Goal: Task Accomplishment & Management: Manage account settings

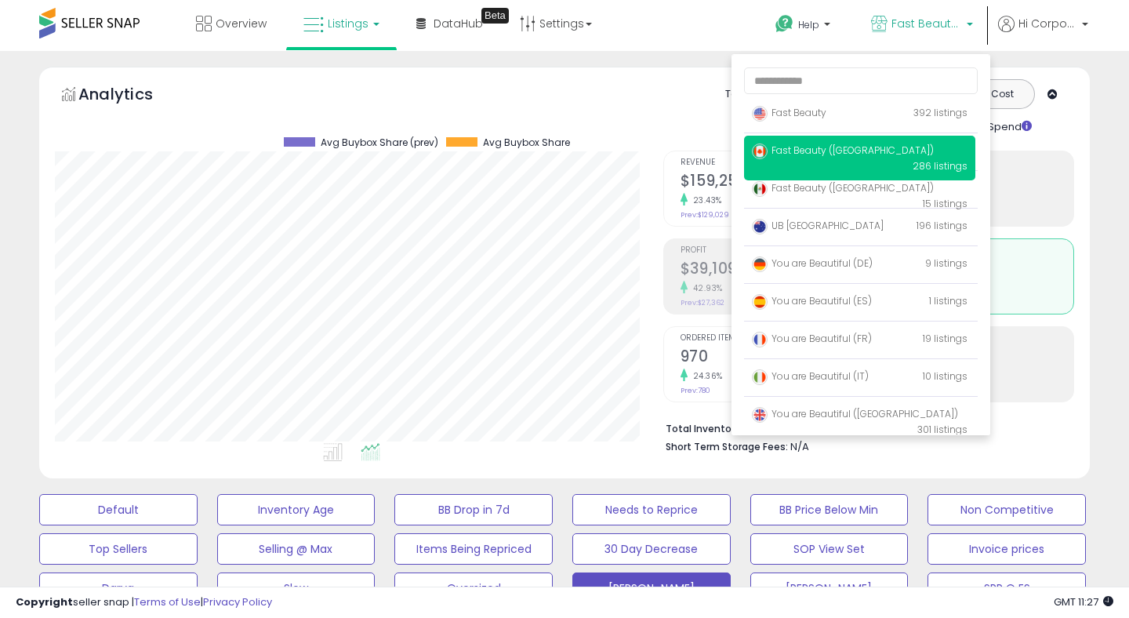
scroll to position [321, 607]
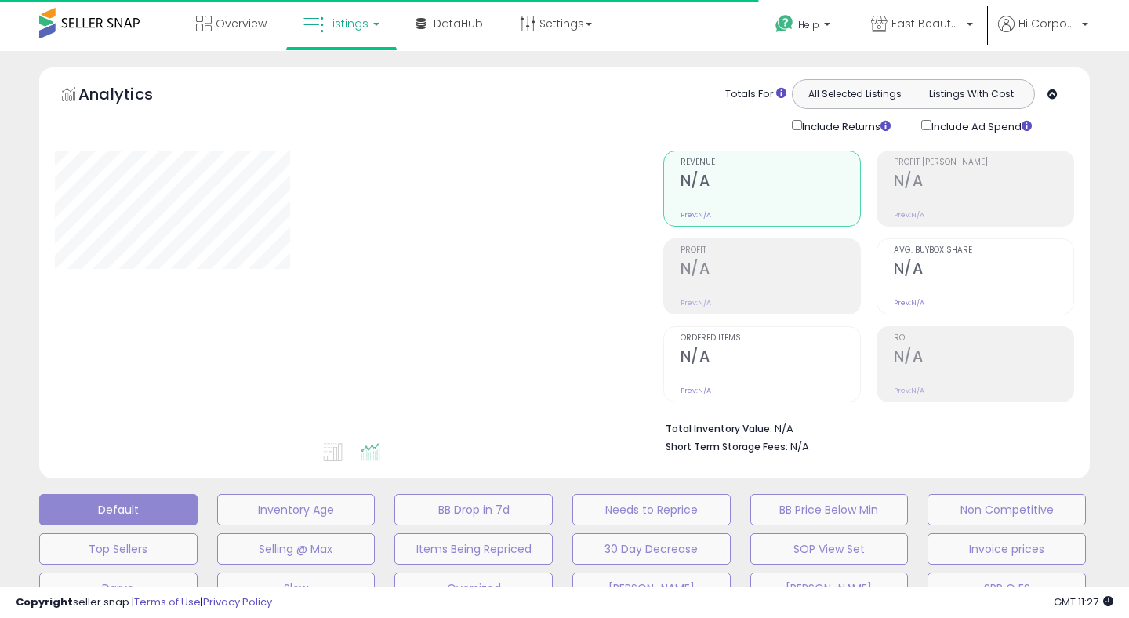
type input "**********"
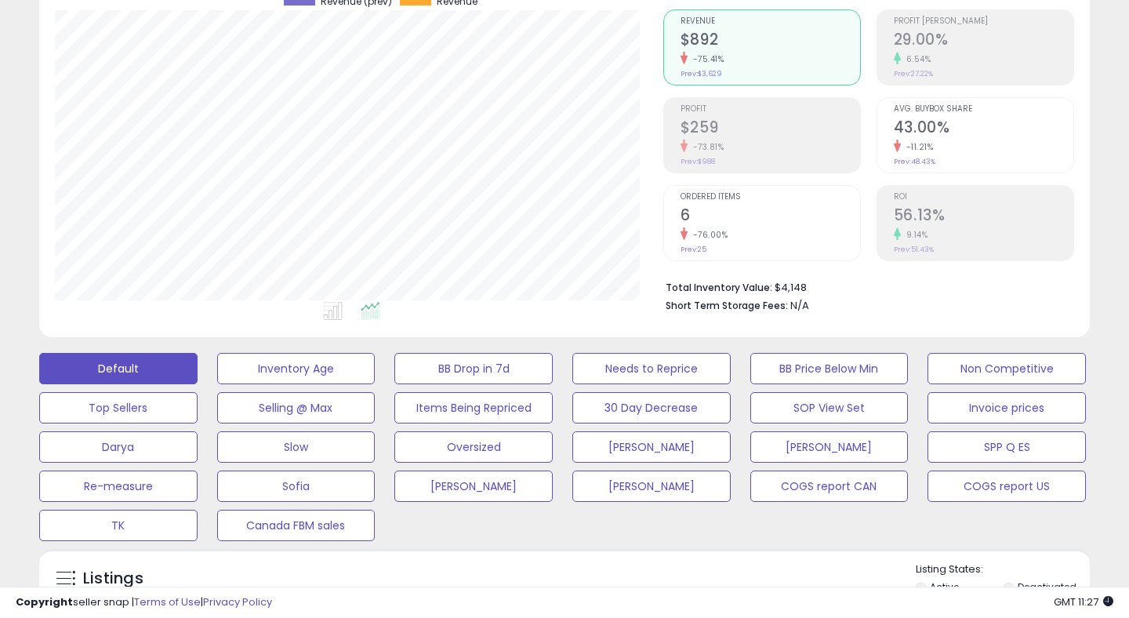
scroll to position [203, 0]
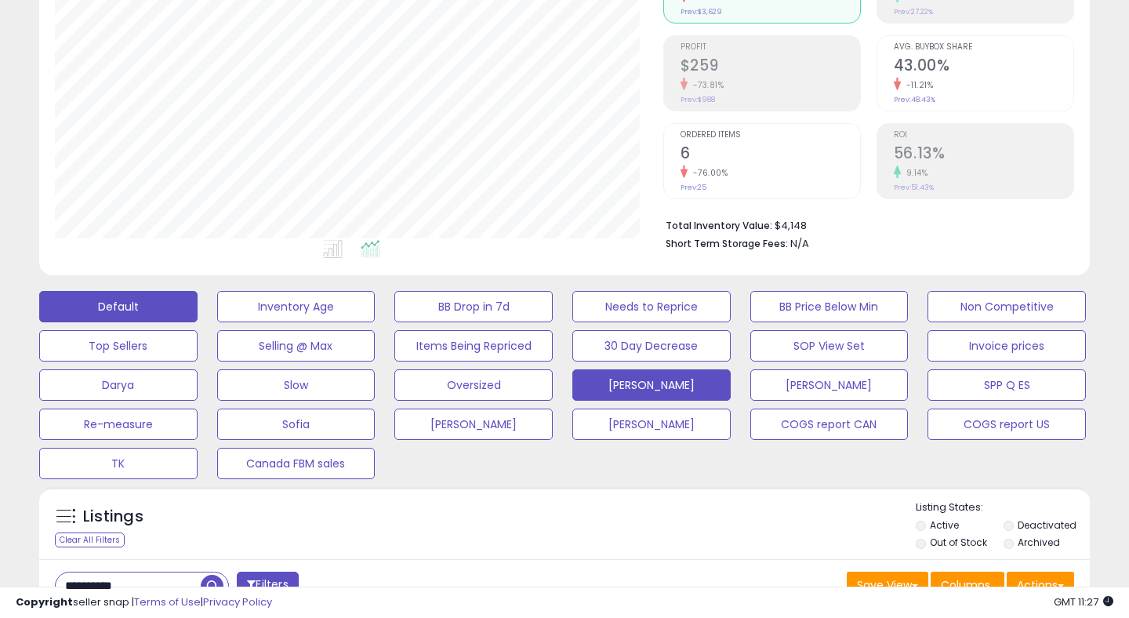
click at [640, 377] on button "[PERSON_NAME]" at bounding box center [651, 384] width 158 height 31
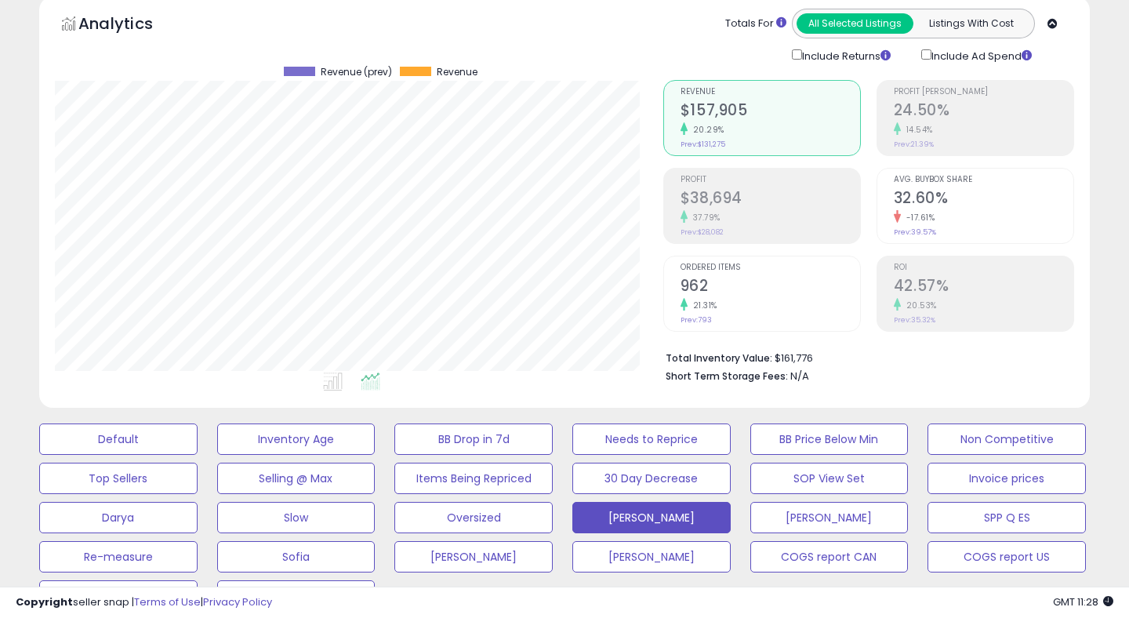
scroll to position [0, 0]
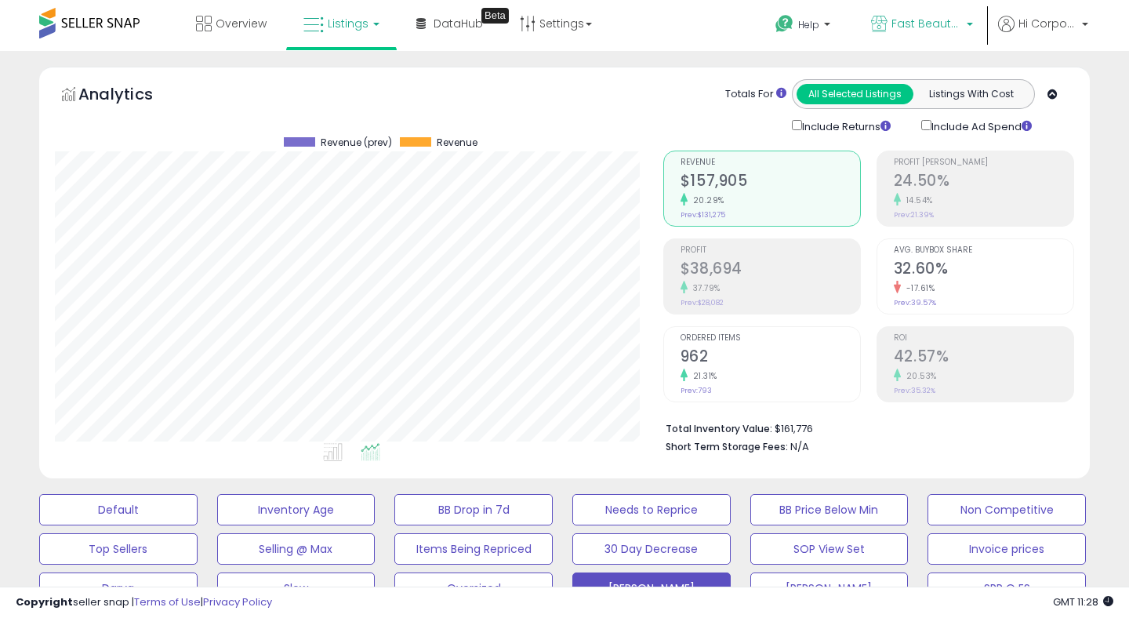
click at [901, 28] on span "Fast Beauty ([GEOGRAPHIC_DATA])" at bounding box center [926, 24] width 71 height 16
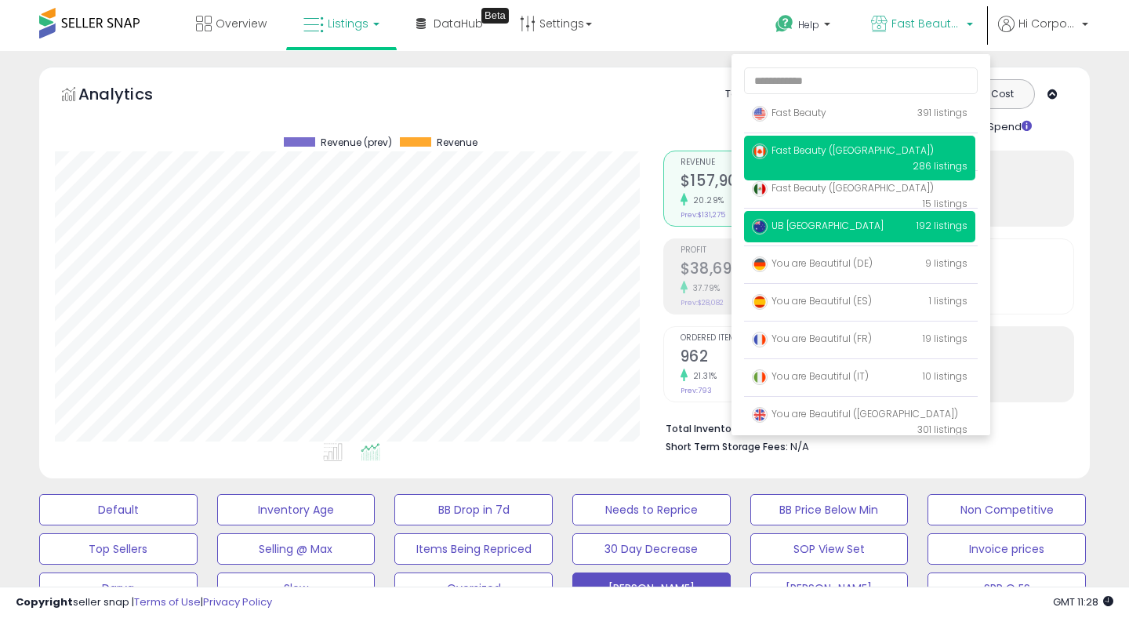
click at [797, 225] on span "UB [GEOGRAPHIC_DATA]" at bounding box center [818, 225] width 132 height 13
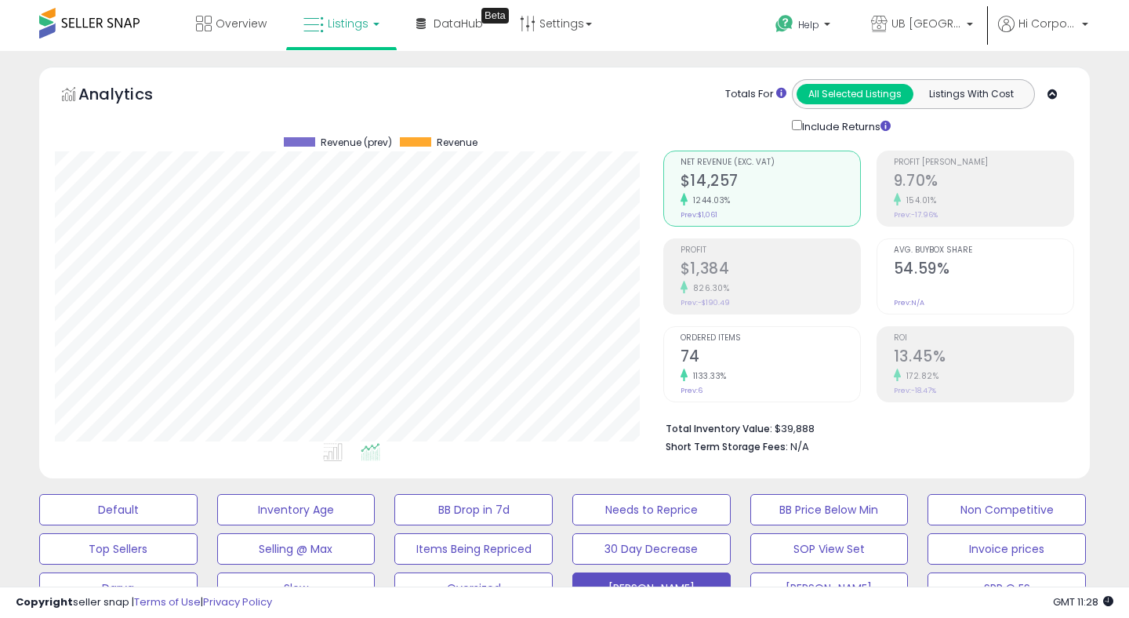
scroll to position [321, 607]
click at [734, 347] on h2 "74" at bounding box center [769, 357] width 179 height 21
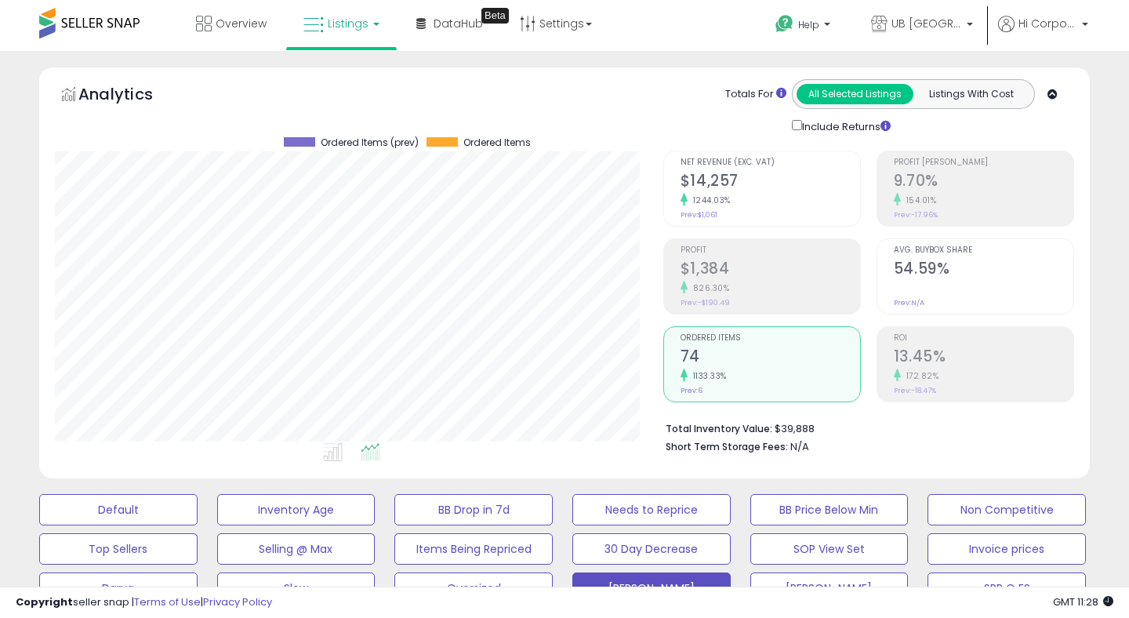
click at [652, 123] on div "Totals For All Selected Listings Listings With Cost Include Returns" at bounding box center [861, 107] width 423 height 56
click at [802, 281] on div "826.30%" at bounding box center [769, 288] width 179 height 15
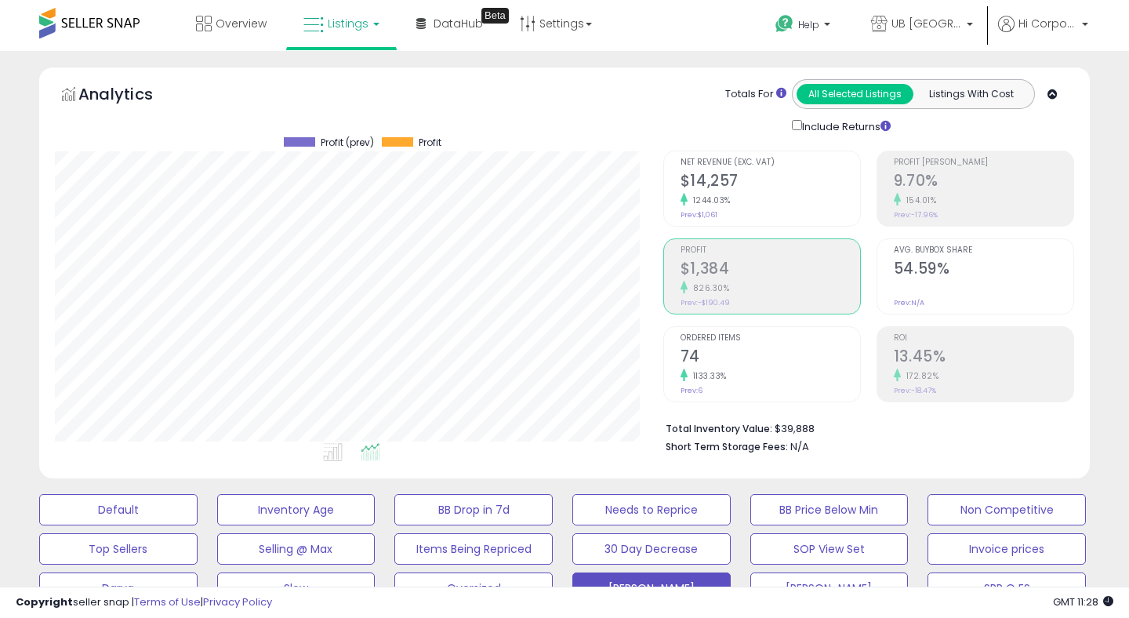
click at [915, 355] on h2 "13.45%" at bounding box center [982, 357] width 179 height 21
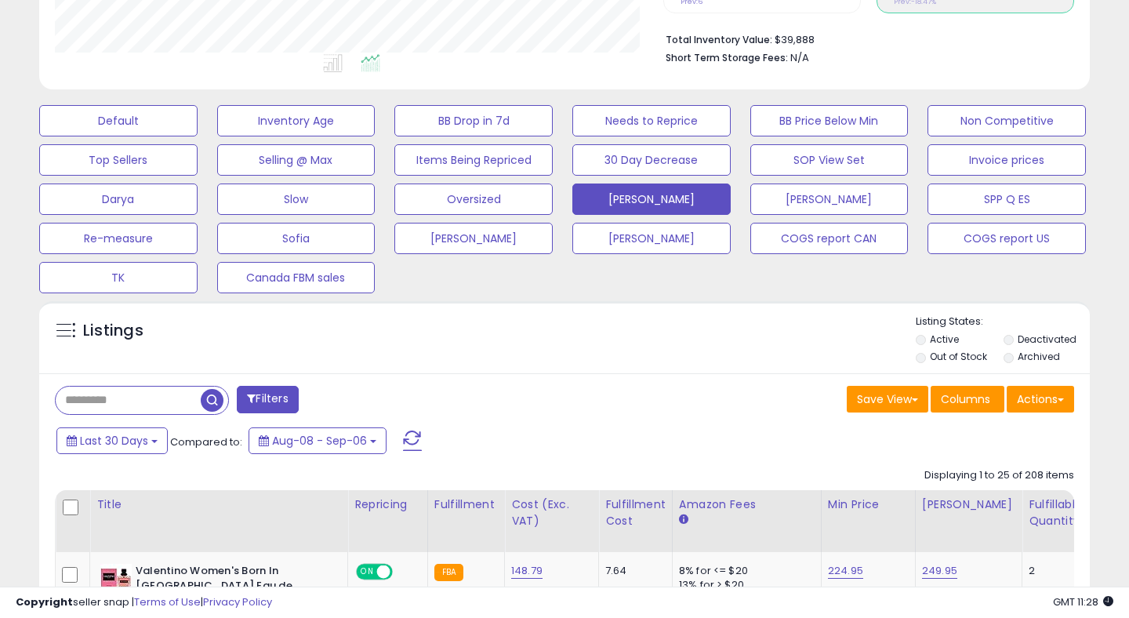
scroll to position [613, 0]
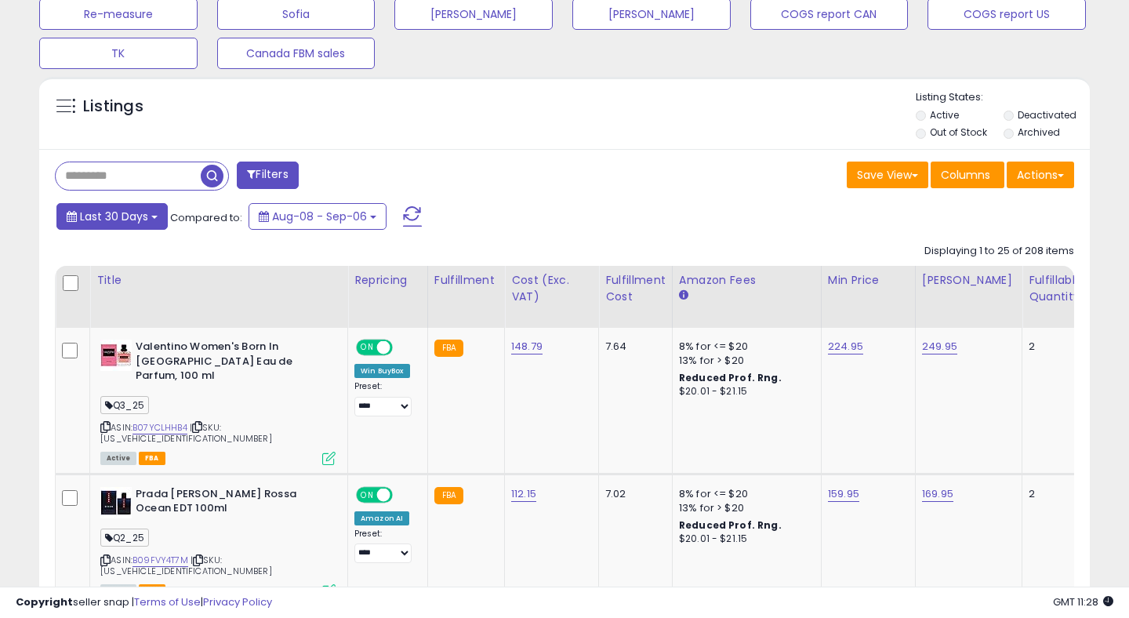
click at [137, 219] on span "Last 30 Days" at bounding box center [114, 216] width 68 height 16
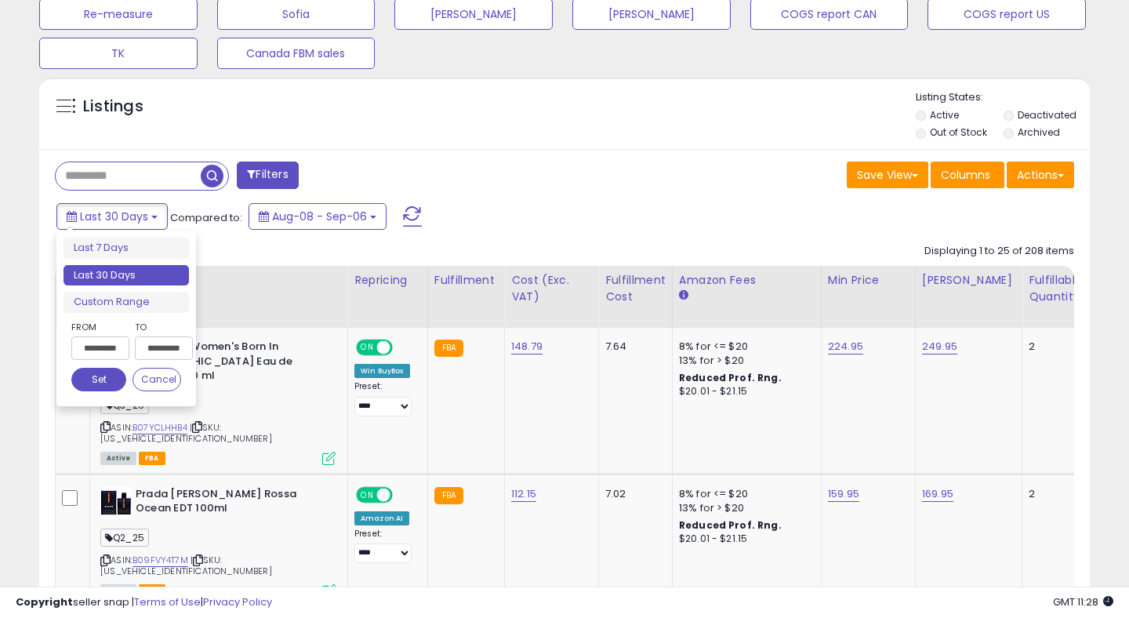
click at [94, 350] on input "**********" at bounding box center [100, 348] width 58 height 24
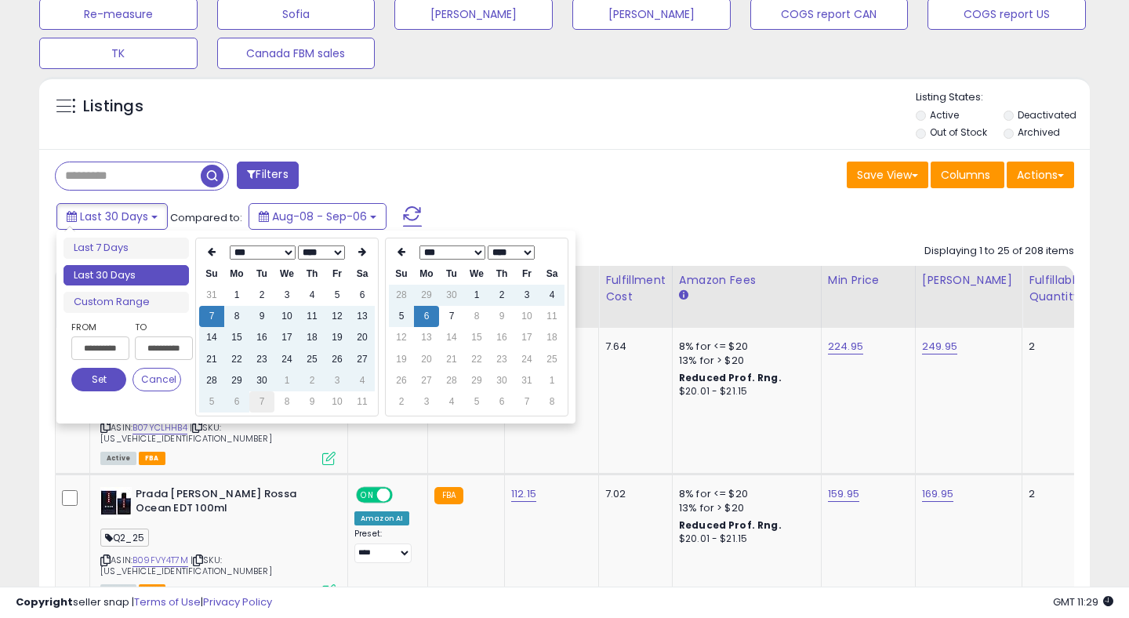
type input "**********"
click at [257, 408] on td "7" at bounding box center [261, 401] width 25 height 21
type input "**********"
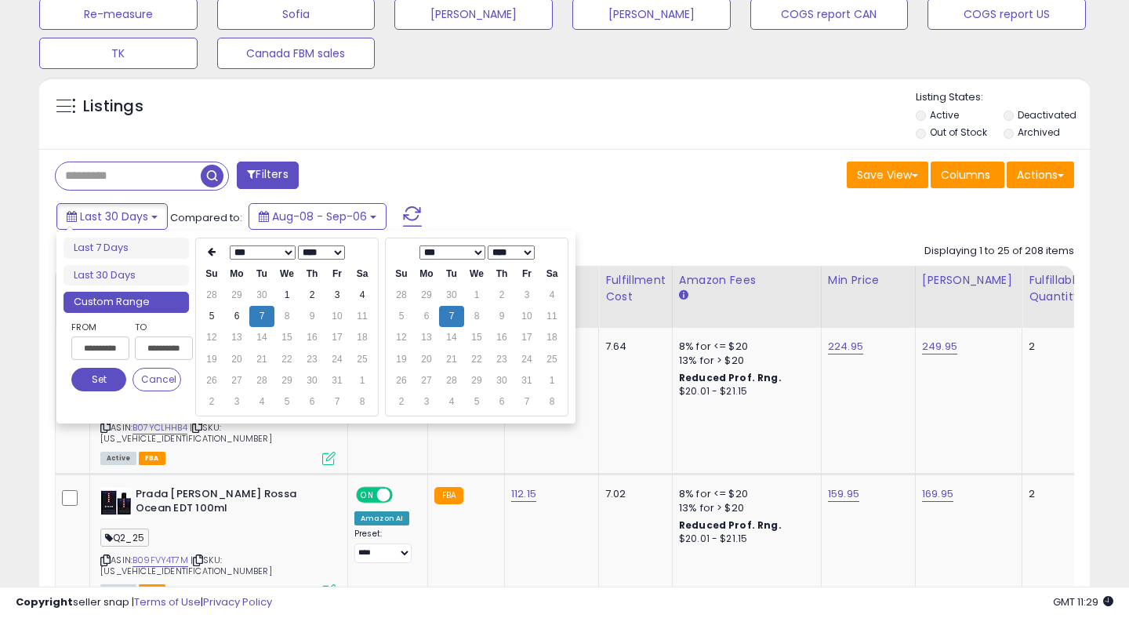
click at [88, 378] on button "Set" at bounding box center [98, 380] width 55 height 24
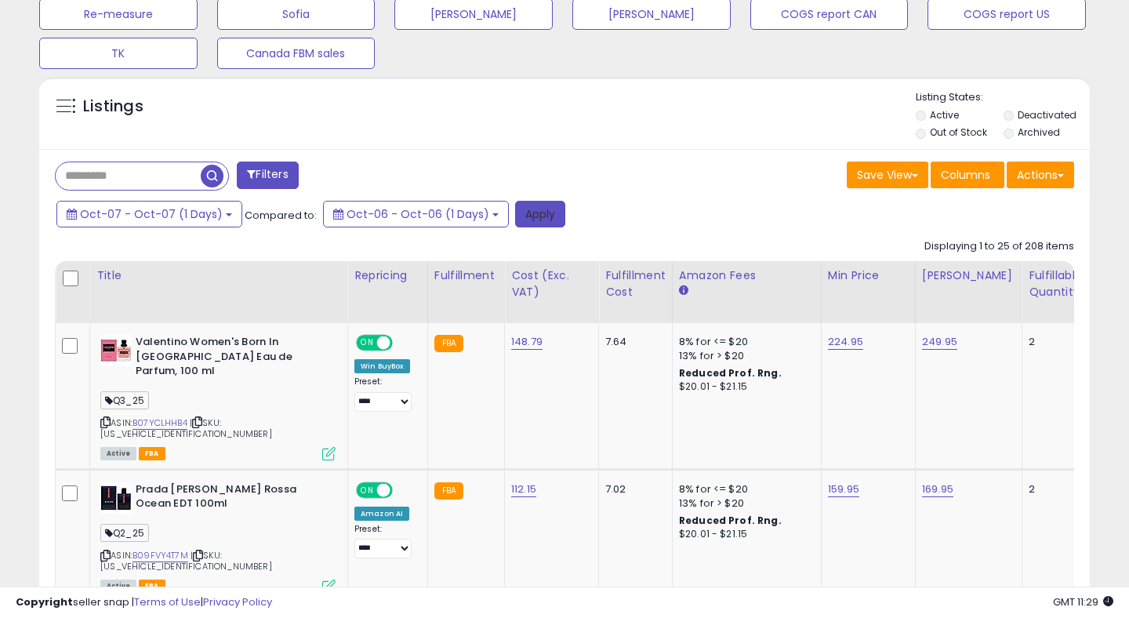
click at [533, 212] on button "Apply" at bounding box center [540, 214] width 50 height 27
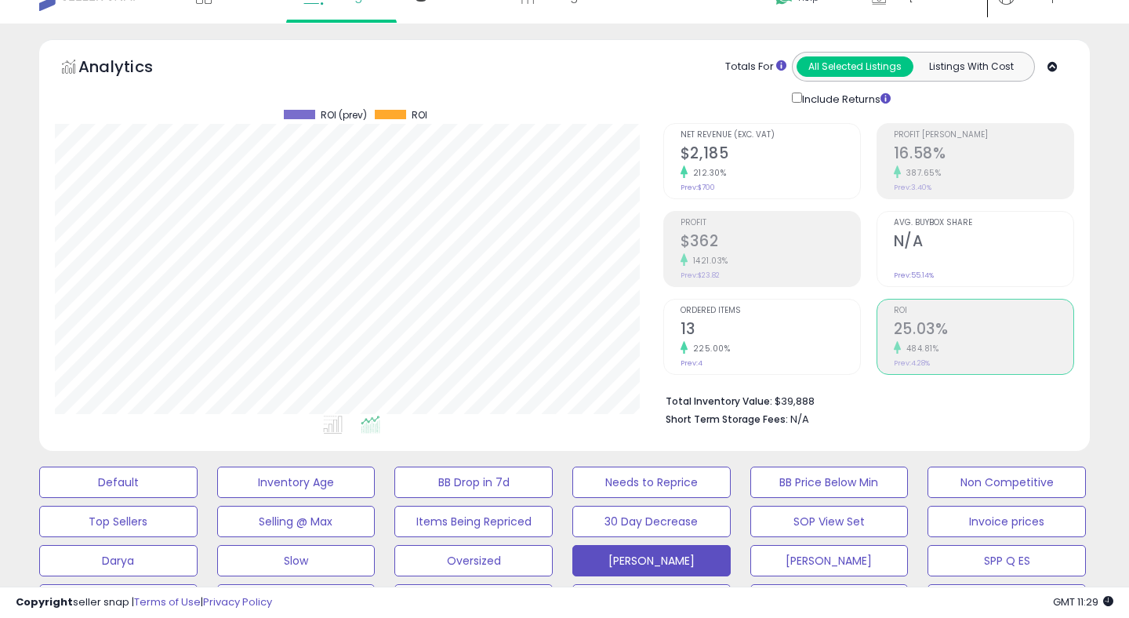
scroll to position [27, 0]
click at [707, 95] on div "Totals For All Selected Listings Listings With Cost Include Returns" at bounding box center [862, 81] width 400 height 56
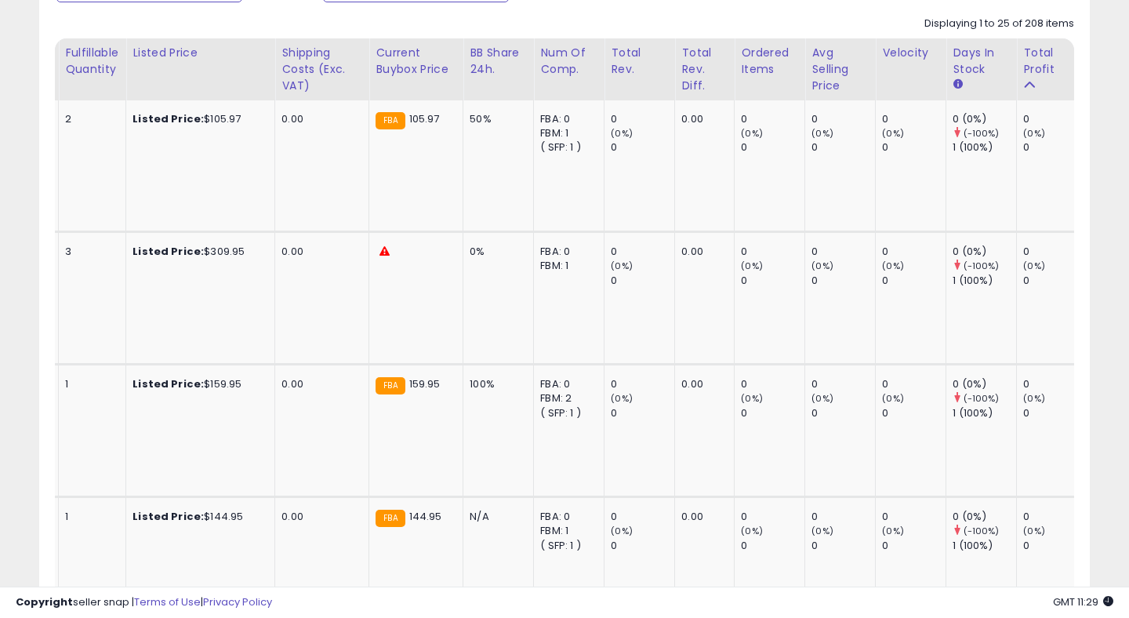
scroll to position [0, 0]
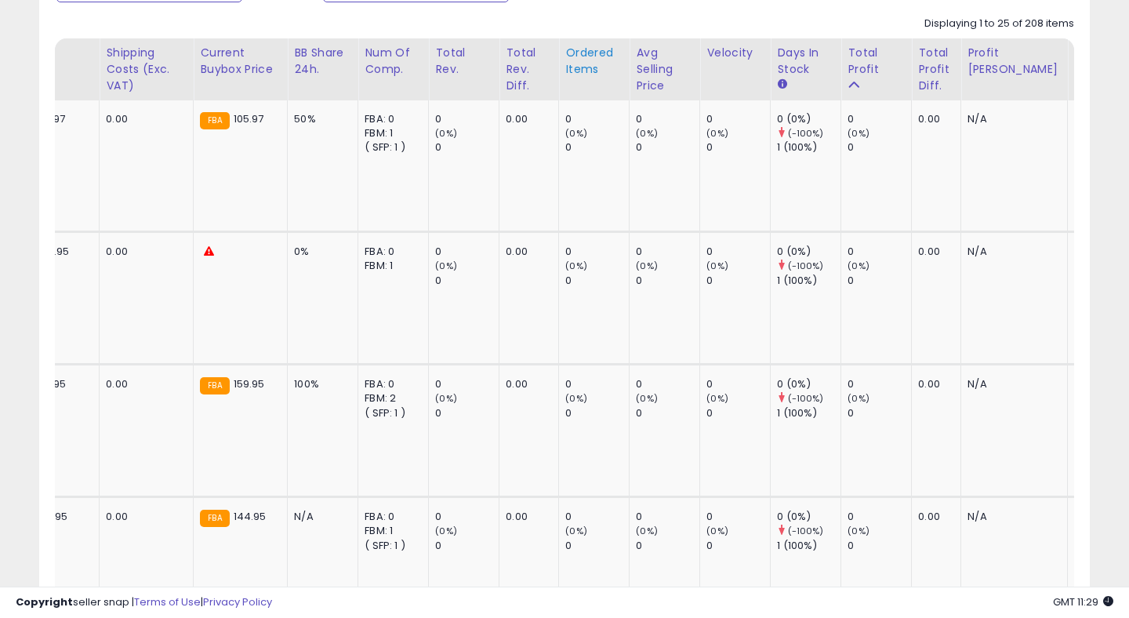
click at [565, 63] on div "Ordered Items" at bounding box center [593, 61] width 57 height 33
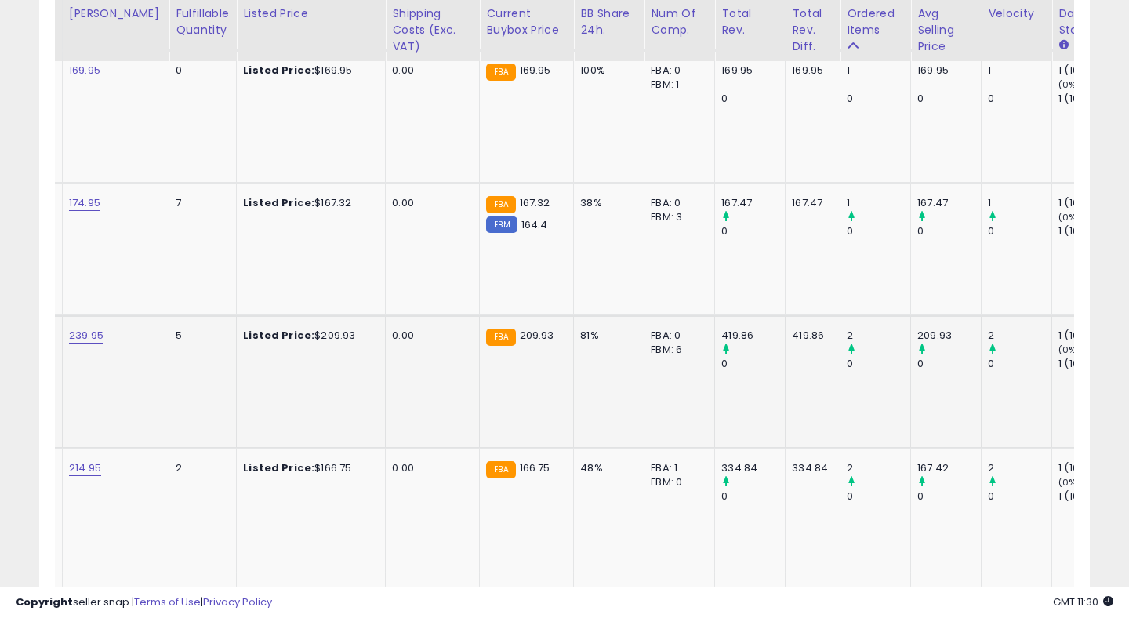
click at [495, 327] on td "FBA 209.93" at bounding box center [527, 381] width 94 height 132
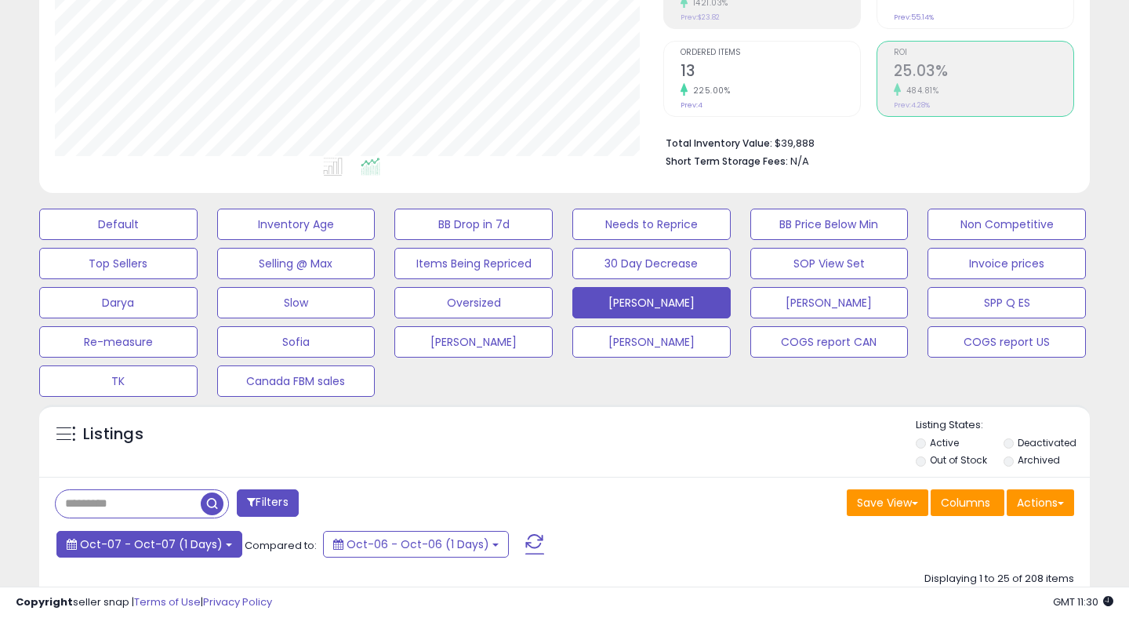
click at [98, 548] on span "Oct-07 - Oct-07 (1 Days)" at bounding box center [151, 544] width 143 height 16
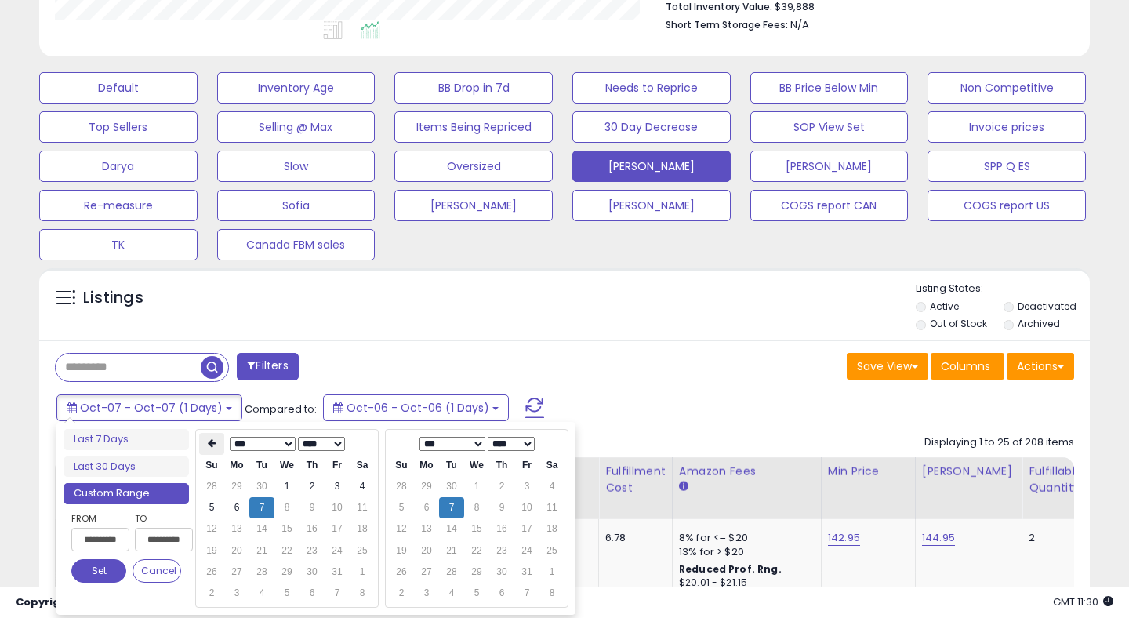
click at [209, 440] on icon at bounding box center [212, 442] width 8 height 9
click at [236, 484] on td "1" at bounding box center [236, 486] width 25 height 21
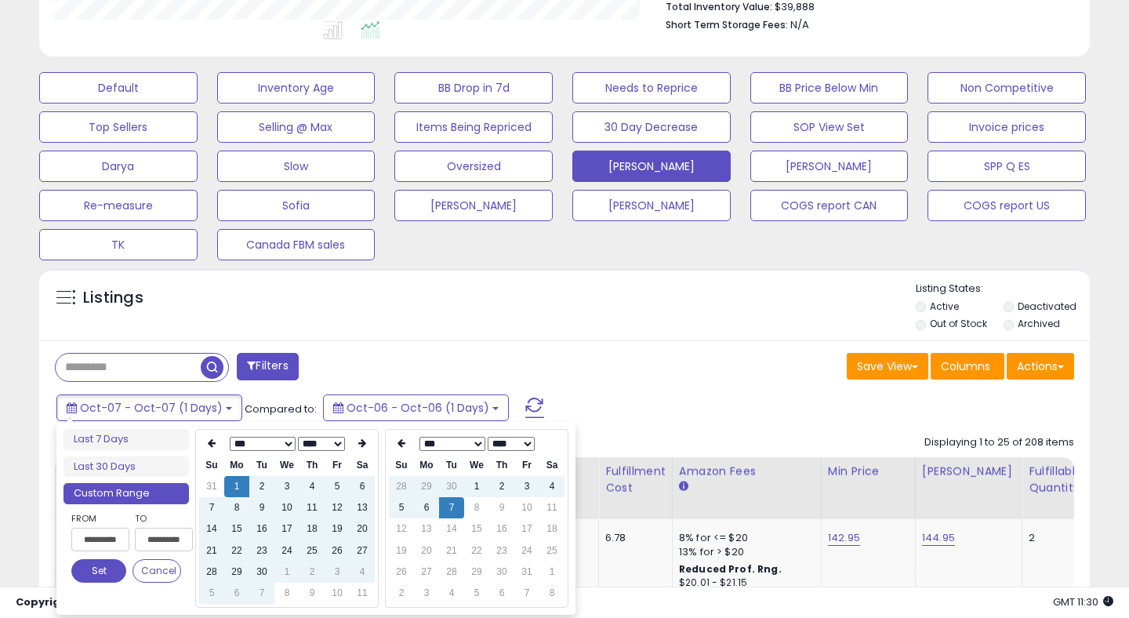
type input "**********"
click at [94, 570] on button "Set" at bounding box center [98, 571] width 55 height 24
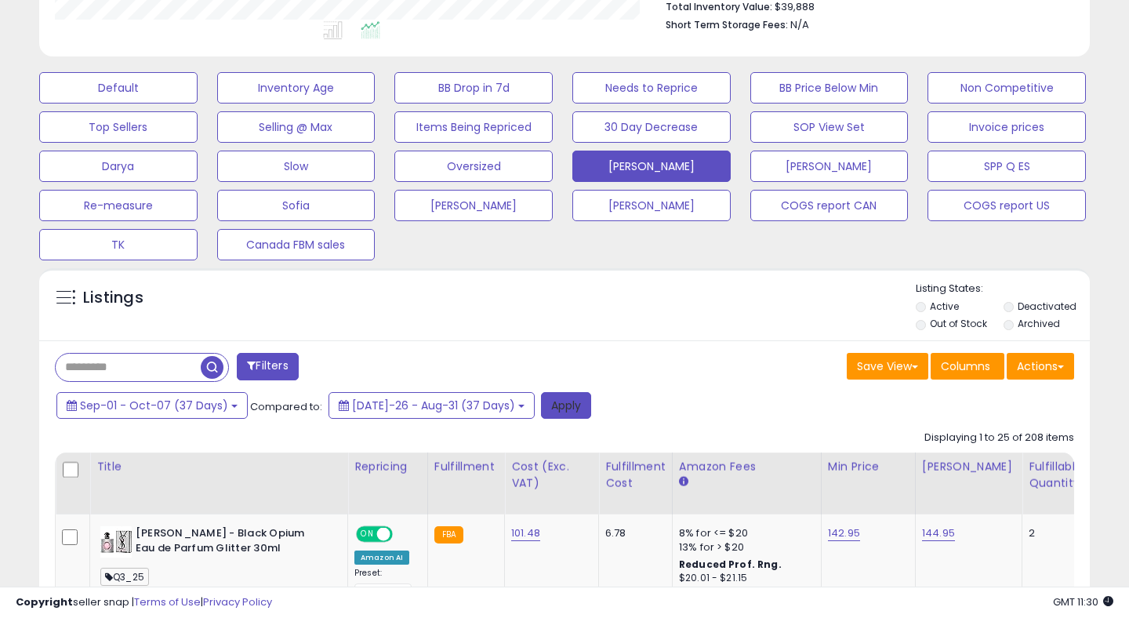
drag, startPoint x: 543, startPoint y: 397, endPoint x: 629, endPoint y: 382, distance: 86.9
click at [543, 397] on button "Apply" at bounding box center [566, 405] width 50 height 27
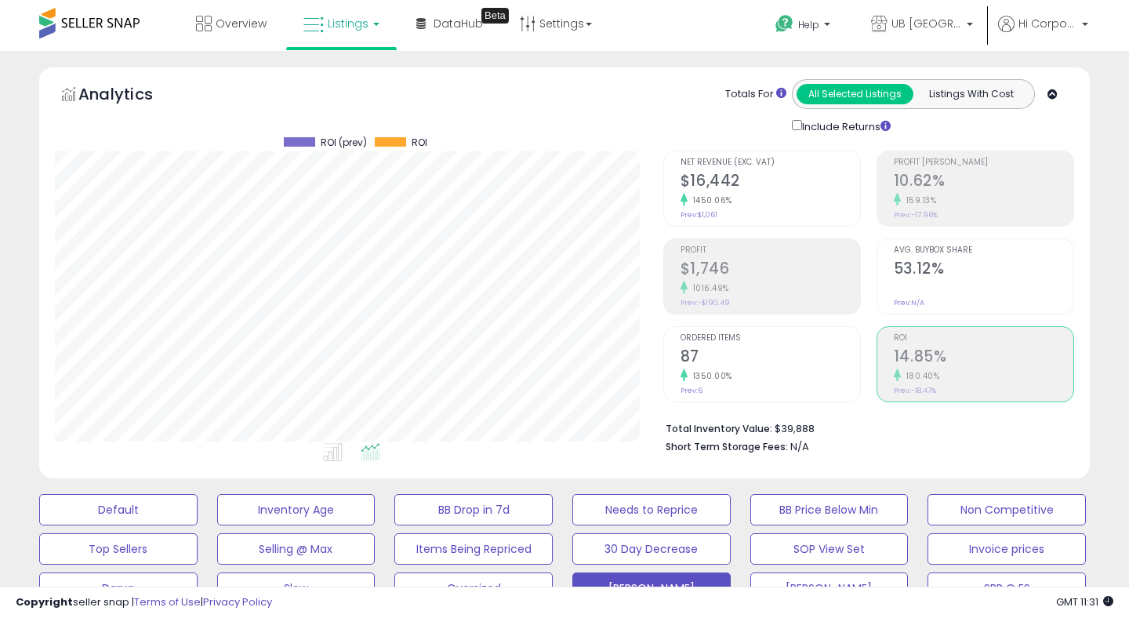
click at [737, 183] on h2 "$16,442" at bounding box center [769, 182] width 179 height 21
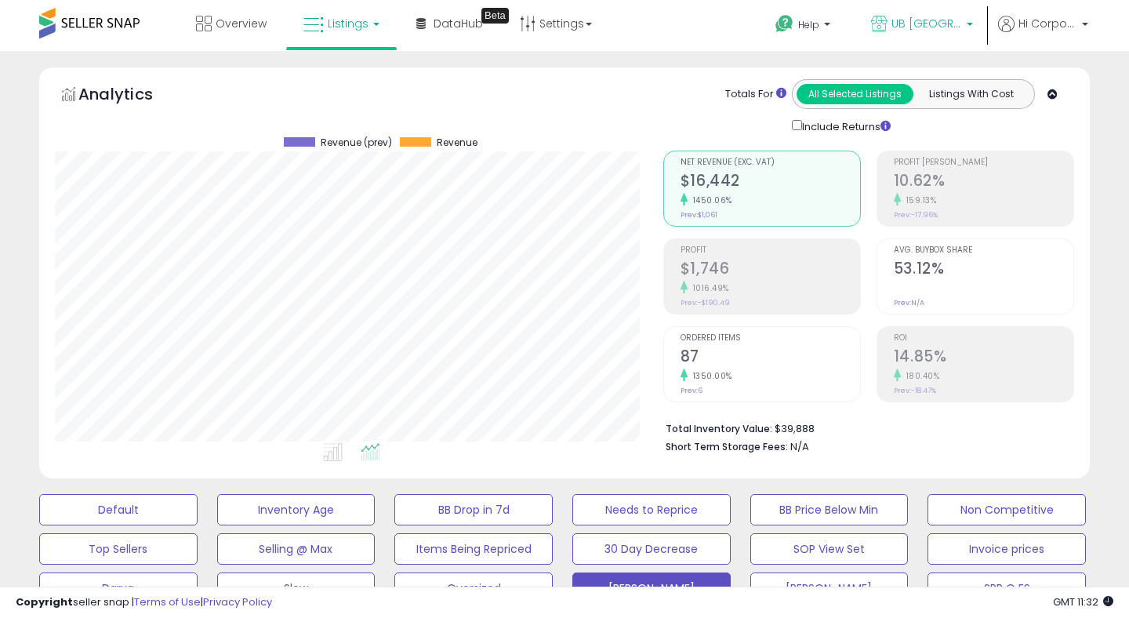
click at [931, 16] on span "UB [GEOGRAPHIC_DATA]" at bounding box center [926, 24] width 71 height 16
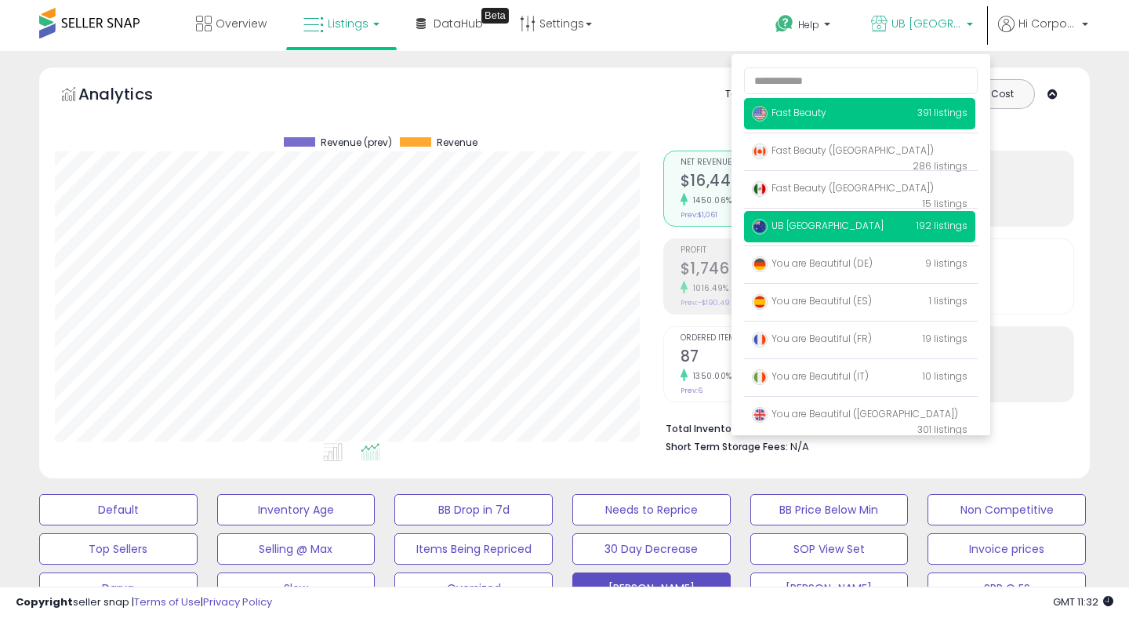
click at [844, 117] on p "Fast Beauty 391 listings" at bounding box center [859, 113] width 231 height 31
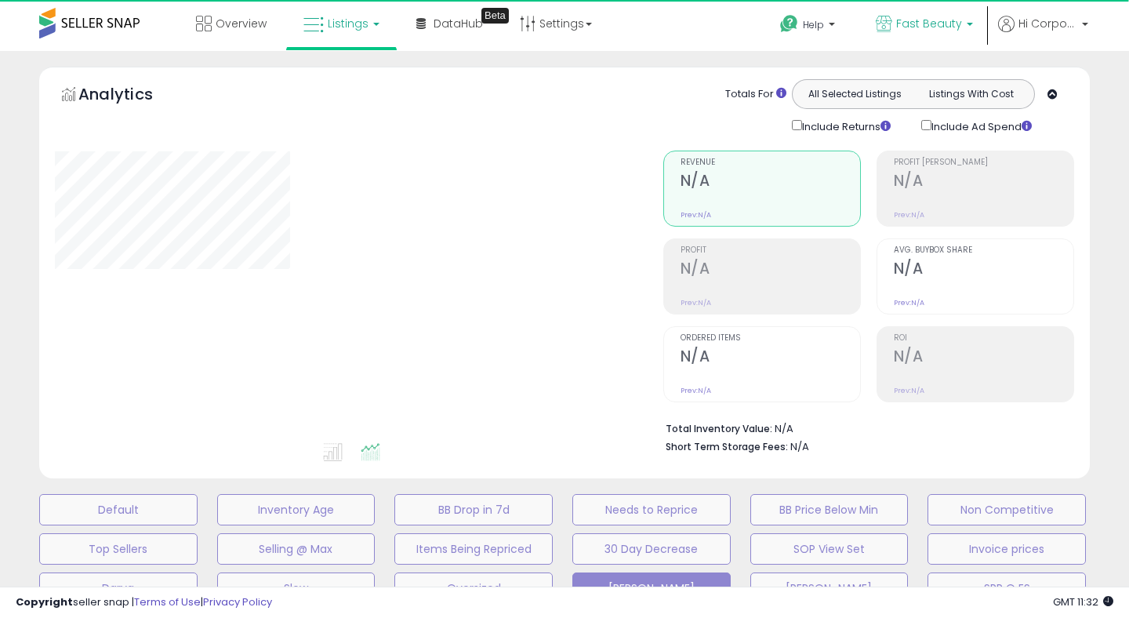
click at [932, 28] on span "Fast Beauty" at bounding box center [929, 24] width 66 height 16
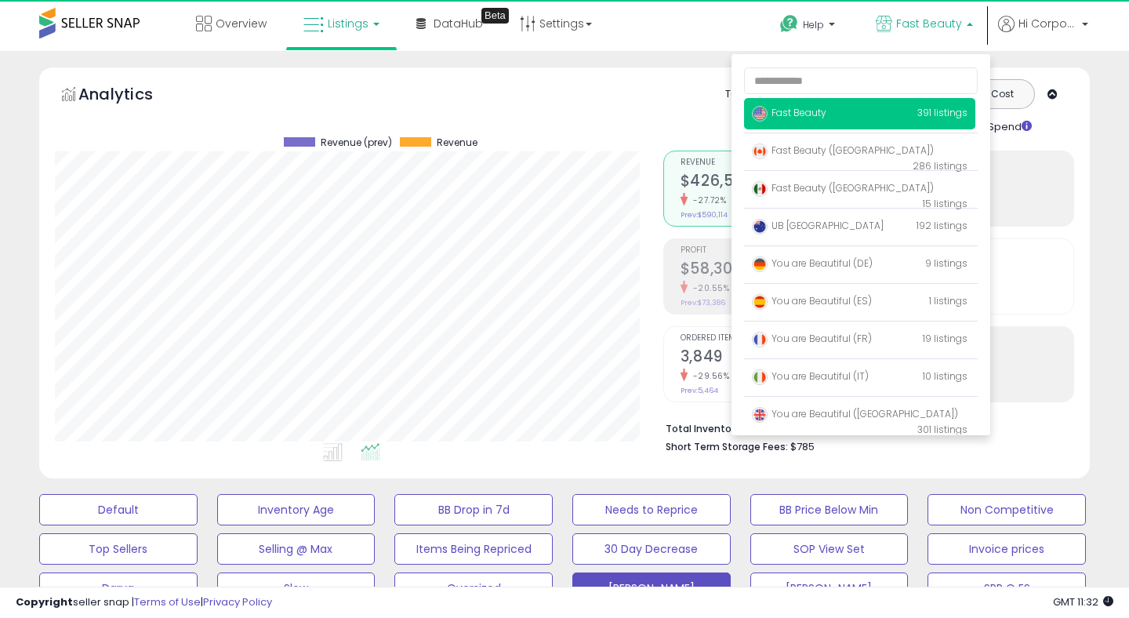
scroll to position [321, 607]
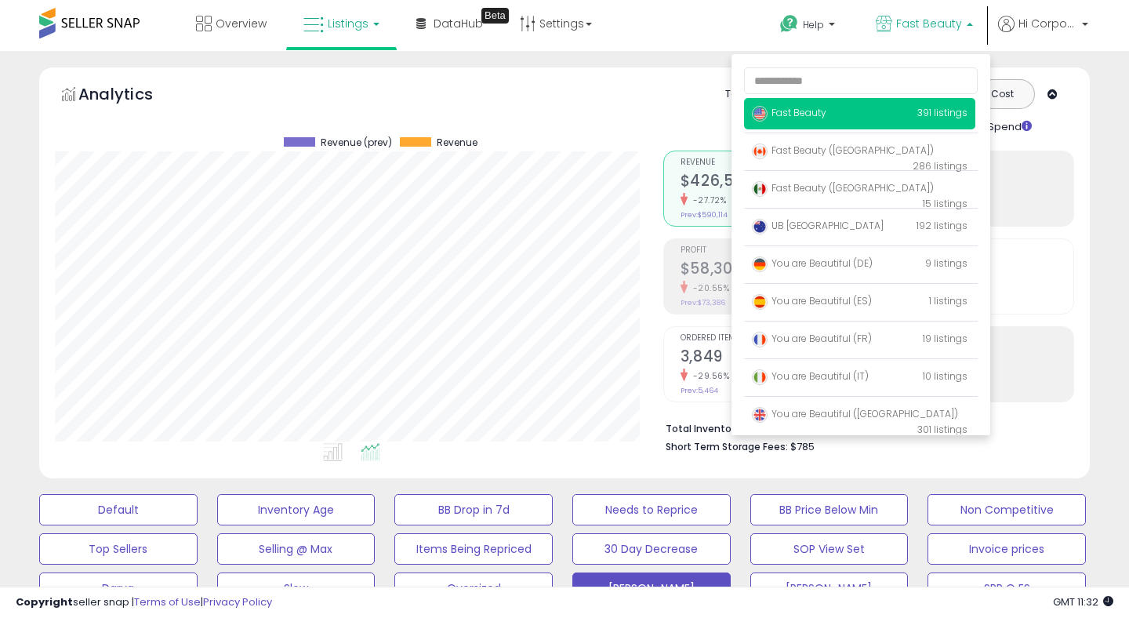
click at [685, 281] on icon at bounding box center [683, 287] width 7 height 13
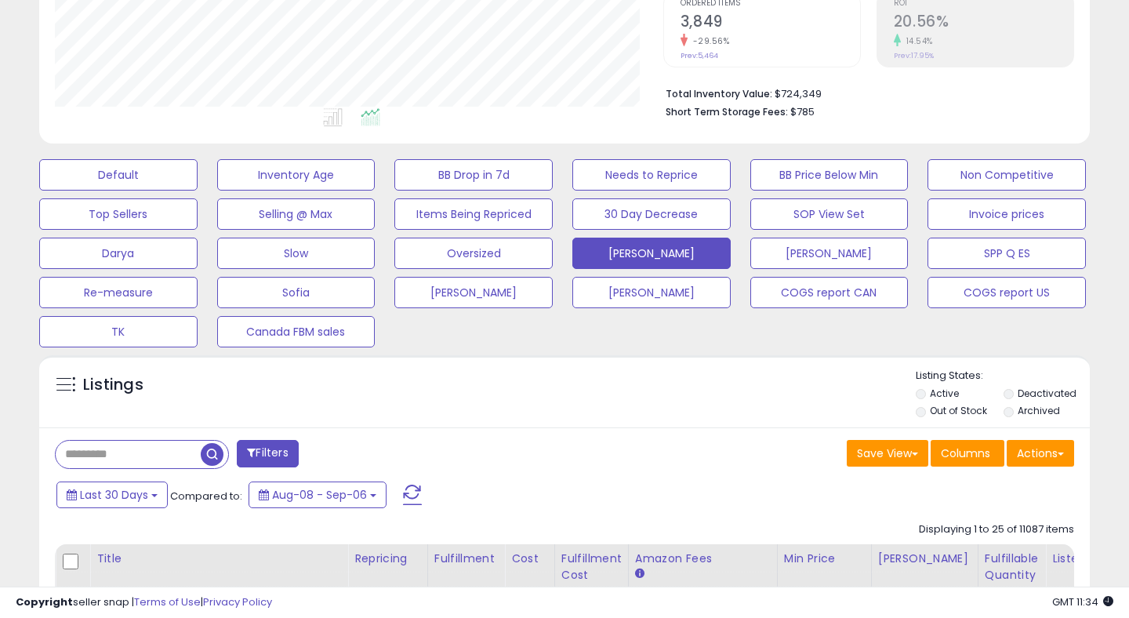
scroll to position [350, 0]
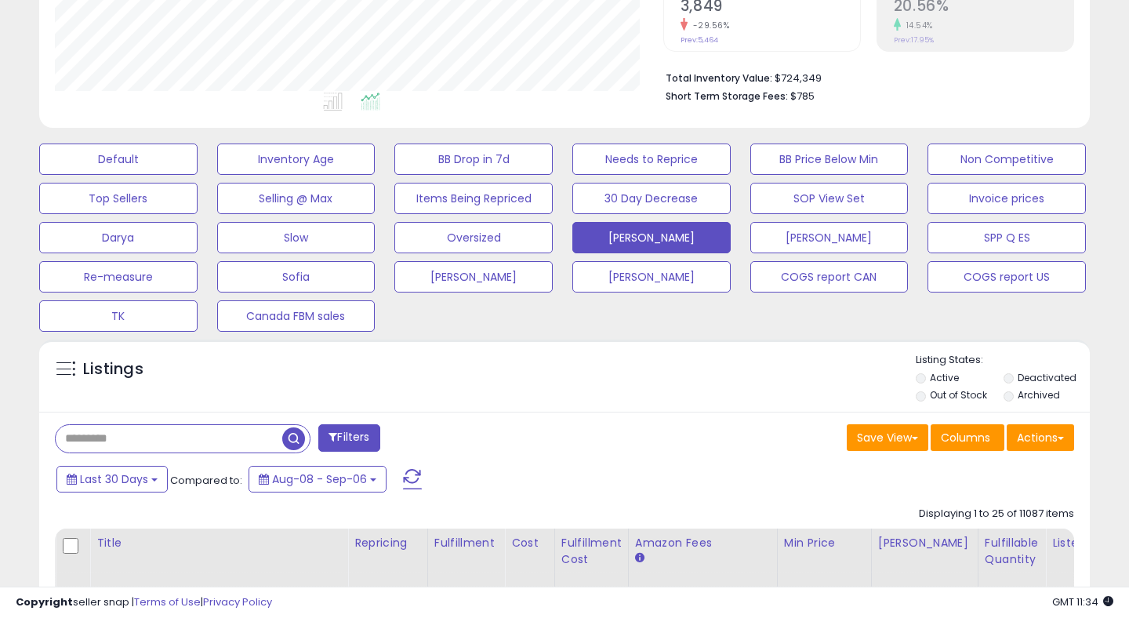
click at [136, 437] on input "text" at bounding box center [169, 438] width 226 height 27
paste input "**********"
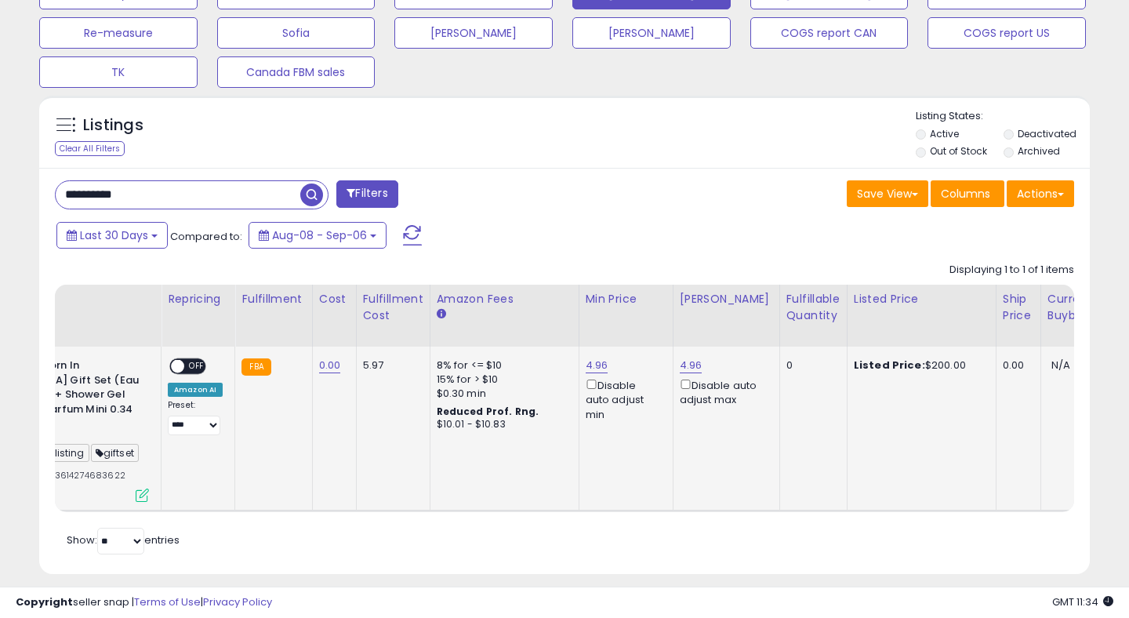
scroll to position [0, 0]
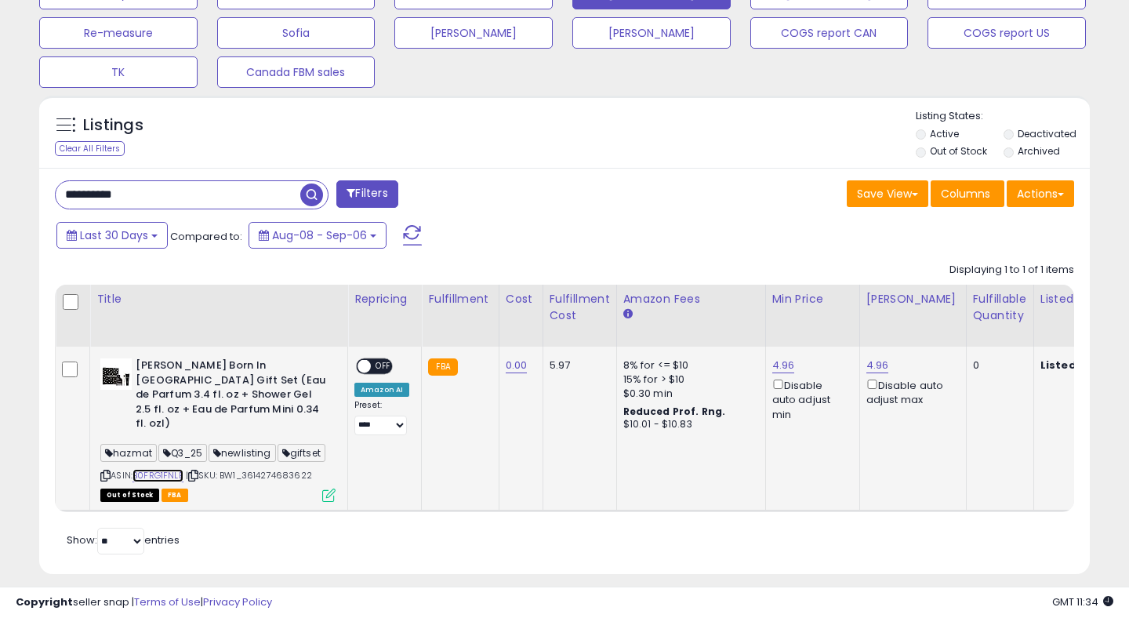
click at [162, 469] on link "B0FRG1FNLB" at bounding box center [157, 475] width 51 height 13
drag, startPoint x: 220, startPoint y: 190, endPoint x: 49, endPoint y: 188, distance: 171.6
click at [49, 188] on div "**********" at bounding box center [303, 195] width 521 height 31
paste input "text"
click at [166, 469] on link "B0FRGD6GKD" at bounding box center [161, 475] width 59 height 13
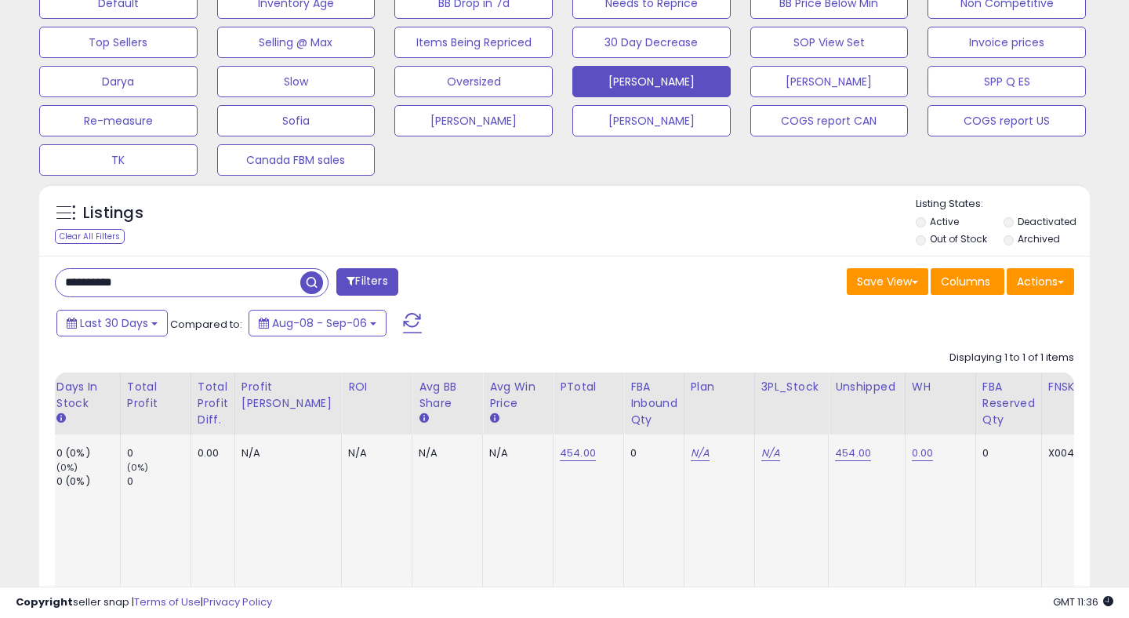
scroll to position [510, 0]
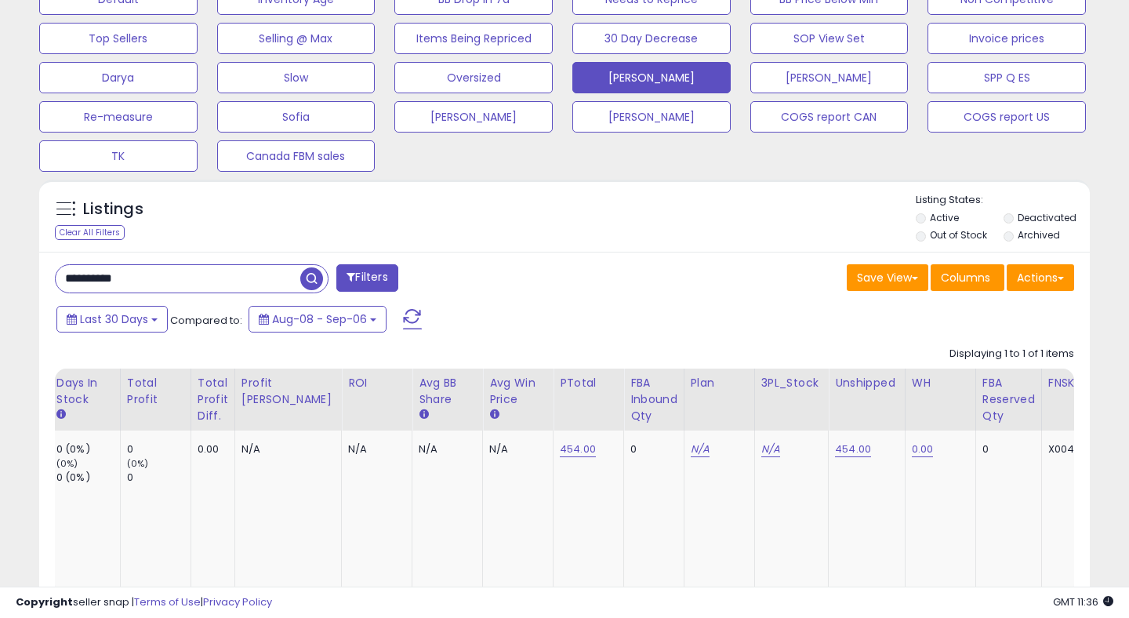
click at [197, 272] on input "**********" at bounding box center [178, 278] width 245 height 27
type input "*"
click at [100, 309] on button "Last 30 Days" at bounding box center [111, 319] width 111 height 27
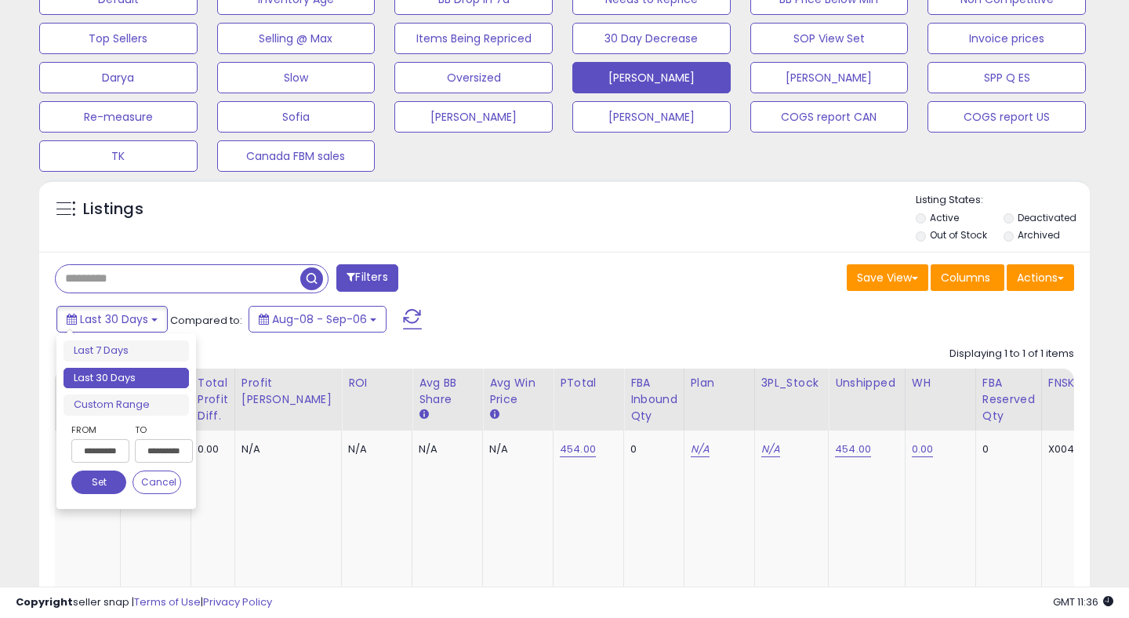
click at [103, 448] on input "**********" at bounding box center [100, 451] width 58 height 24
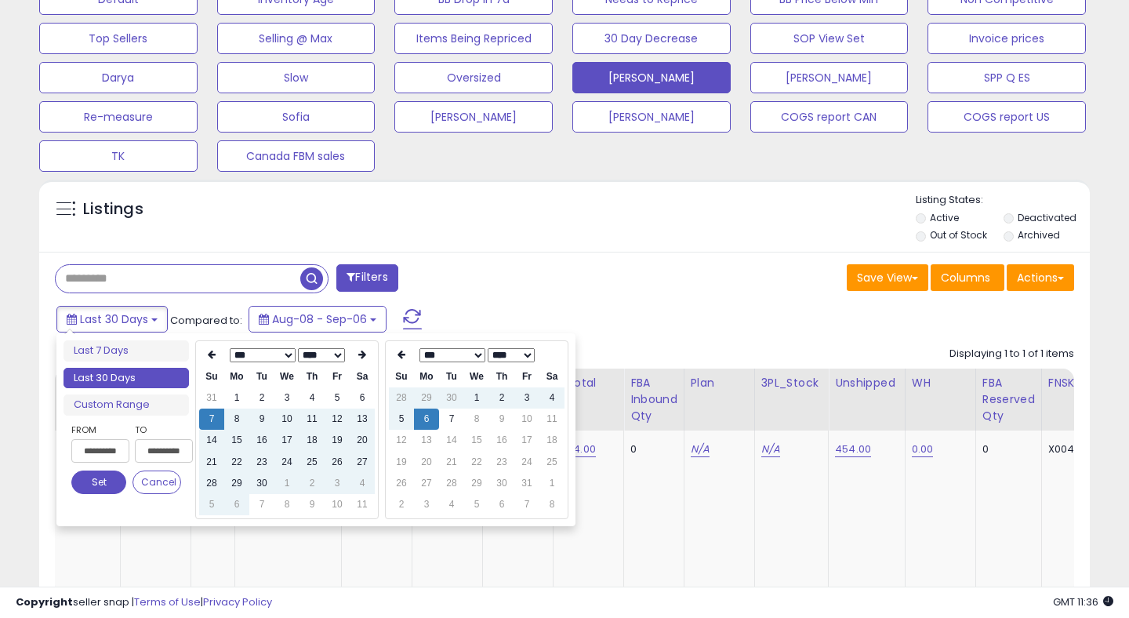
type input "**********"
click at [365, 351] on icon at bounding box center [362, 354] width 8 height 9
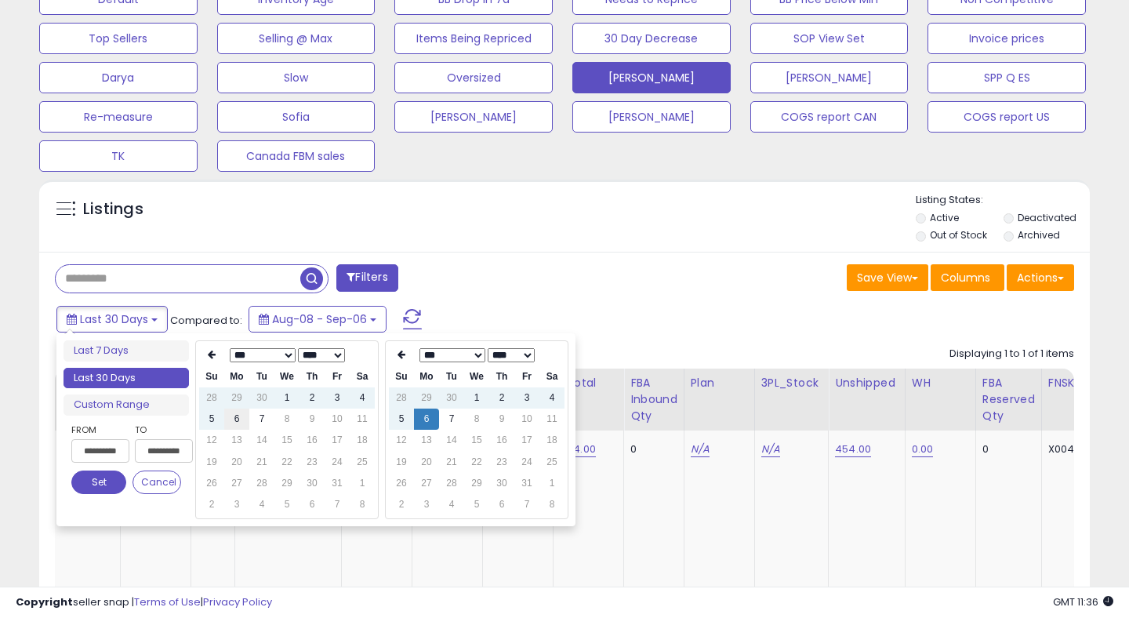
click at [241, 419] on td "6" at bounding box center [236, 418] width 25 height 21
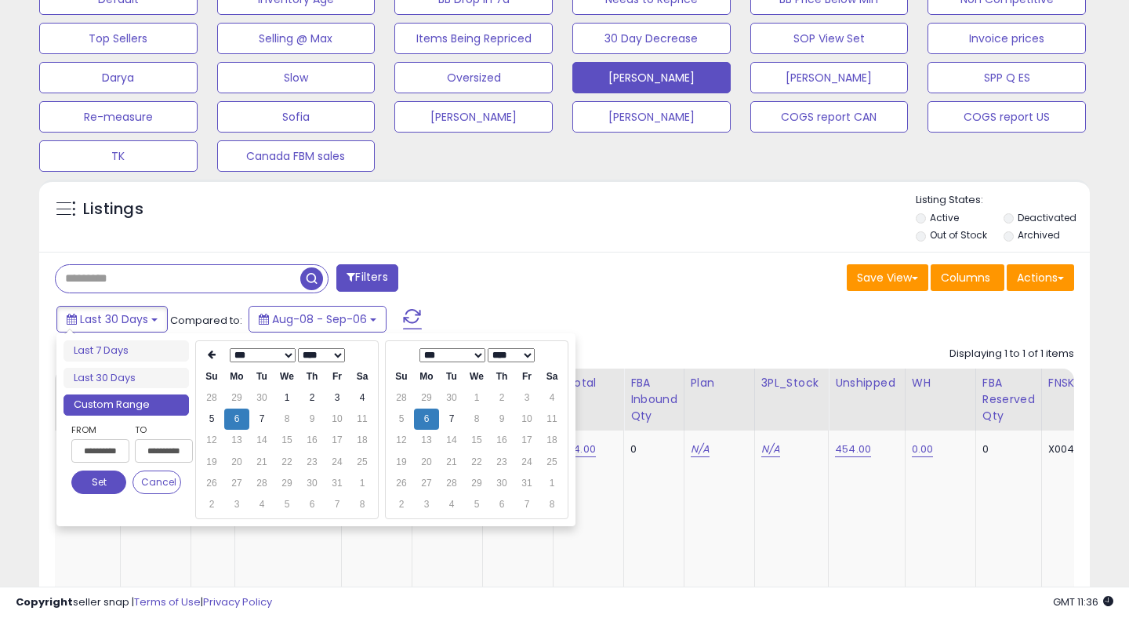
type input "**********"
click at [111, 482] on button "Set" at bounding box center [98, 482] width 55 height 24
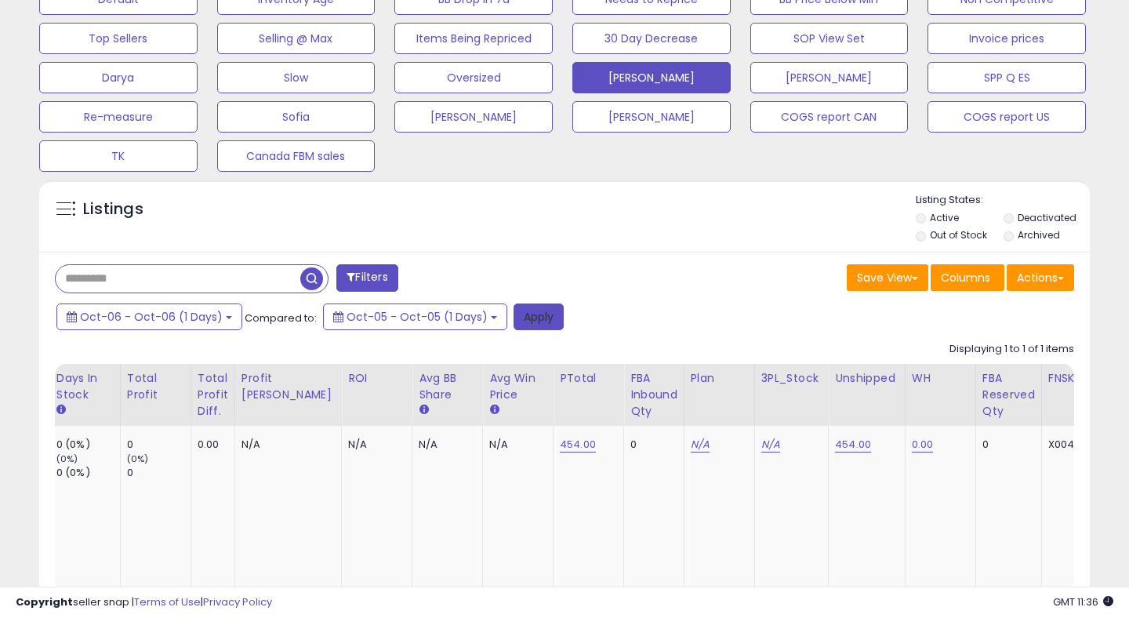
click at [535, 310] on button "Apply" at bounding box center [538, 316] width 50 height 27
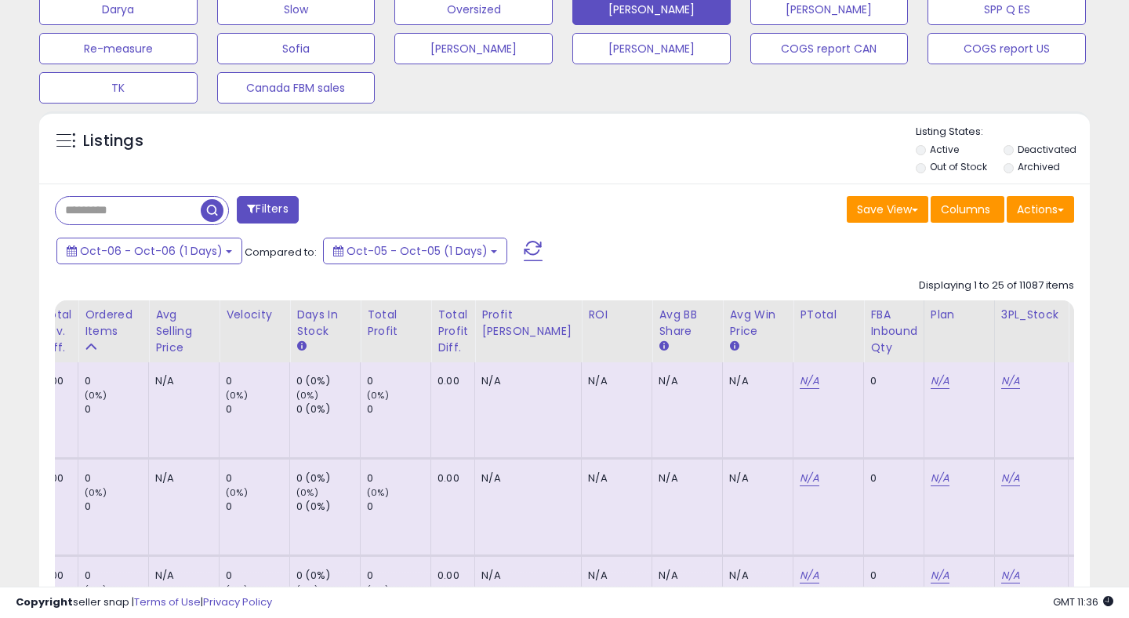
scroll to position [585, 0]
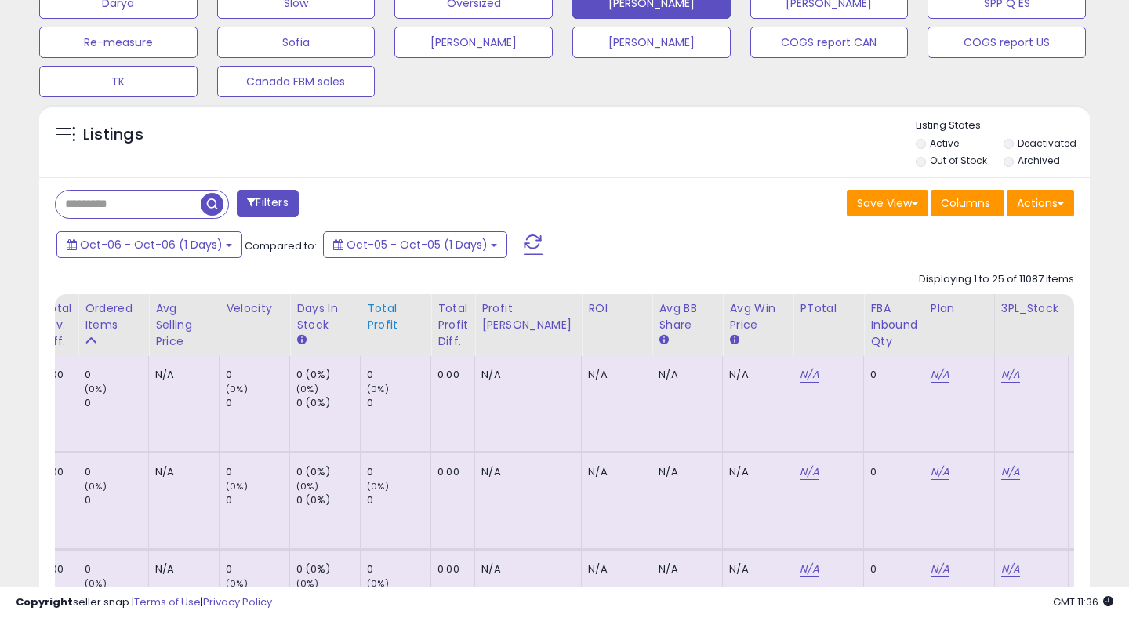
click at [375, 318] on div "Total Profit" at bounding box center [395, 316] width 57 height 33
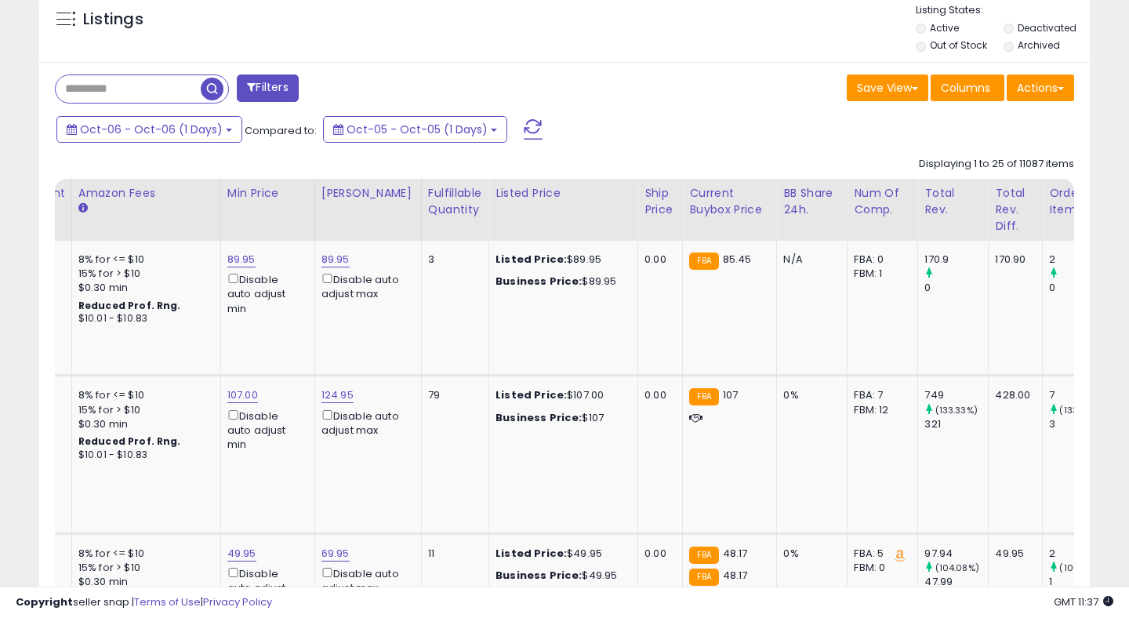
scroll to position [0, 0]
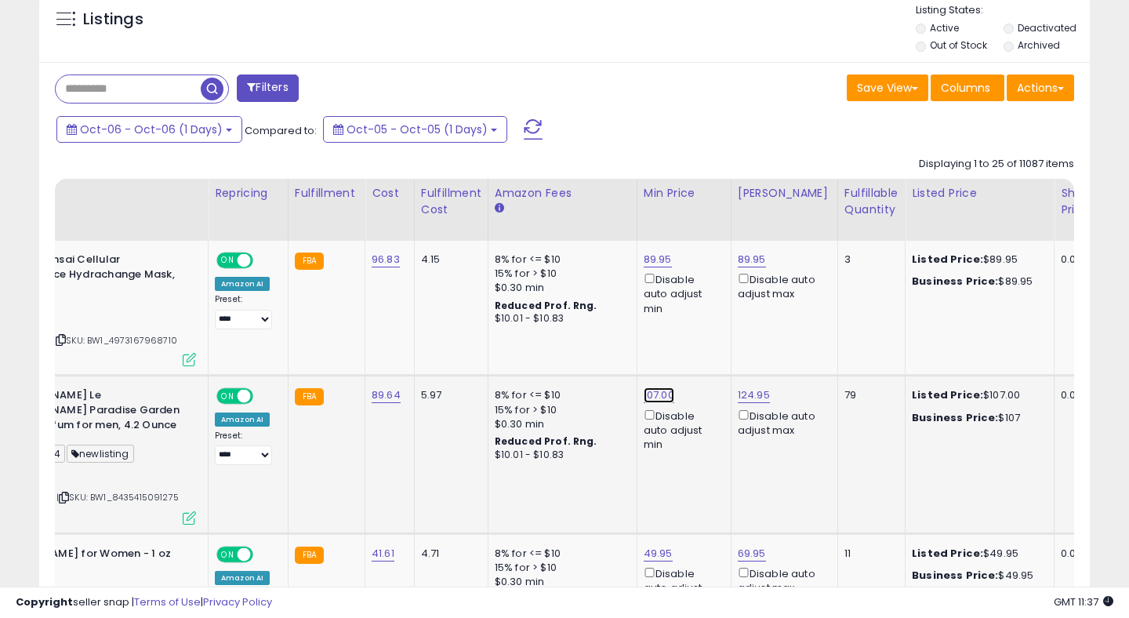
click at [648, 393] on link "107.00" at bounding box center [658, 395] width 31 height 16
click at [571, 340] on input "******" at bounding box center [614, 341] width 140 height 27
click at [603, 342] on input "******" at bounding box center [614, 341] width 140 height 27
type input "******"
click at [707, 339] on icon "submit" at bounding box center [702, 339] width 9 height 9
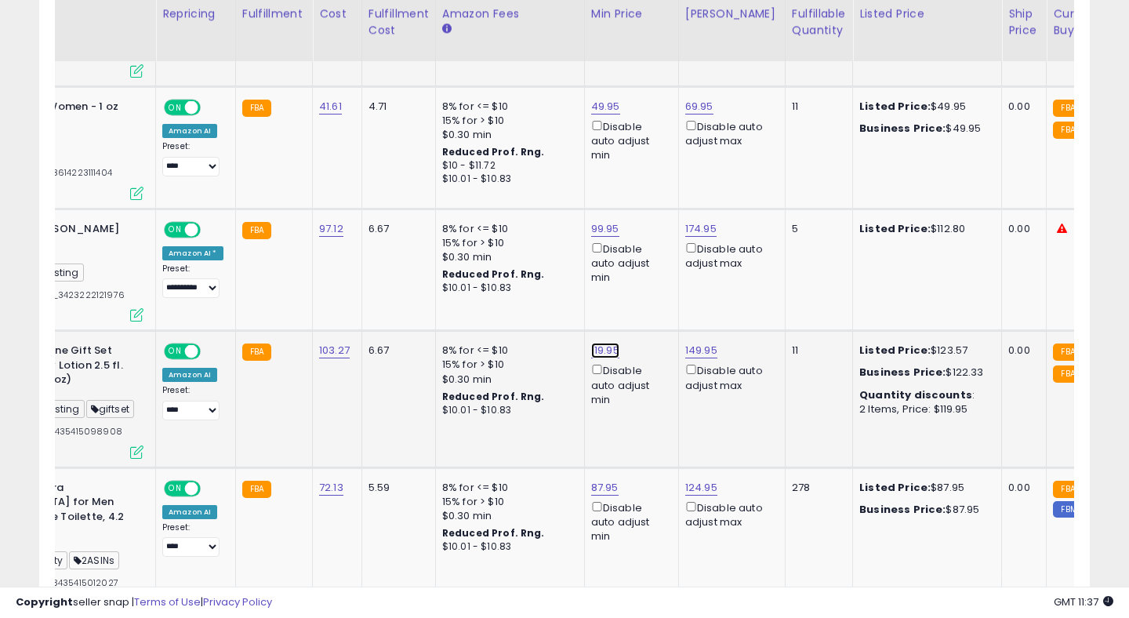
click at [594, 351] on link "119.95" at bounding box center [605, 350] width 28 height 16
click at [511, 303] on input "******" at bounding box center [561, 298] width 140 height 27
type input "******"
click at [654, 299] on icon "submit" at bounding box center [648, 296] width 9 height 9
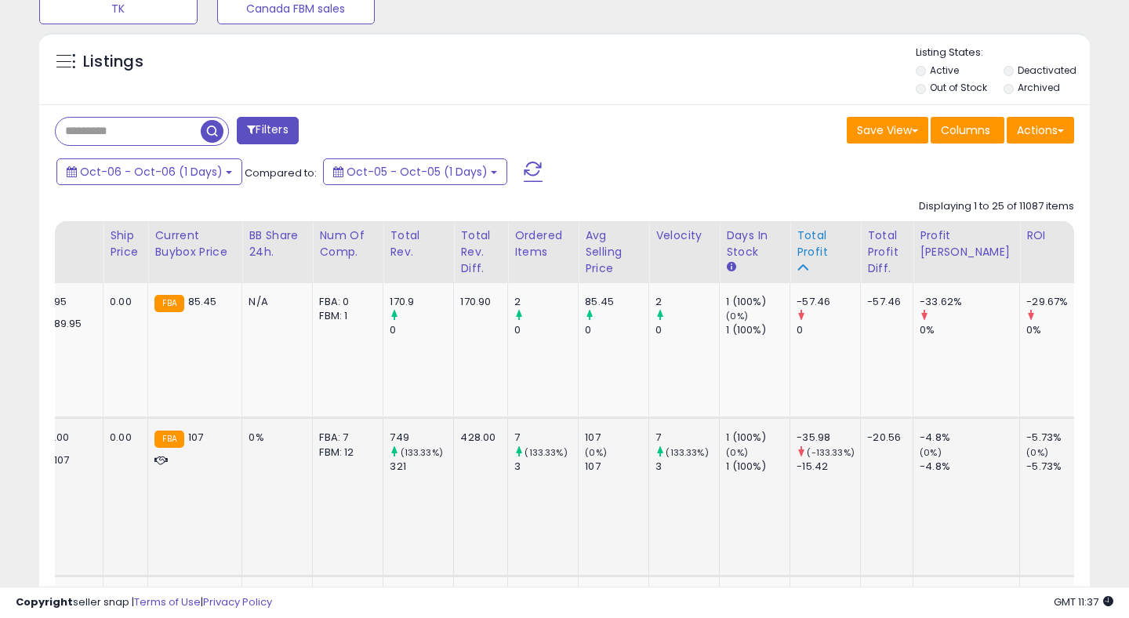
click at [796, 249] on div "Total Profit" at bounding box center [824, 243] width 57 height 33
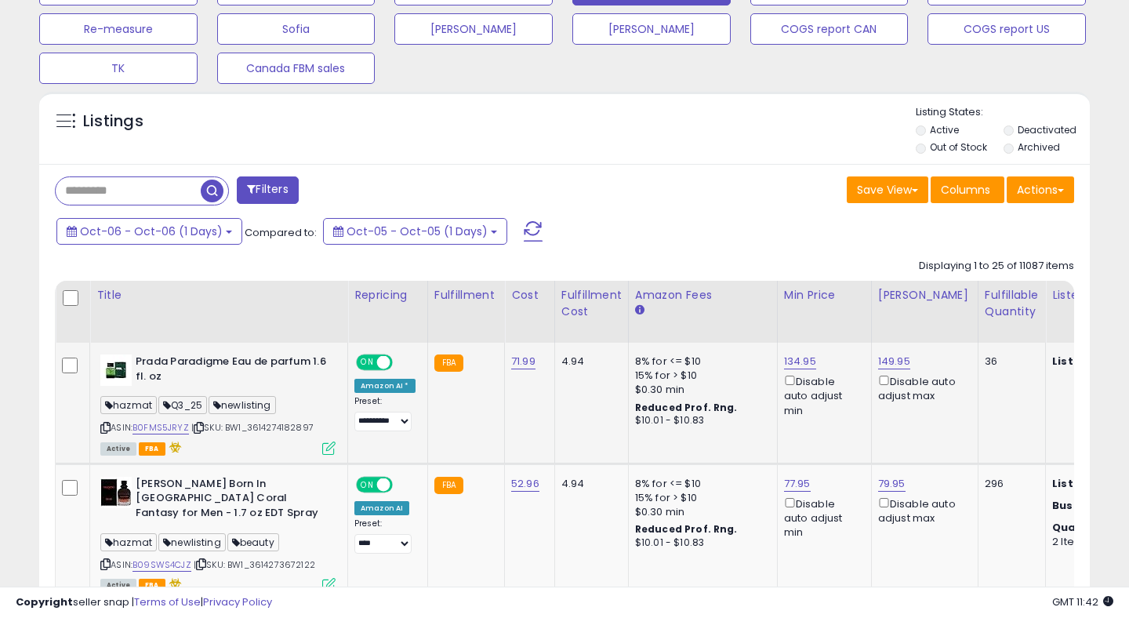
scroll to position [695, 0]
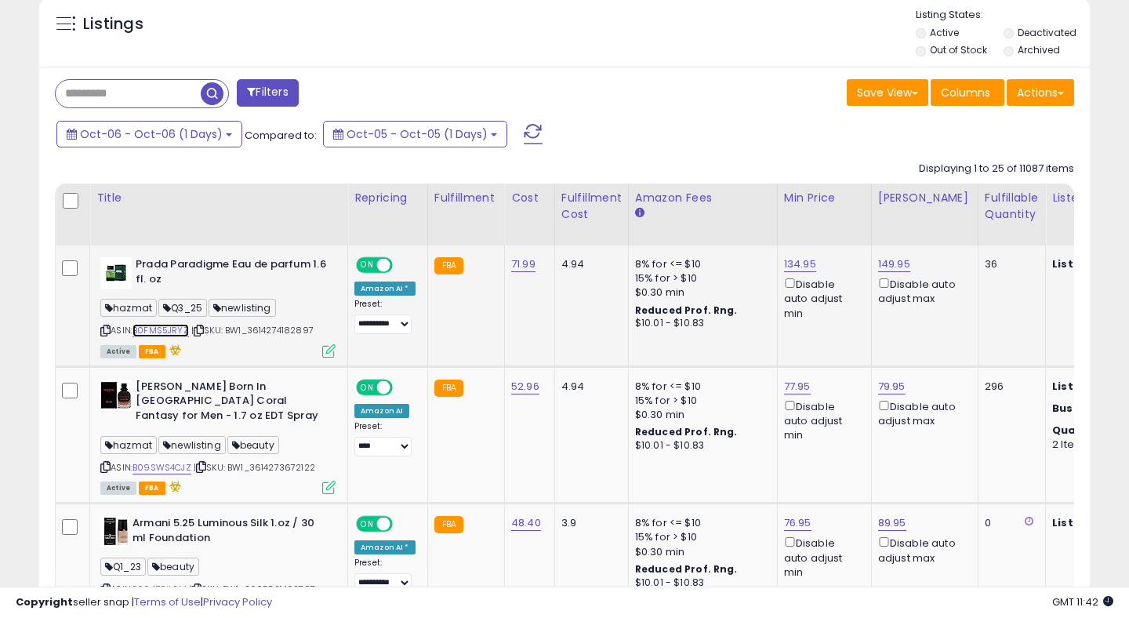
click at [158, 330] on link "B0FMS5JRYZ" at bounding box center [160, 330] width 56 height 13
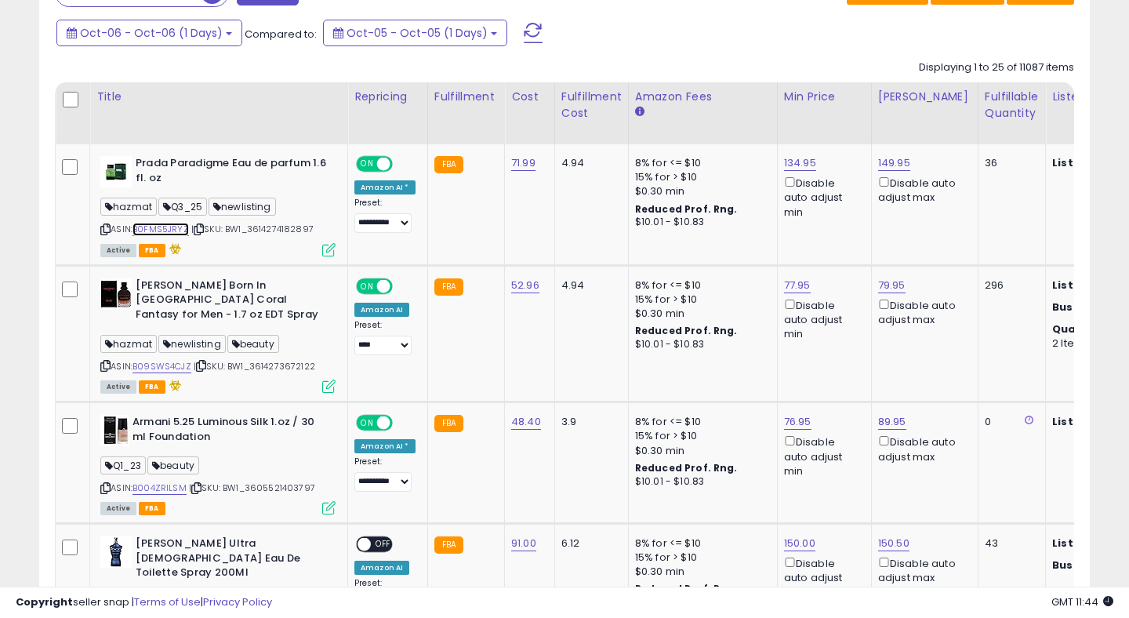
scroll to position [0, 0]
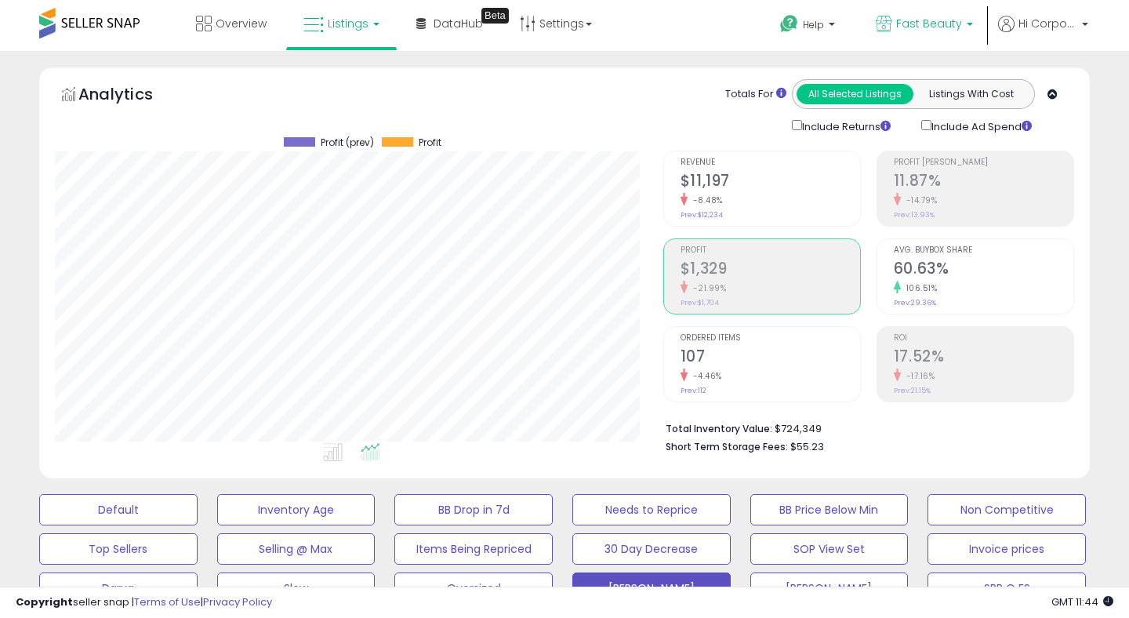
click at [933, 25] on span "Fast Beauty" at bounding box center [929, 24] width 66 height 16
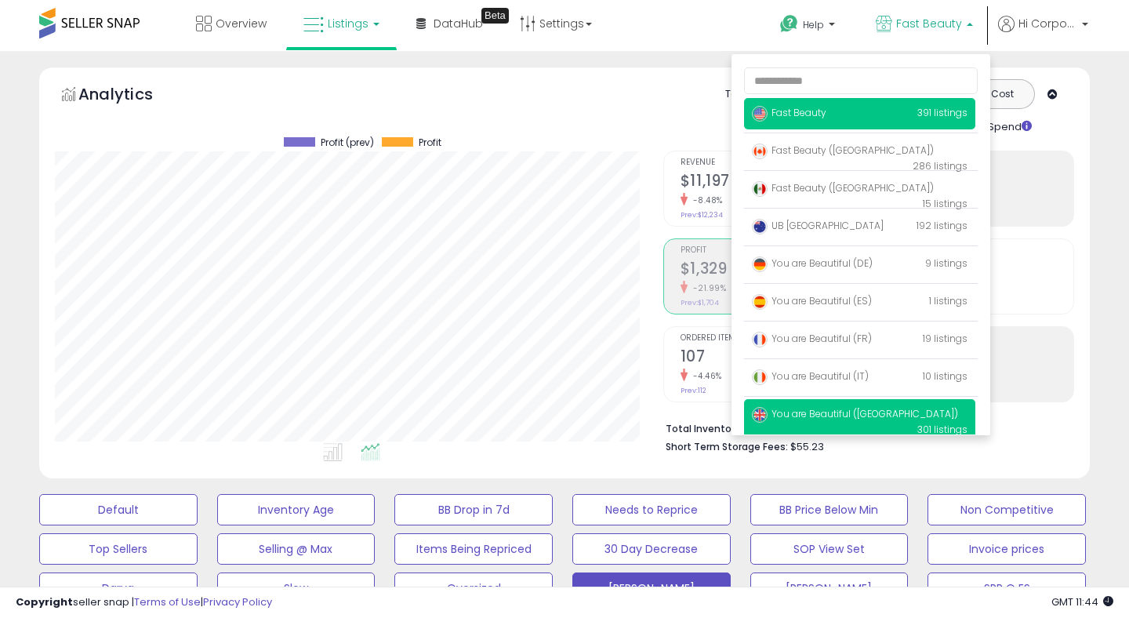
click at [825, 408] on span "You are Beautiful ([GEOGRAPHIC_DATA])" at bounding box center [855, 413] width 206 height 13
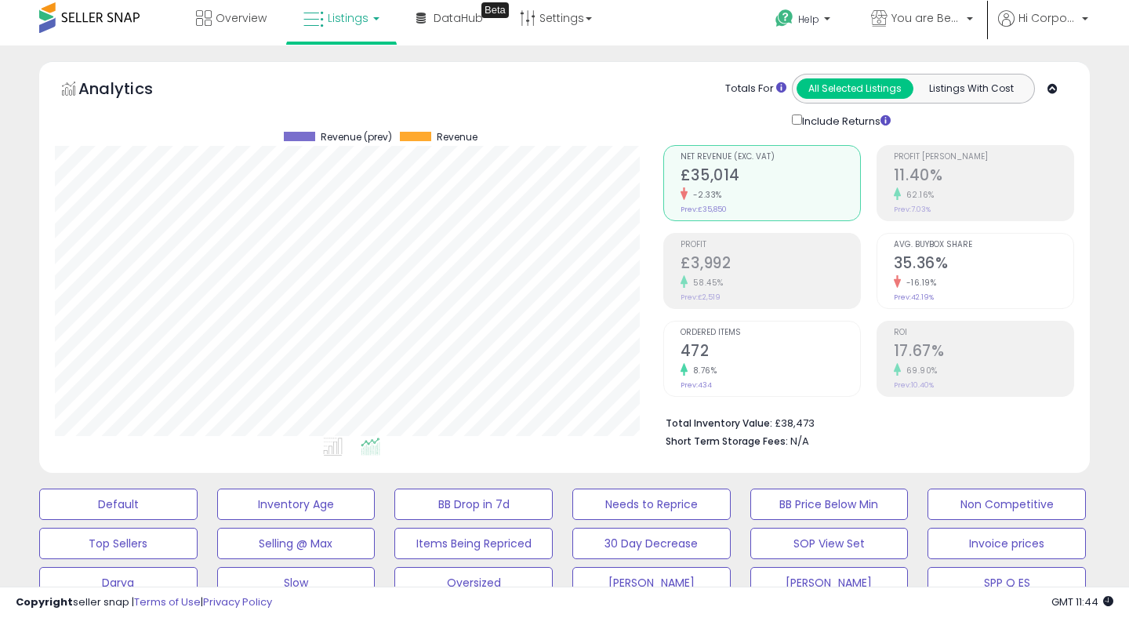
scroll to position [9, 0]
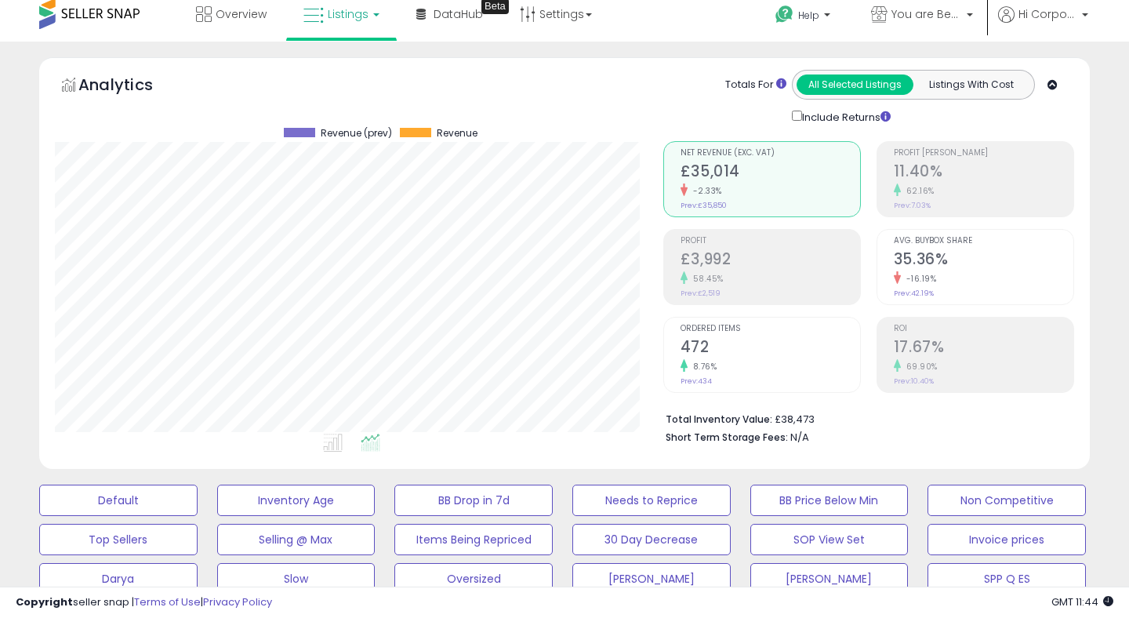
click at [711, 339] on h2 "472" at bounding box center [769, 348] width 179 height 21
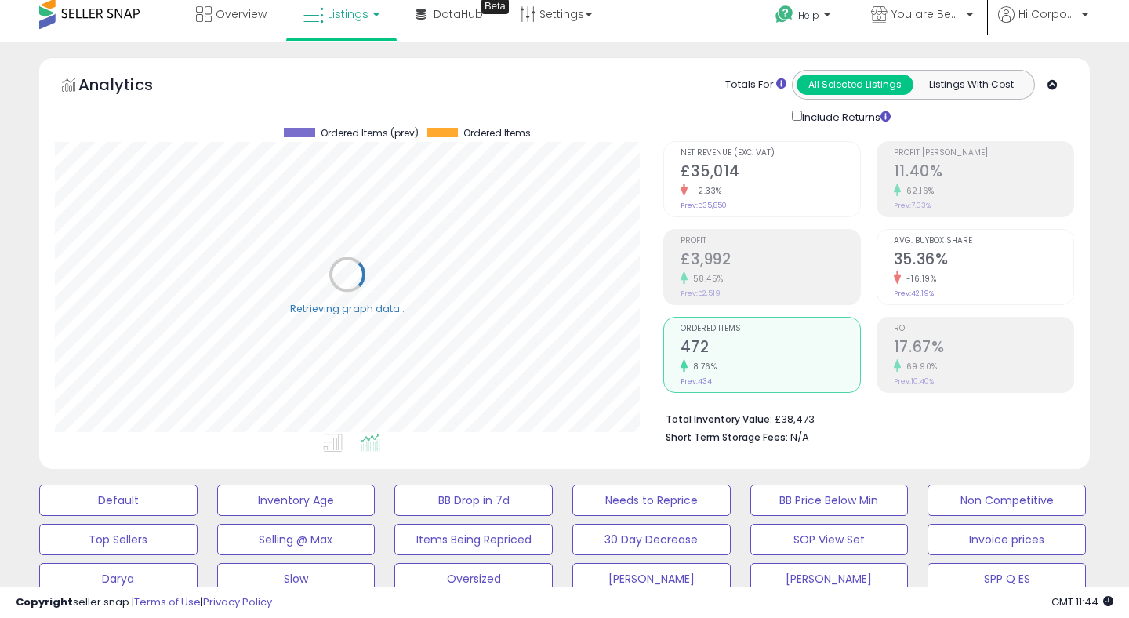
scroll to position [321, 607]
click at [951, 342] on h2 "17.67%" at bounding box center [982, 348] width 179 height 21
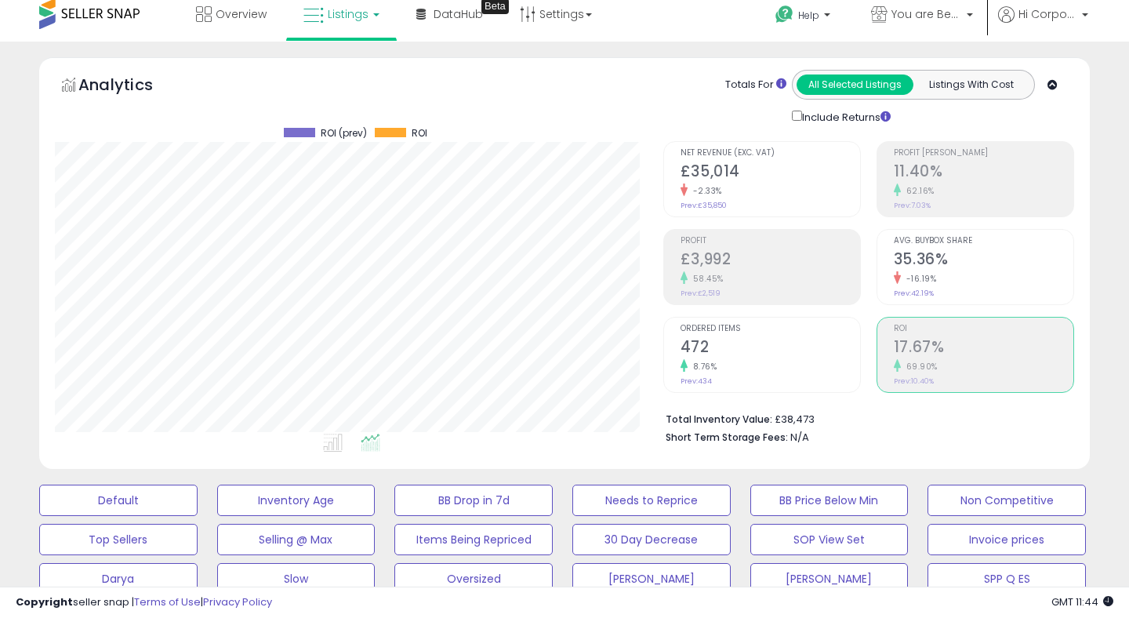
click at [714, 259] on h2 "£3,992" at bounding box center [769, 260] width 179 height 21
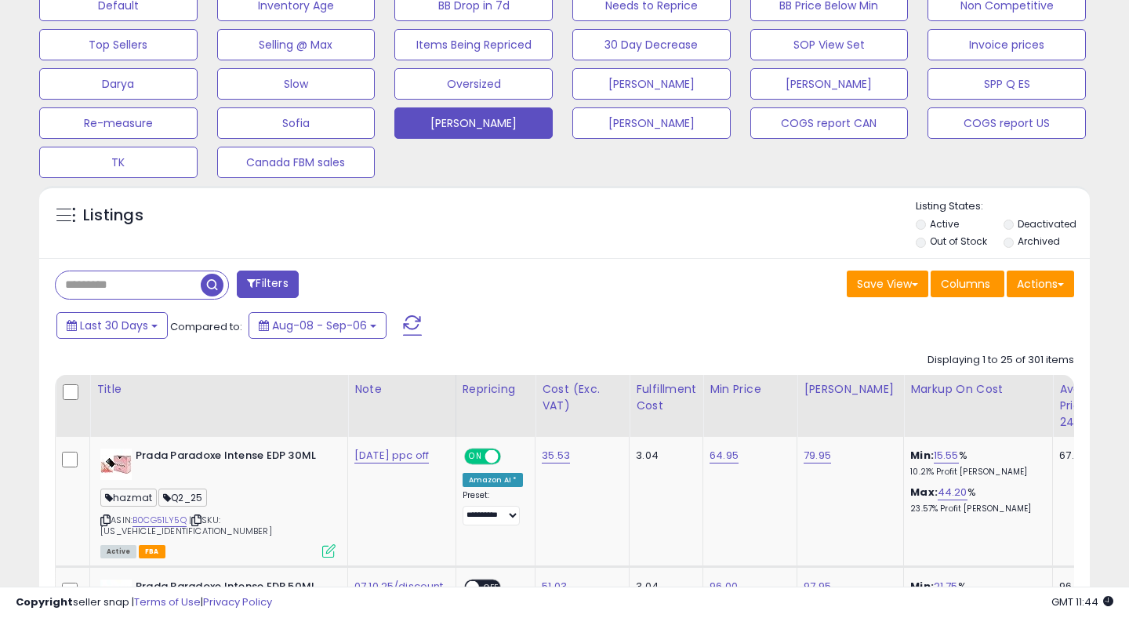
scroll to position [483, 0]
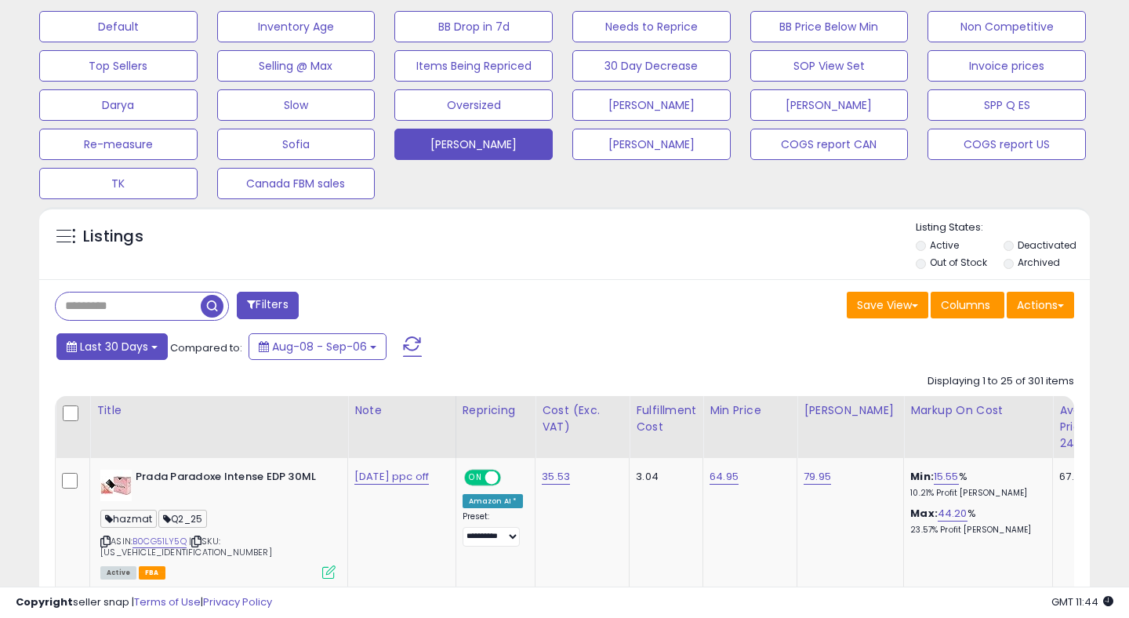
click at [129, 337] on button "Last 30 Days" at bounding box center [111, 346] width 111 height 27
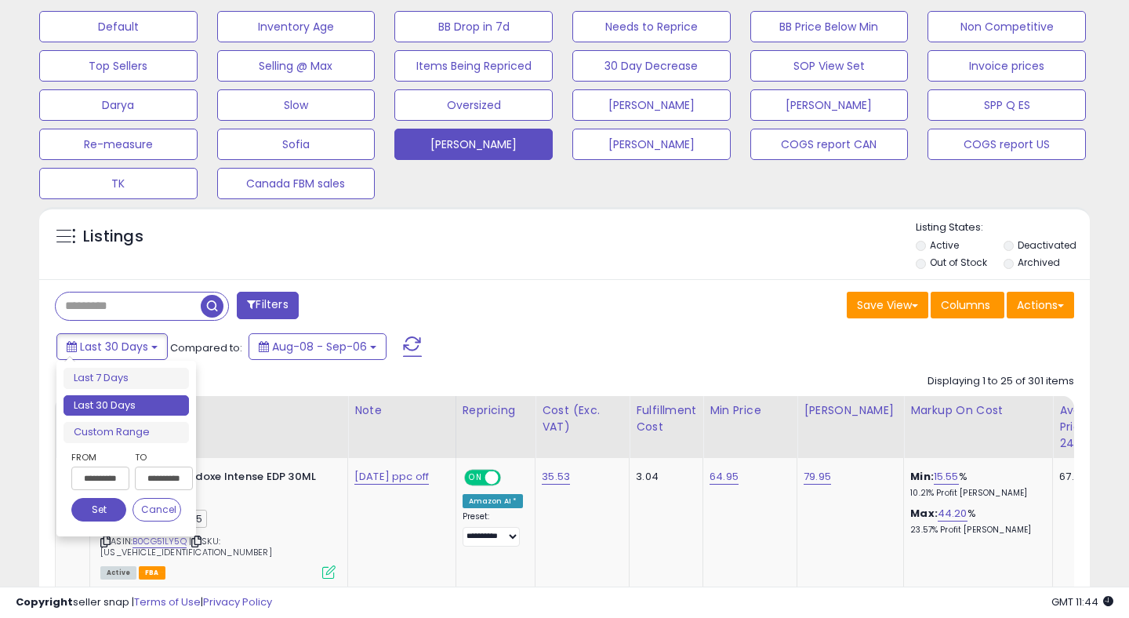
click at [92, 459] on label "From" at bounding box center [98, 457] width 55 height 16
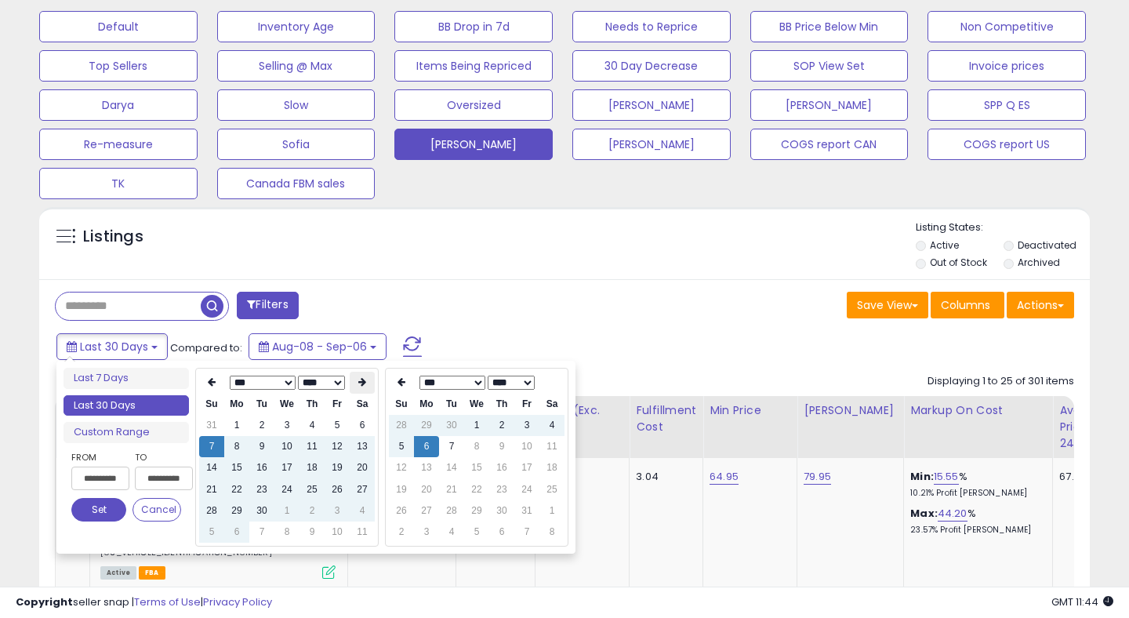
click at [358, 380] on icon at bounding box center [362, 381] width 8 height 9
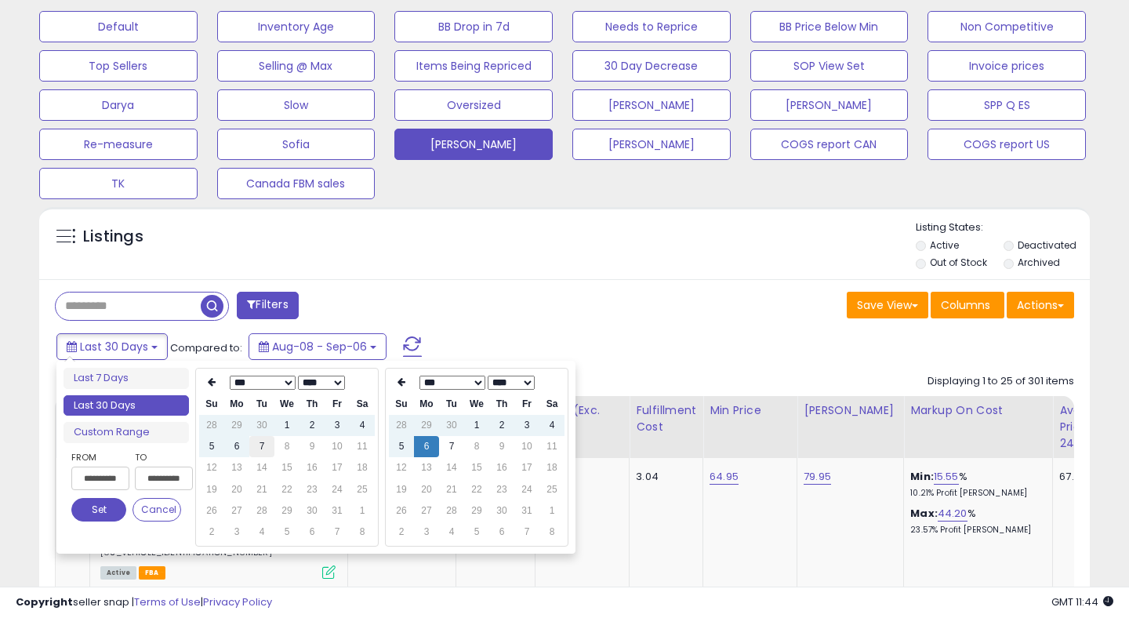
type input "**********"
click at [258, 444] on td "7" at bounding box center [261, 446] width 25 height 21
type input "**********"
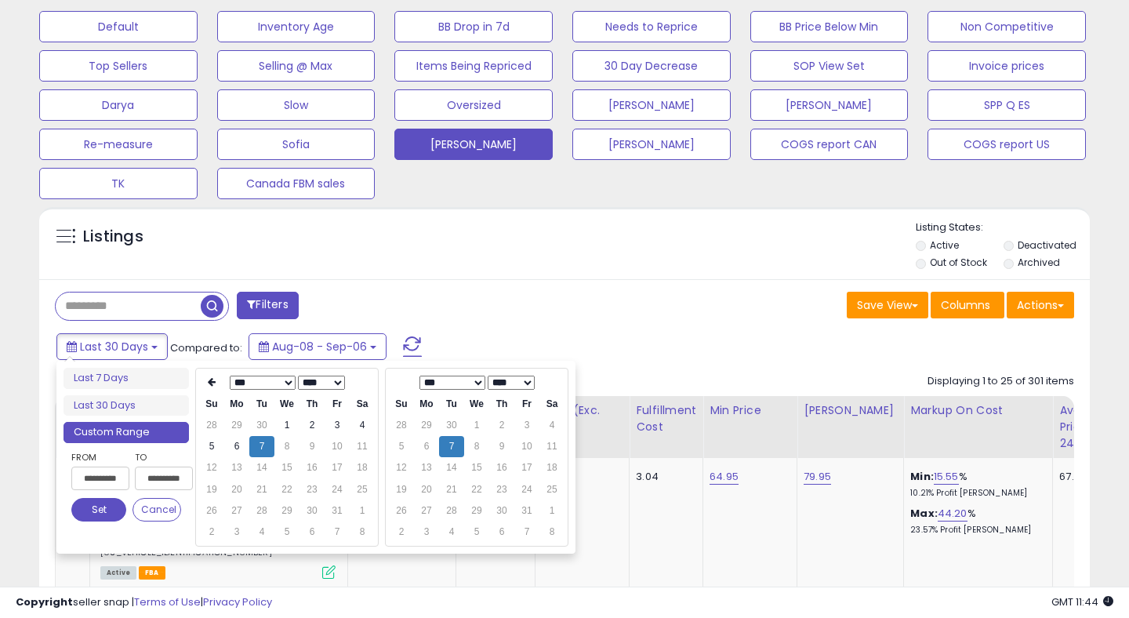
type input "**********"
click at [100, 499] on button "Set" at bounding box center [98, 510] width 55 height 24
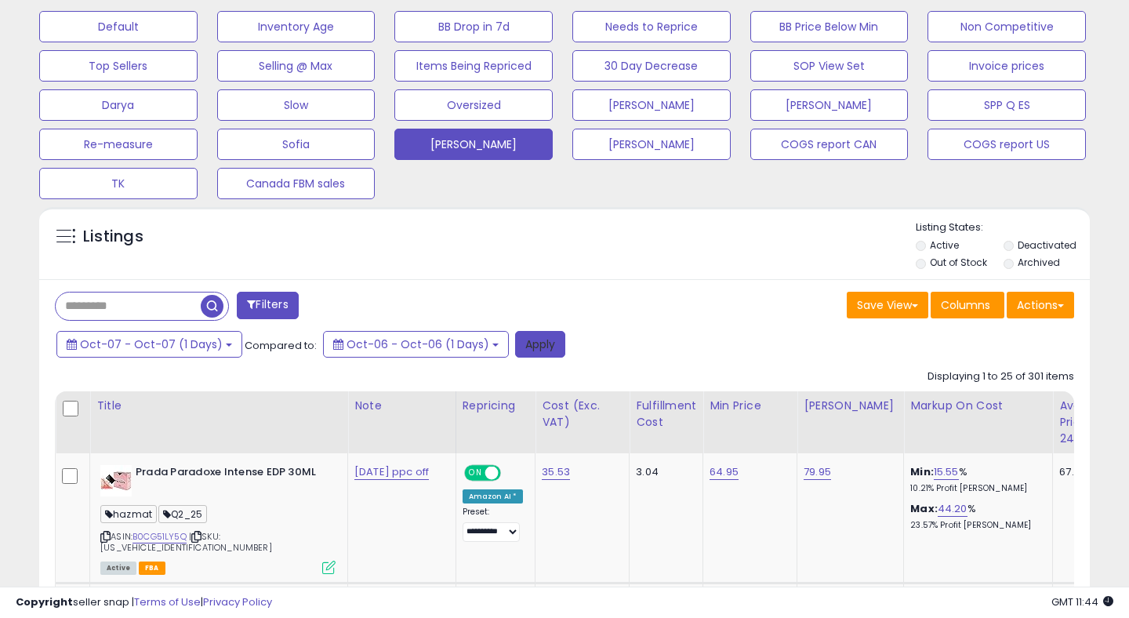
click at [538, 332] on button "Apply" at bounding box center [540, 344] width 50 height 27
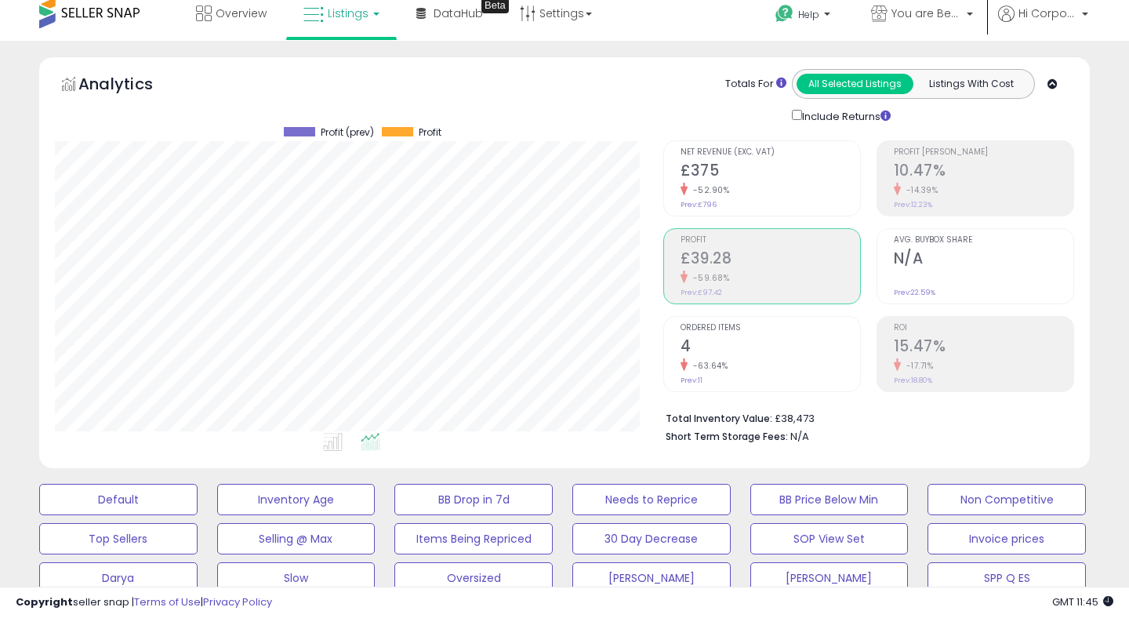
scroll to position [0, 0]
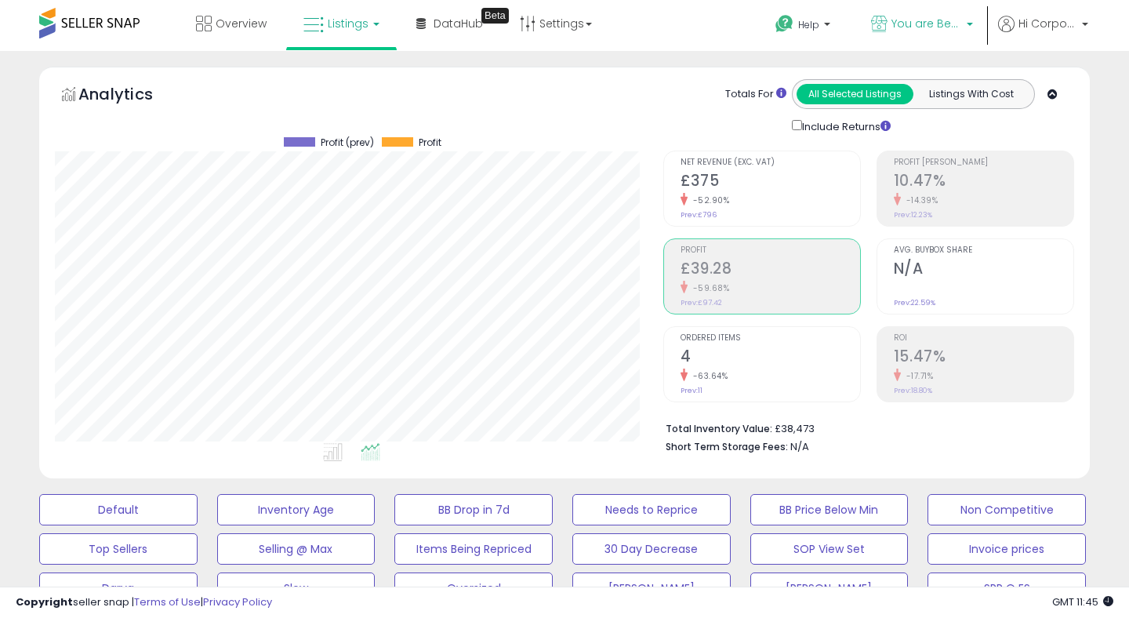
click at [910, 20] on span "You are Beautiful ([GEOGRAPHIC_DATA])" at bounding box center [926, 24] width 71 height 16
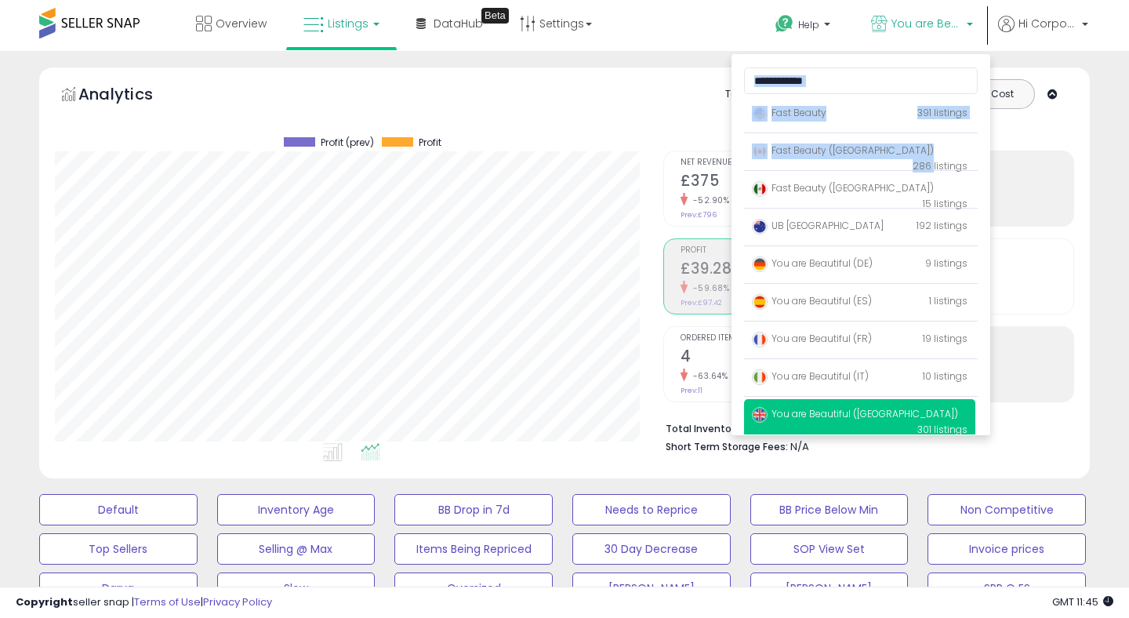
drag, startPoint x: 926, startPoint y: 150, endPoint x: 942, endPoint y: 24, distance: 127.2
click at [937, 33] on li "You are Beautiful (UK) Fast Beauty" at bounding box center [921, 27] width 136 height 54
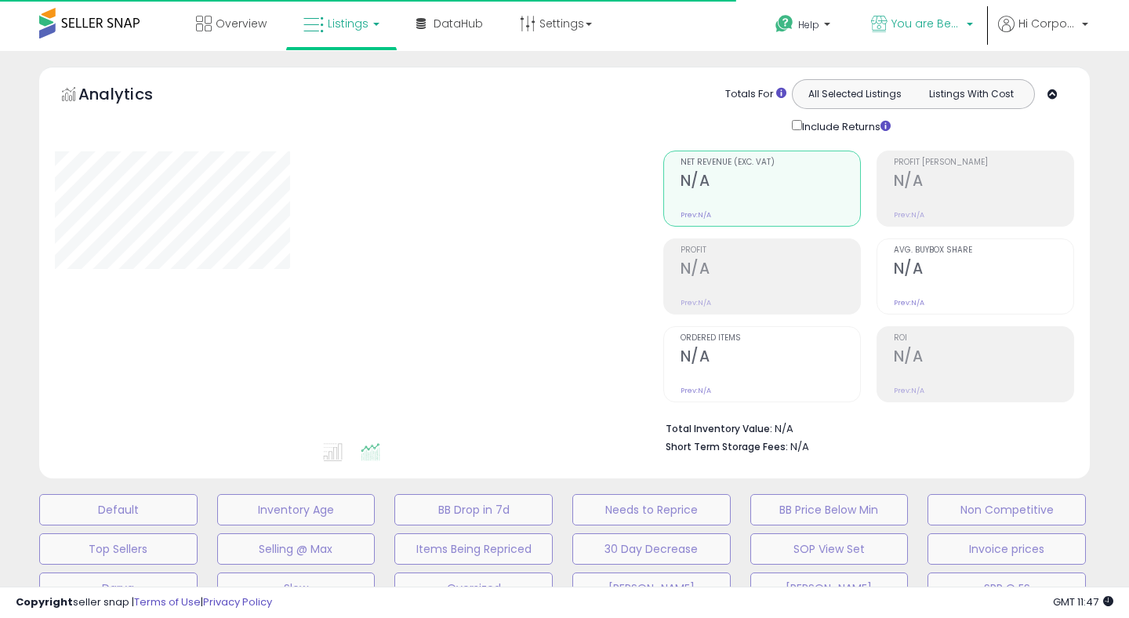
click at [893, 18] on span "You are Beautiful ([GEOGRAPHIC_DATA])" at bounding box center [926, 24] width 71 height 16
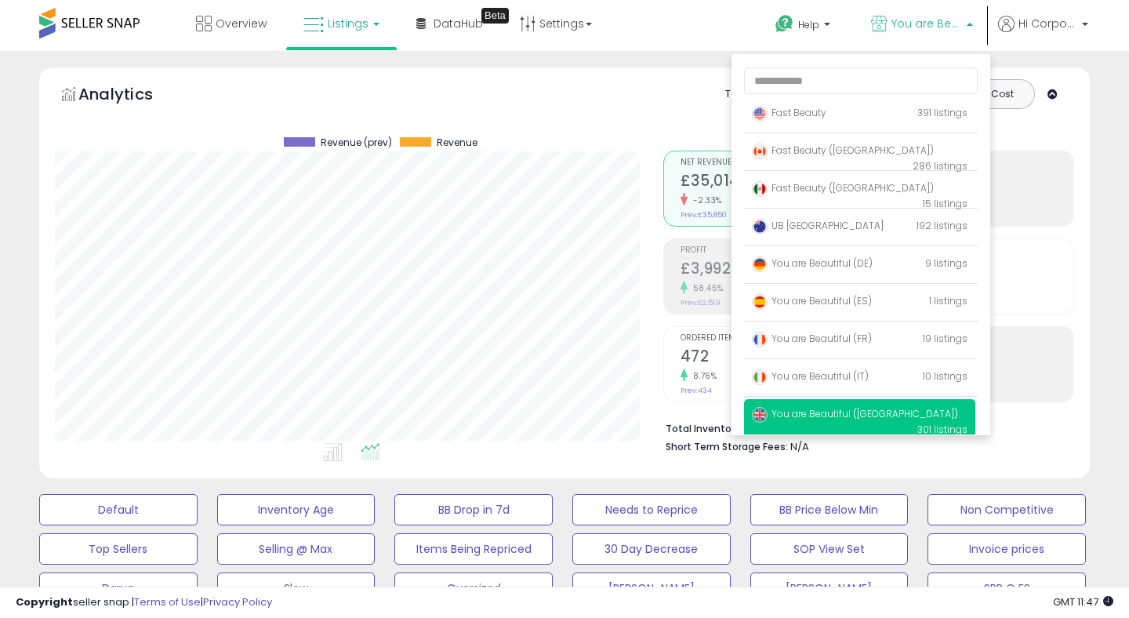
scroll to position [321, 607]
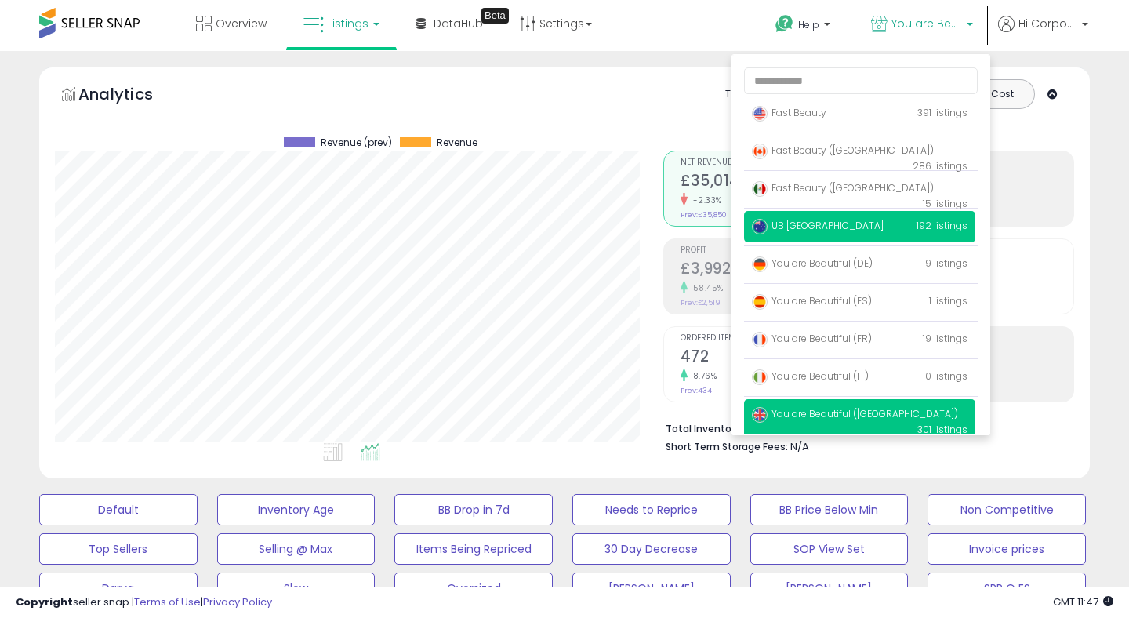
click at [828, 219] on p "UB [GEOGRAPHIC_DATA] 192 listings" at bounding box center [859, 226] width 231 height 31
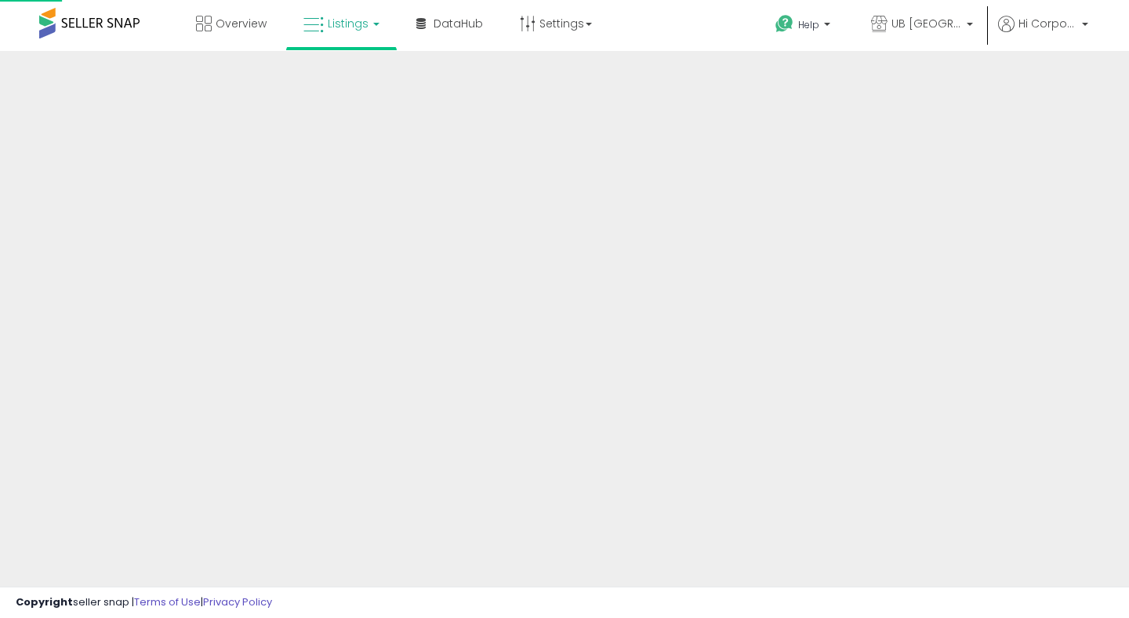
click at [822, 228] on div at bounding box center [564, 376] width 1129 height 650
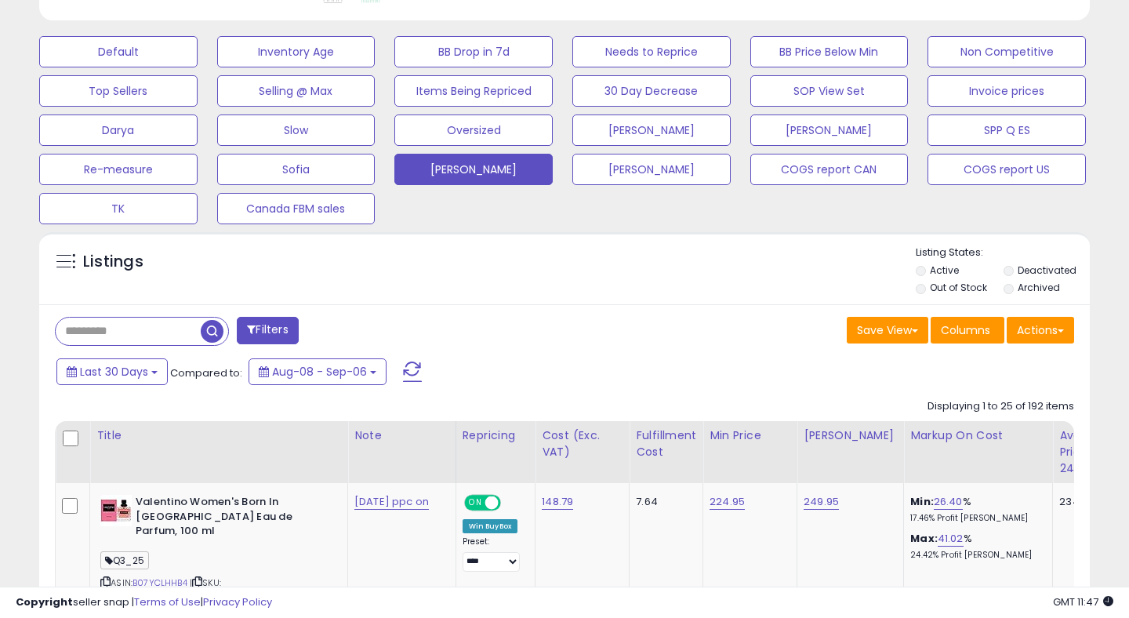
scroll to position [461, 0]
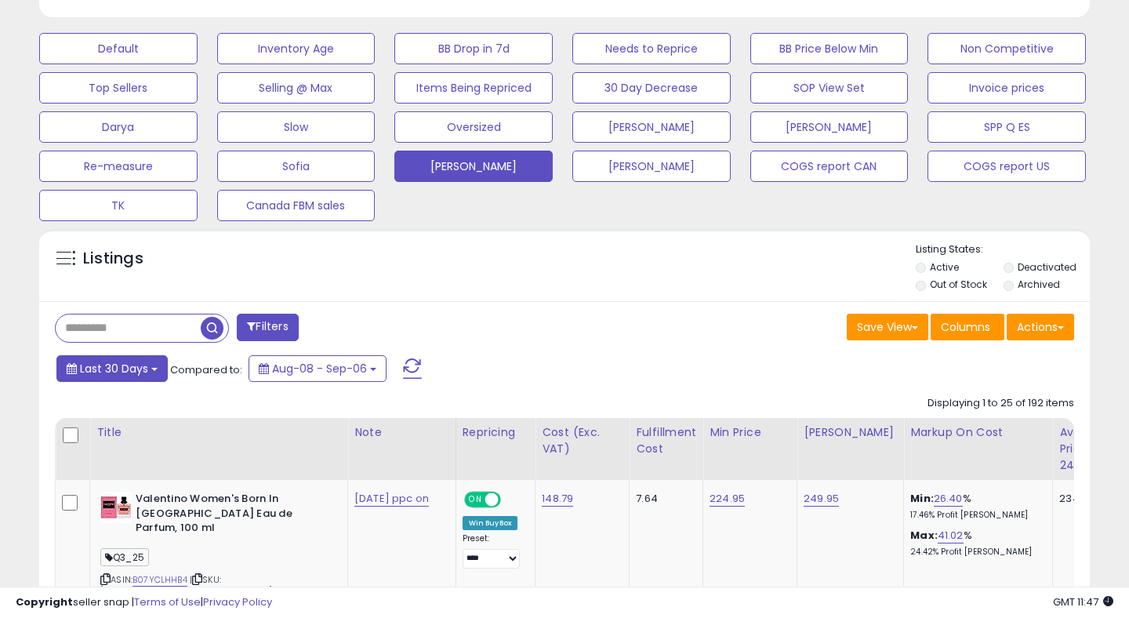
click at [125, 362] on span "Last 30 Days" at bounding box center [114, 369] width 68 height 16
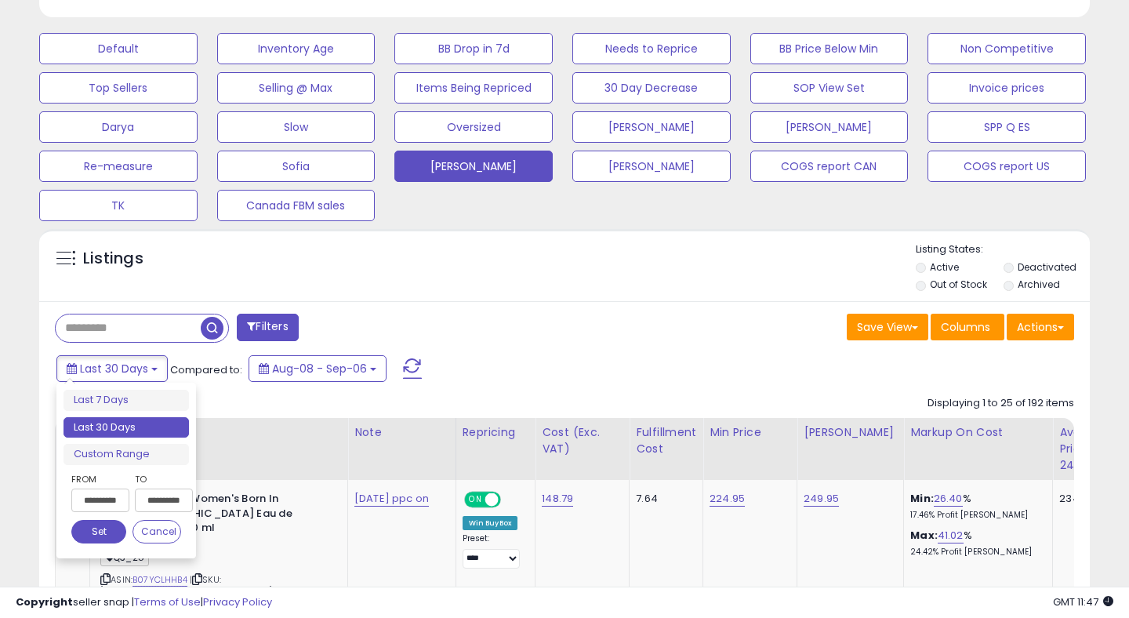
click at [112, 501] on input "**********" at bounding box center [100, 500] width 58 height 24
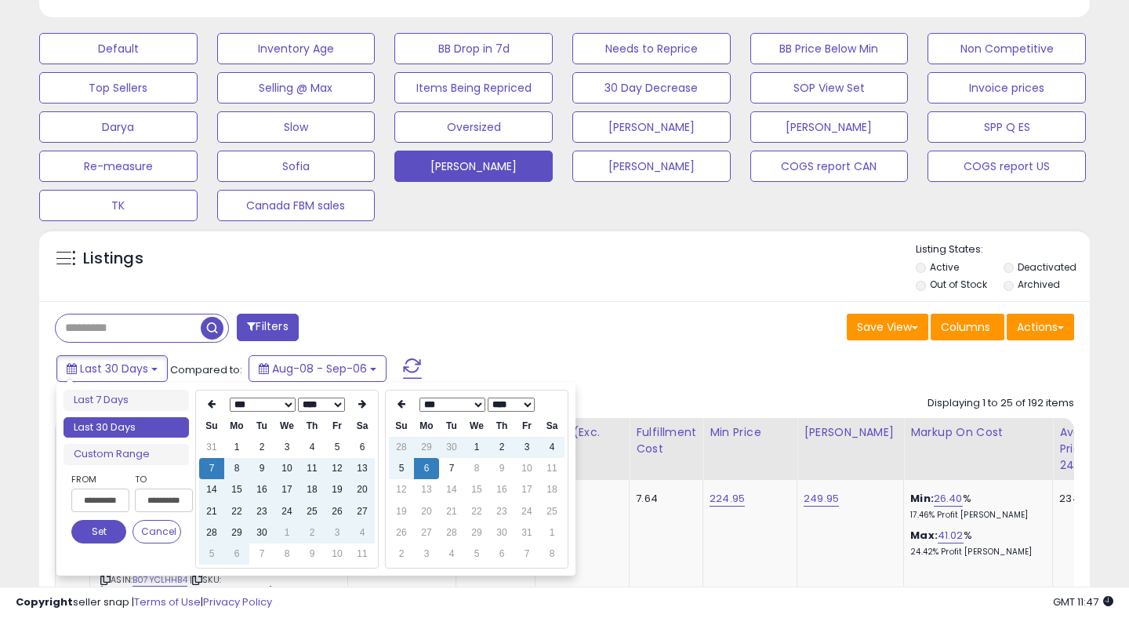
type input "**********"
click at [451, 468] on td "7" at bounding box center [451, 468] width 25 height 21
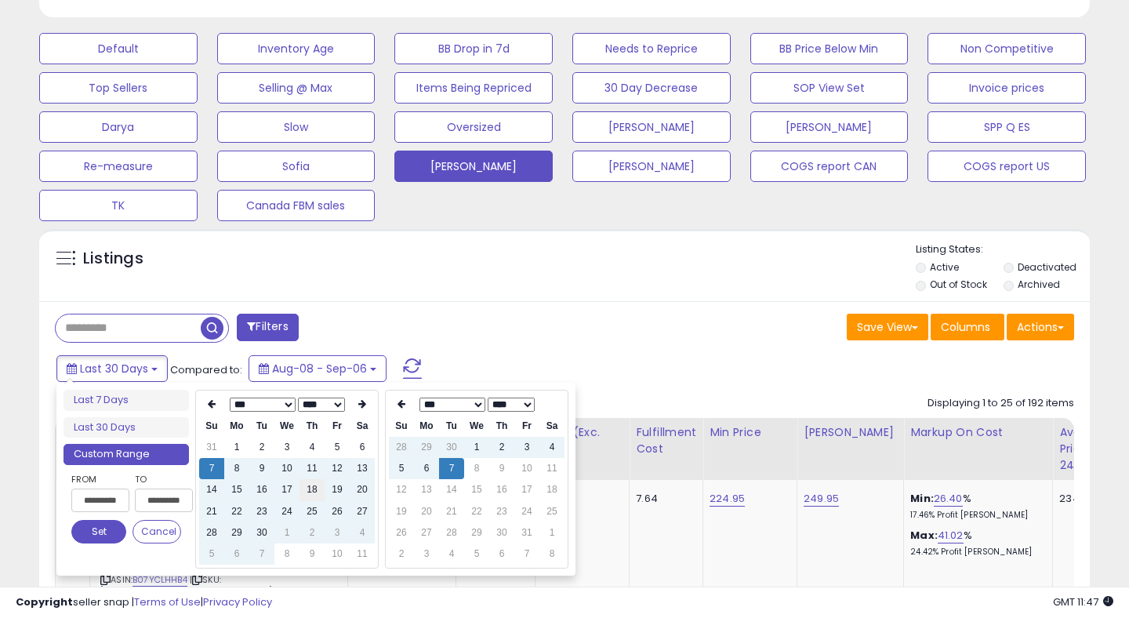
type input "**********"
click at [99, 523] on button "Set" at bounding box center [98, 532] width 55 height 24
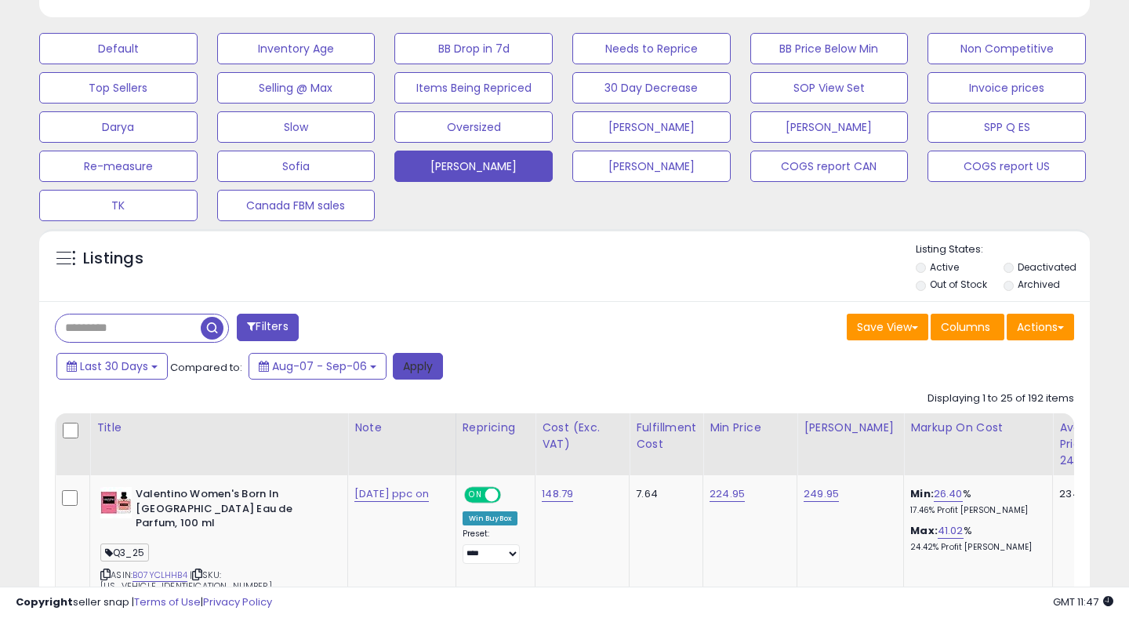
click at [415, 375] on button "Apply" at bounding box center [418, 366] width 50 height 27
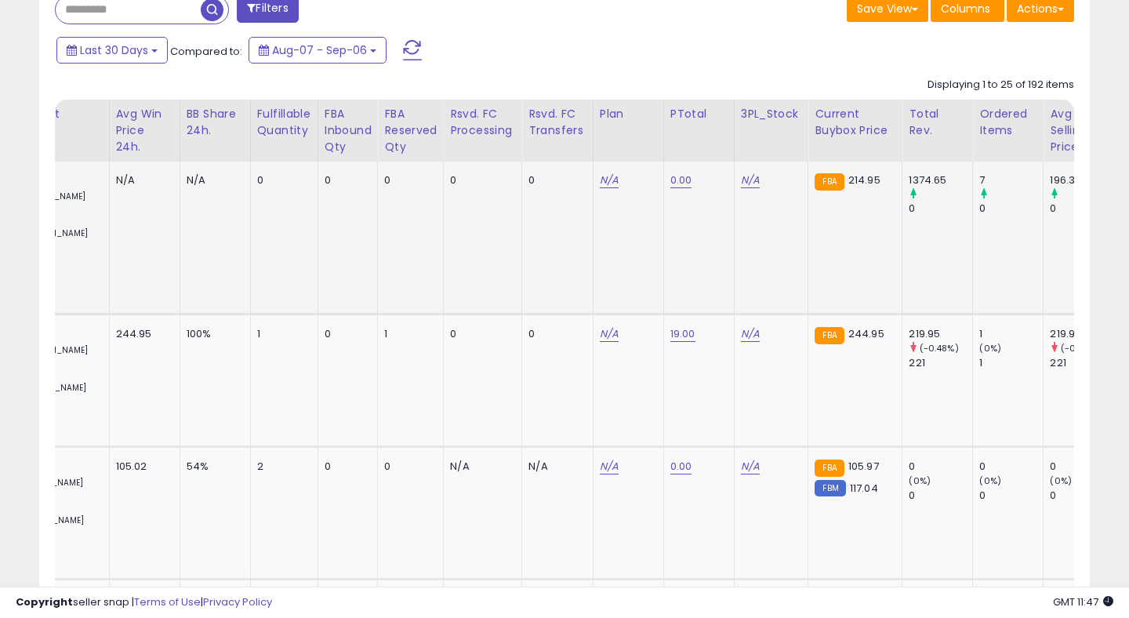
scroll to position [0, 1643]
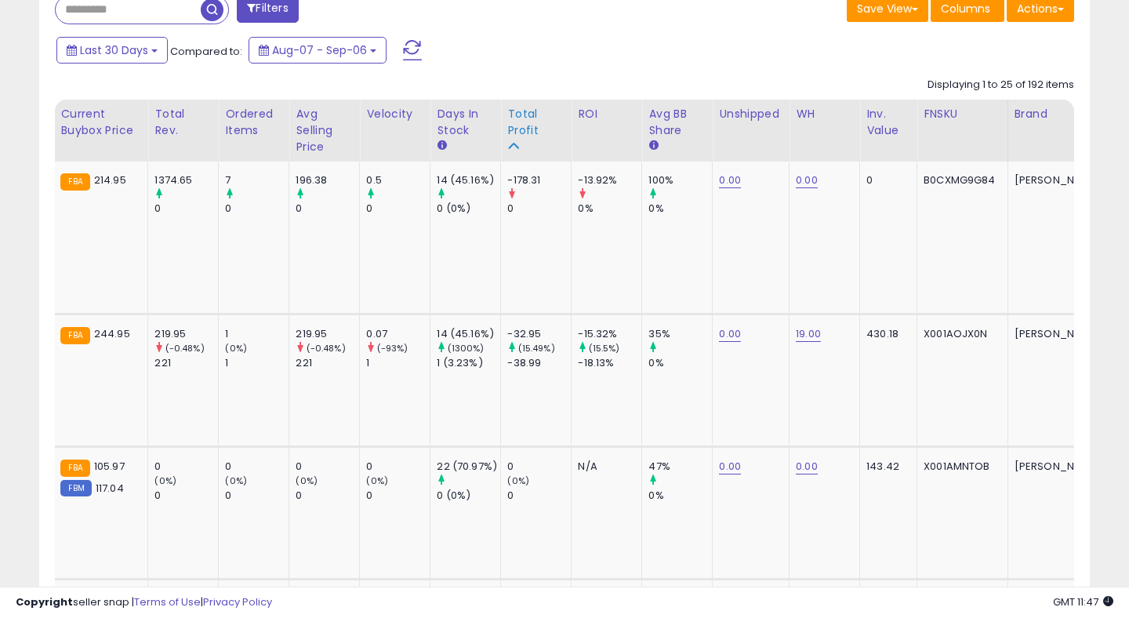
click at [513, 124] on div "Total Profit" at bounding box center [535, 122] width 57 height 33
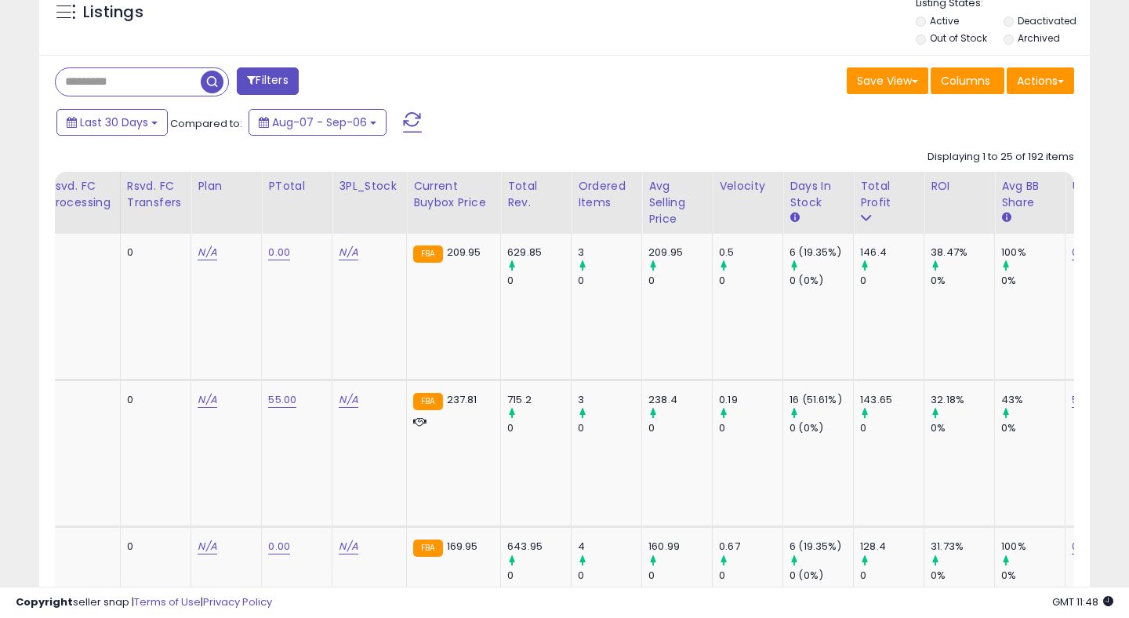
scroll to position [0, 0]
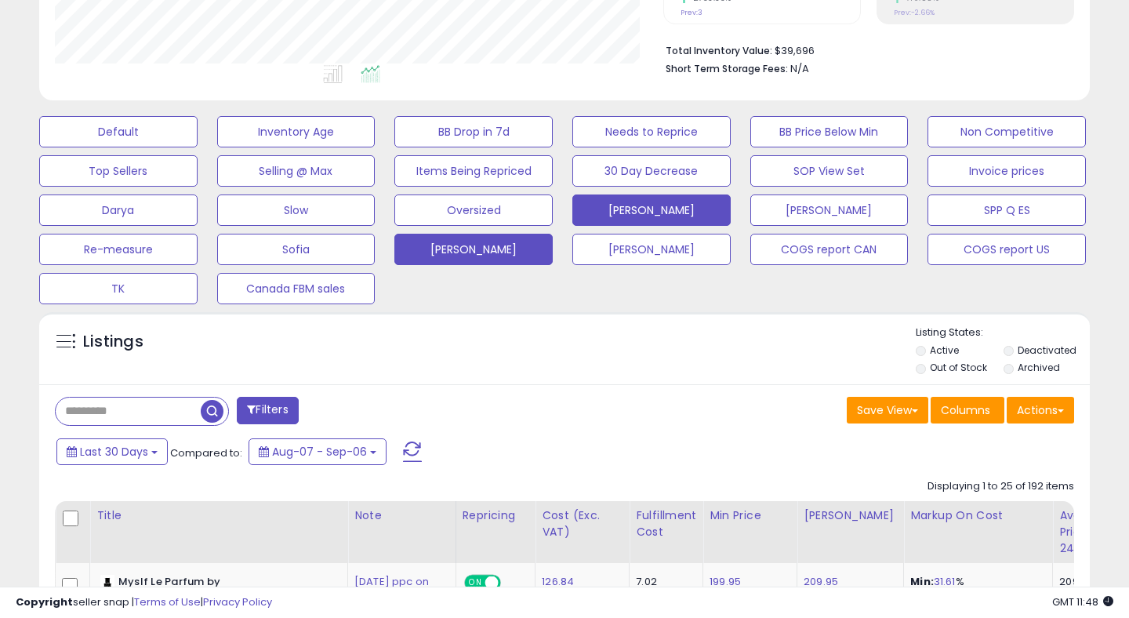
click at [699, 208] on button "[PERSON_NAME]" at bounding box center [651, 209] width 158 height 31
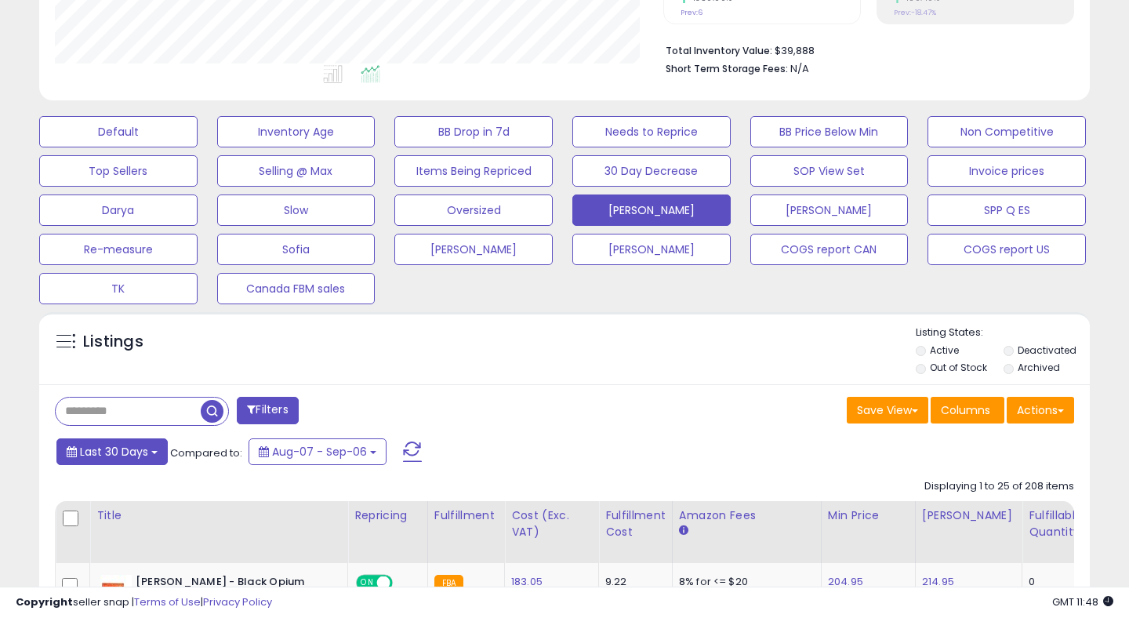
click at [126, 449] on span "Last 30 Days" at bounding box center [114, 452] width 68 height 16
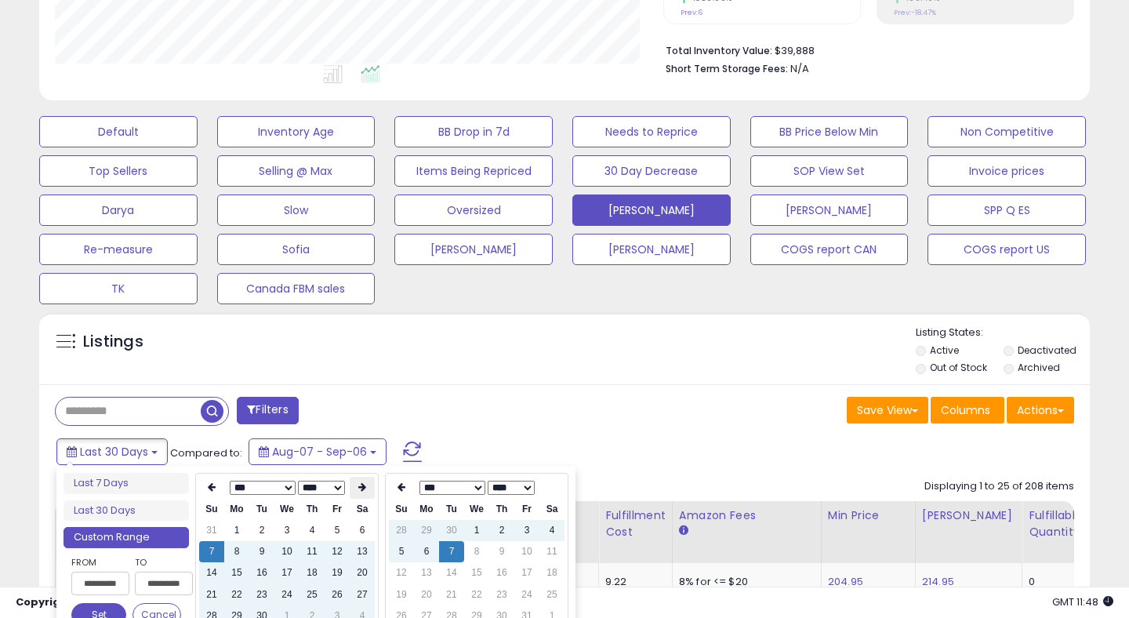
click at [366, 483] on th at bounding box center [362, 488] width 25 height 22
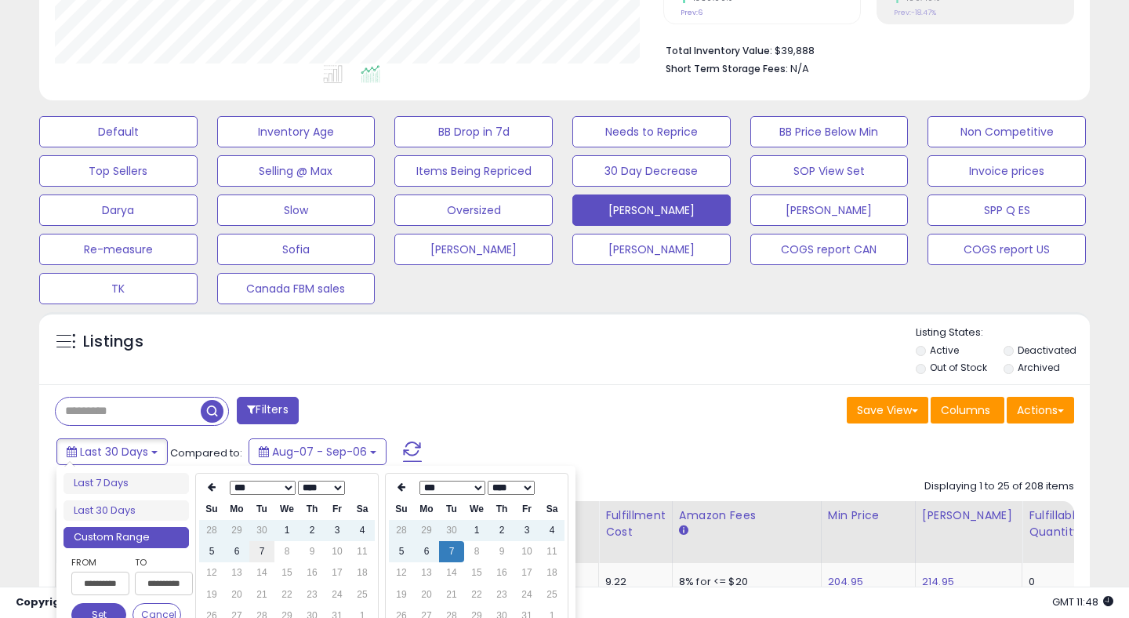
type input "**********"
click at [260, 549] on td "7" at bounding box center [261, 551] width 25 height 21
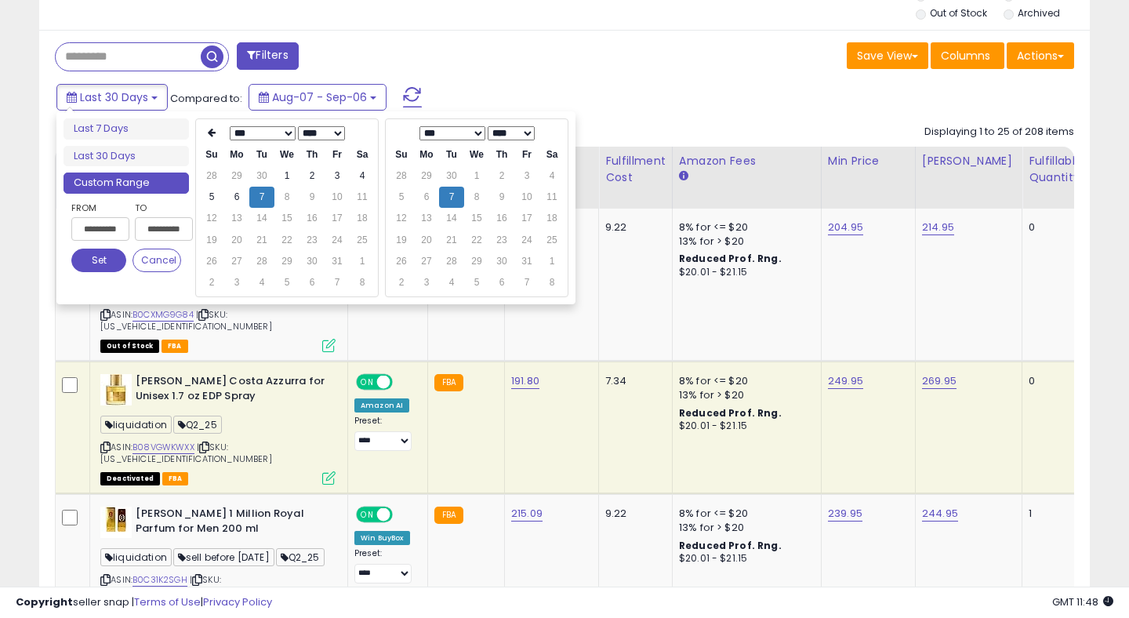
click at [105, 263] on button "Set" at bounding box center [98, 260] width 55 height 24
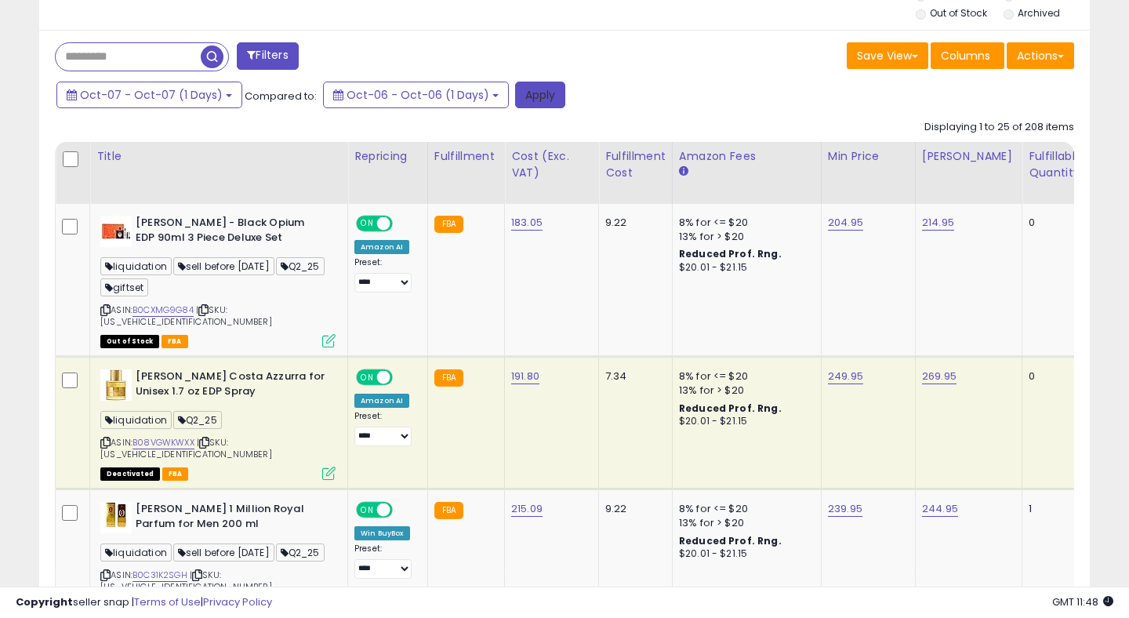
click at [540, 96] on button "Apply" at bounding box center [540, 95] width 50 height 27
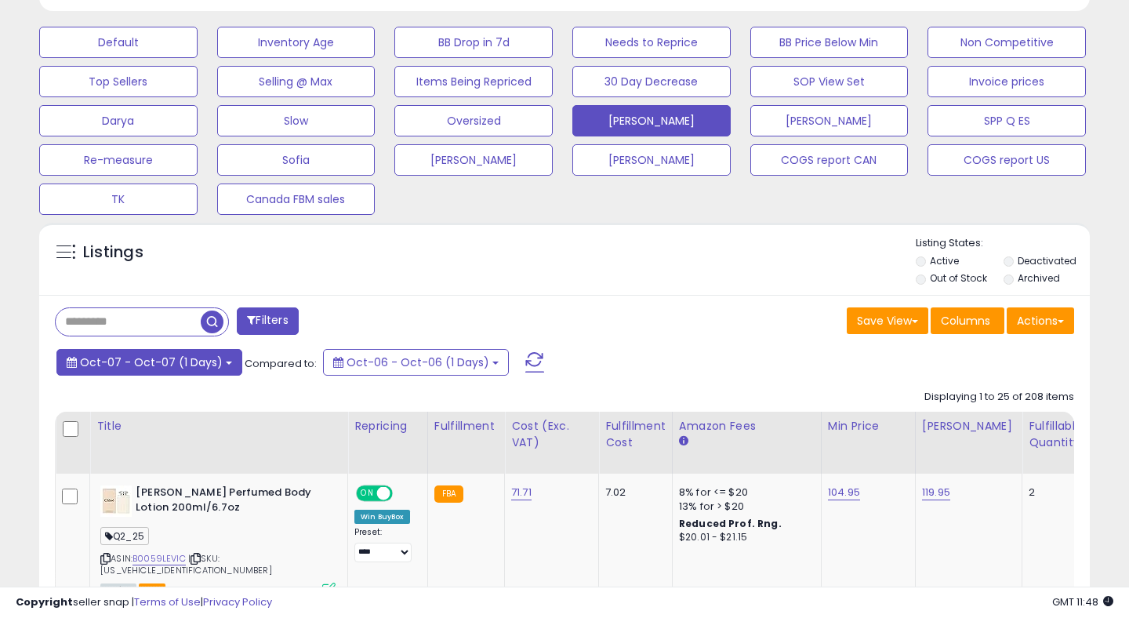
click at [195, 359] on span "Oct-07 - Oct-07 (1 Days)" at bounding box center [151, 362] width 143 height 16
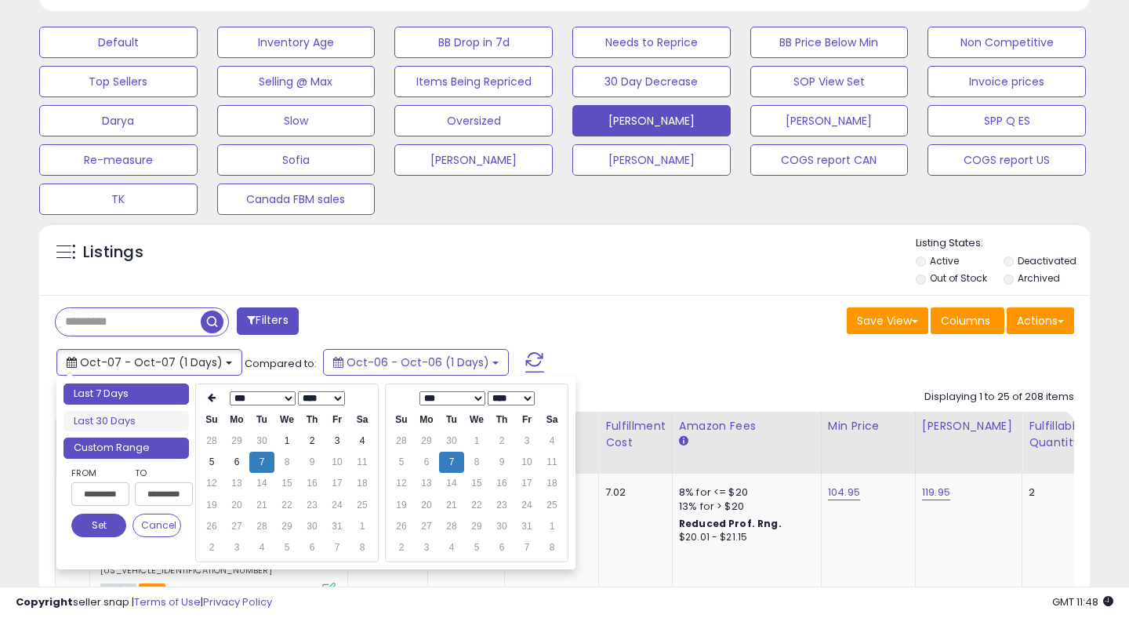
type input "**********"
click at [281, 439] on td "1" at bounding box center [286, 440] width 25 height 21
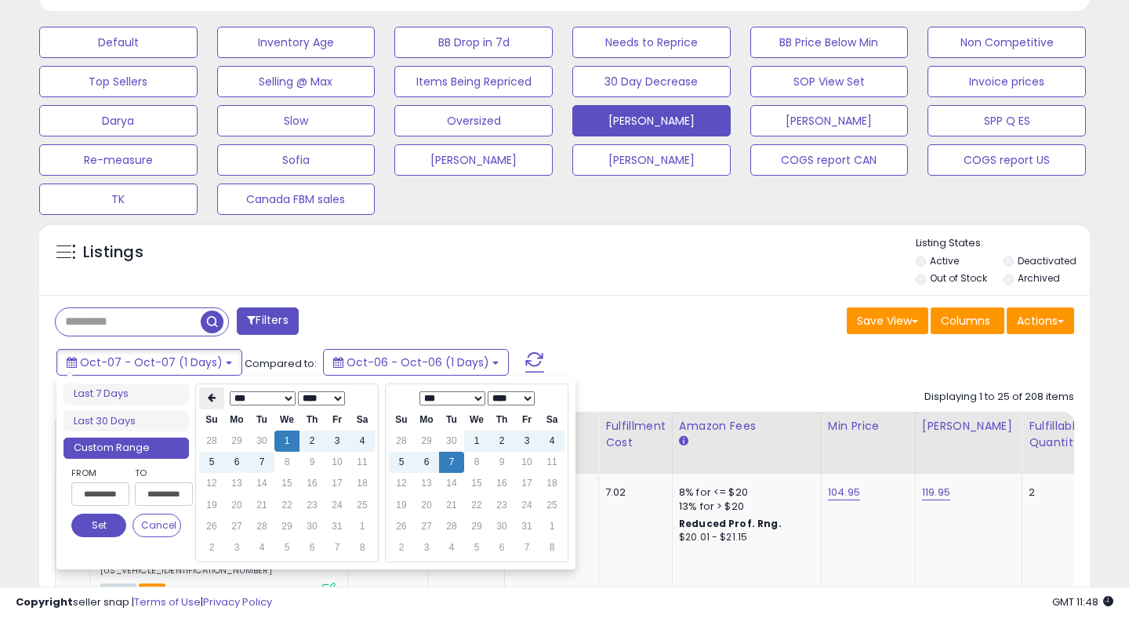
click at [213, 401] on icon at bounding box center [212, 397] width 8 height 9
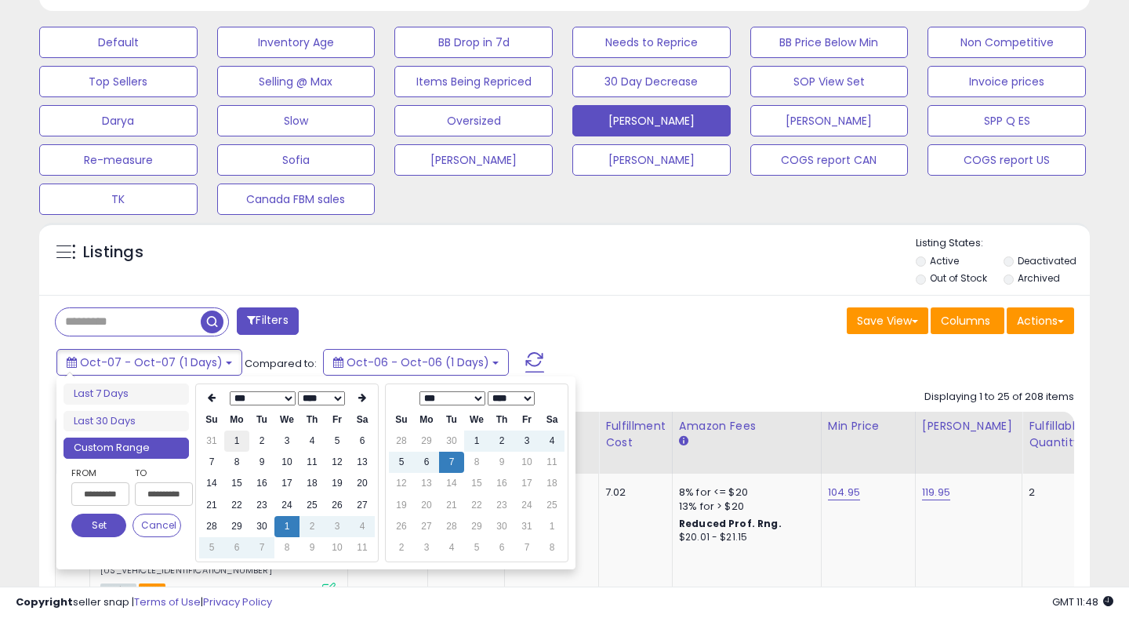
click at [230, 444] on td "1" at bounding box center [236, 440] width 25 height 21
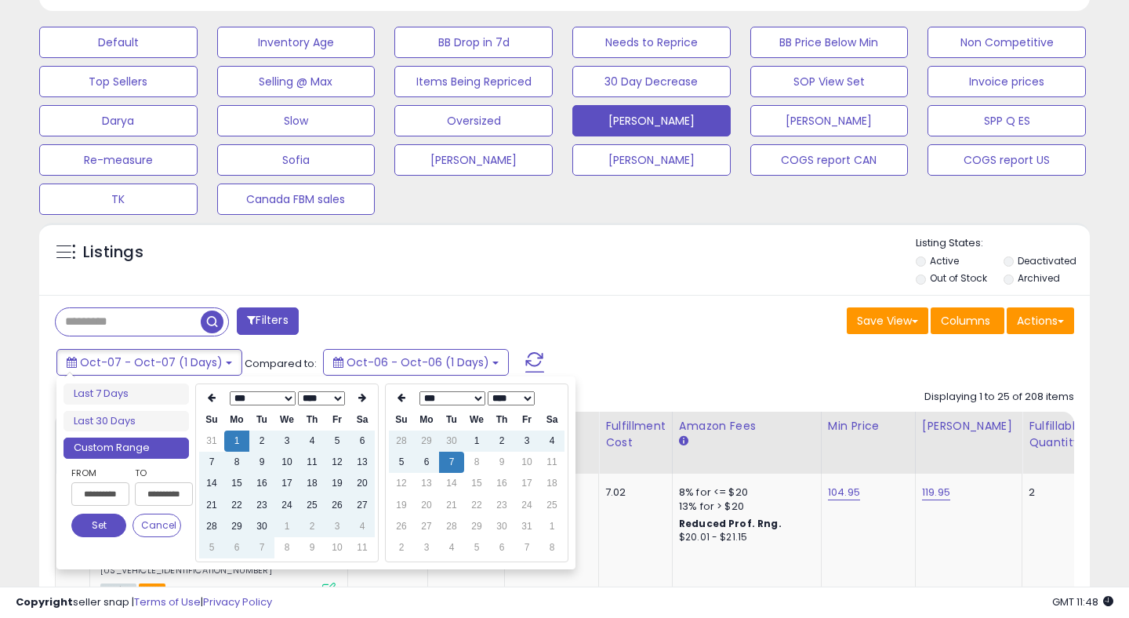
type input "**********"
click at [90, 525] on button "Set" at bounding box center [98, 525] width 55 height 24
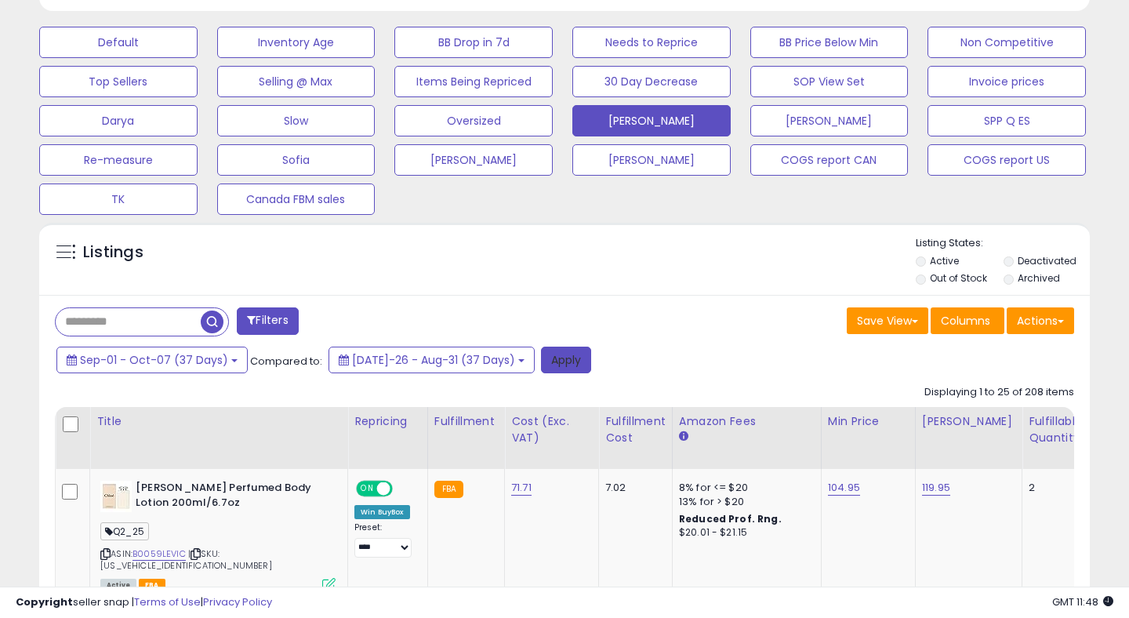
click at [541, 364] on button "Apply" at bounding box center [566, 359] width 50 height 27
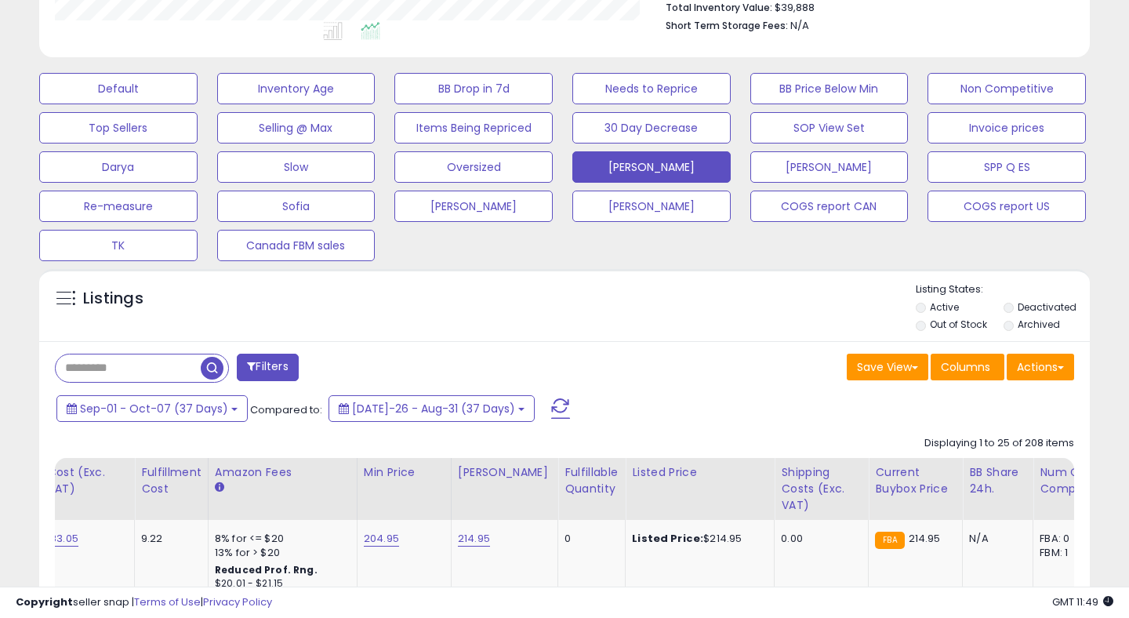
scroll to position [0, 949]
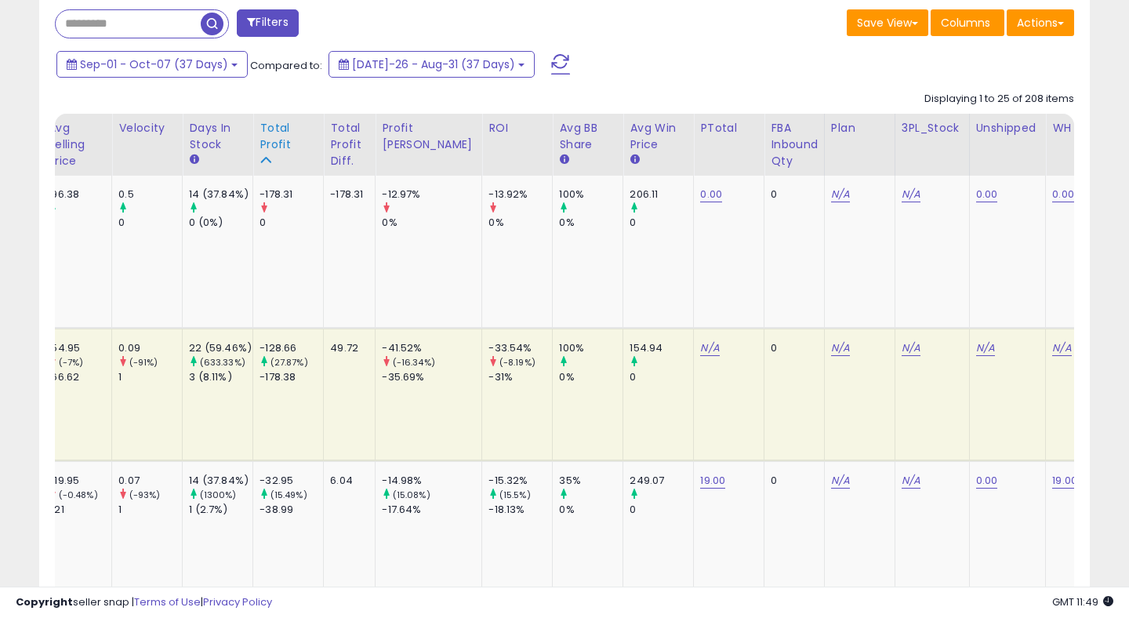
click at [259, 136] on div "Total Profit" at bounding box center [287, 136] width 57 height 33
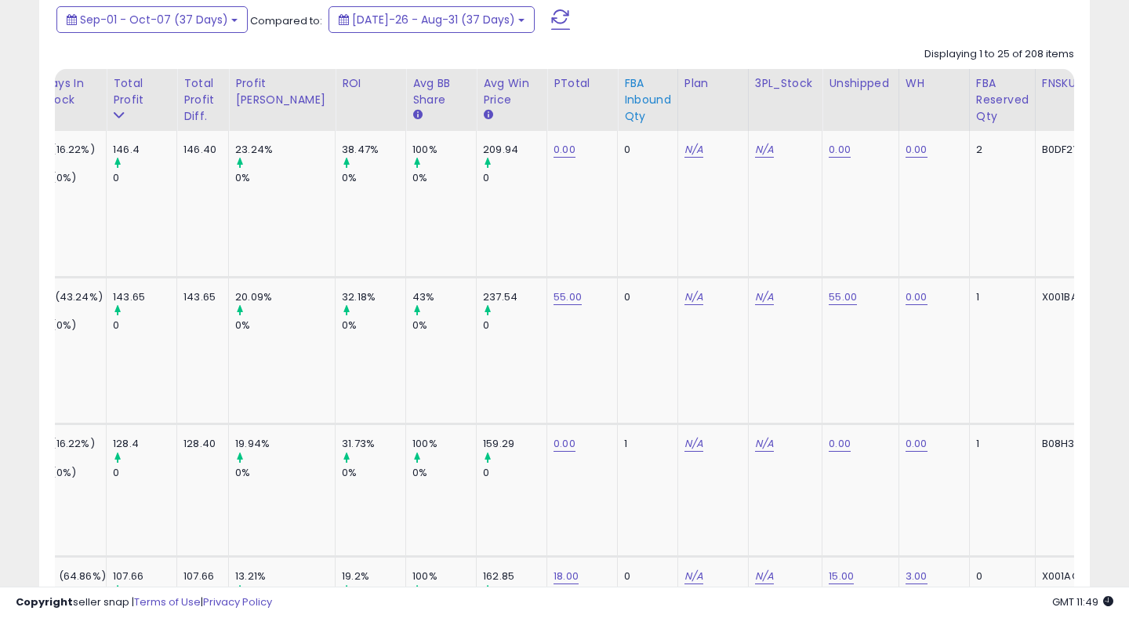
click at [624, 101] on div "FBA inbound Qty" at bounding box center [647, 99] width 47 height 49
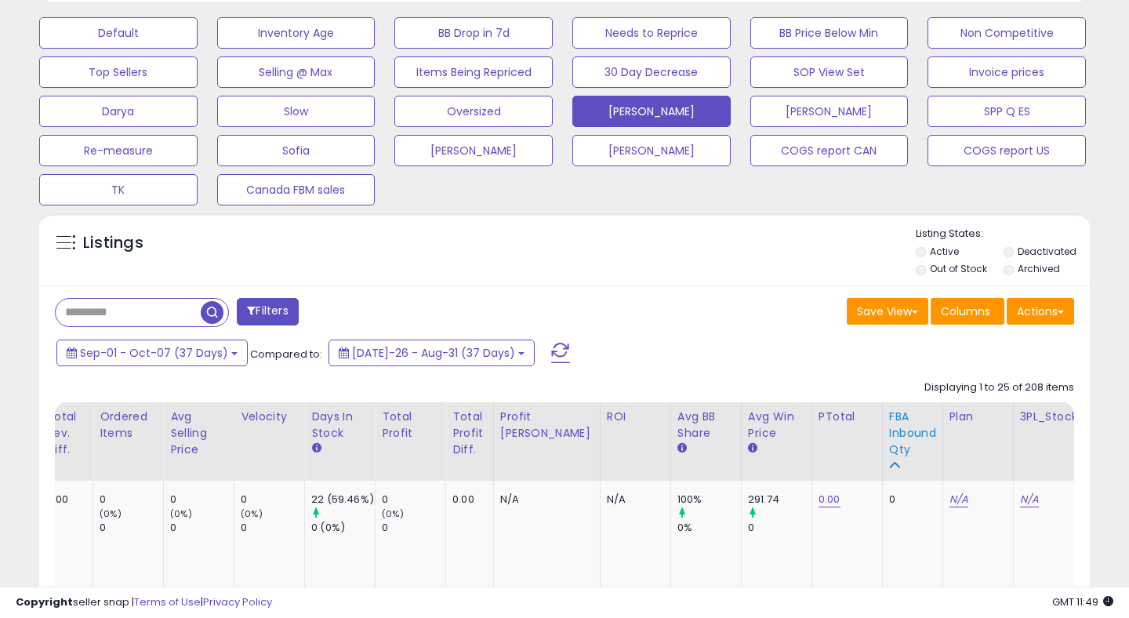
click at [889, 431] on div "FBA inbound Qty" at bounding box center [912, 432] width 47 height 49
